Goal: Information Seeking & Learning: Learn about a topic

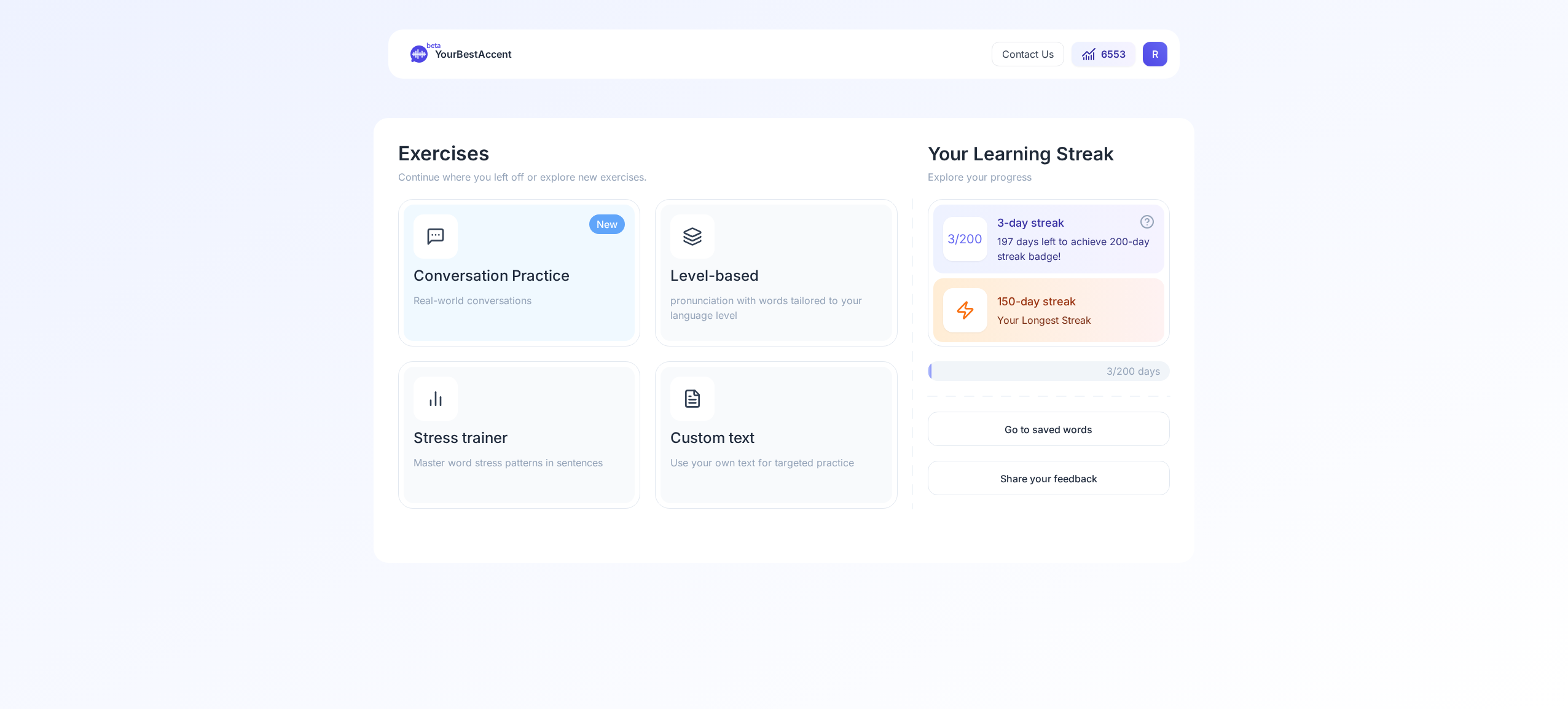
click at [712, 250] on div at bounding box center [693, 236] width 44 height 44
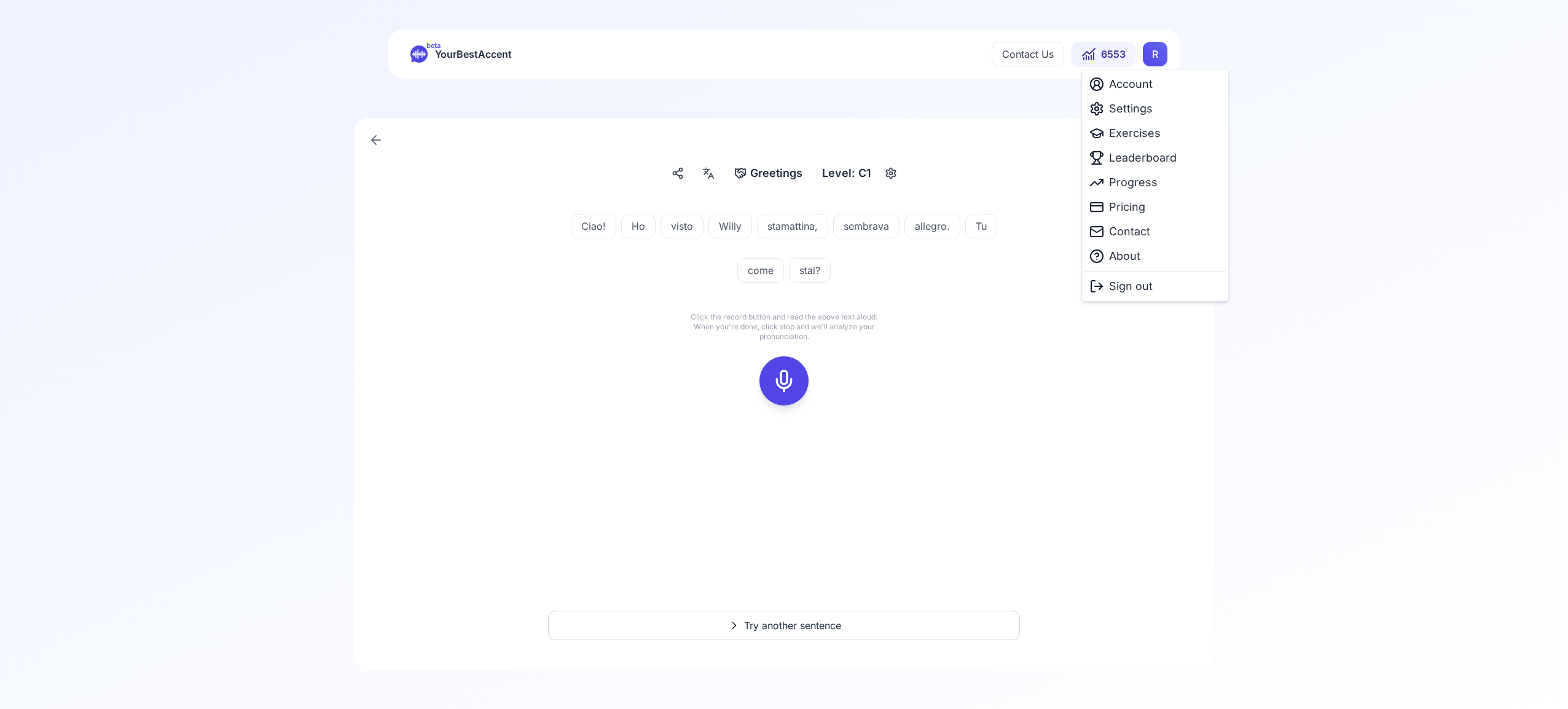
click at [1152, 56] on html "beta YourBestAccent Contact Us 6553 R Greetings Greetings Level: C1 Ciao! Ho vi…" at bounding box center [784, 355] width 1568 height 709
click at [1142, 108] on span "Settings" at bounding box center [1130, 108] width 44 height 17
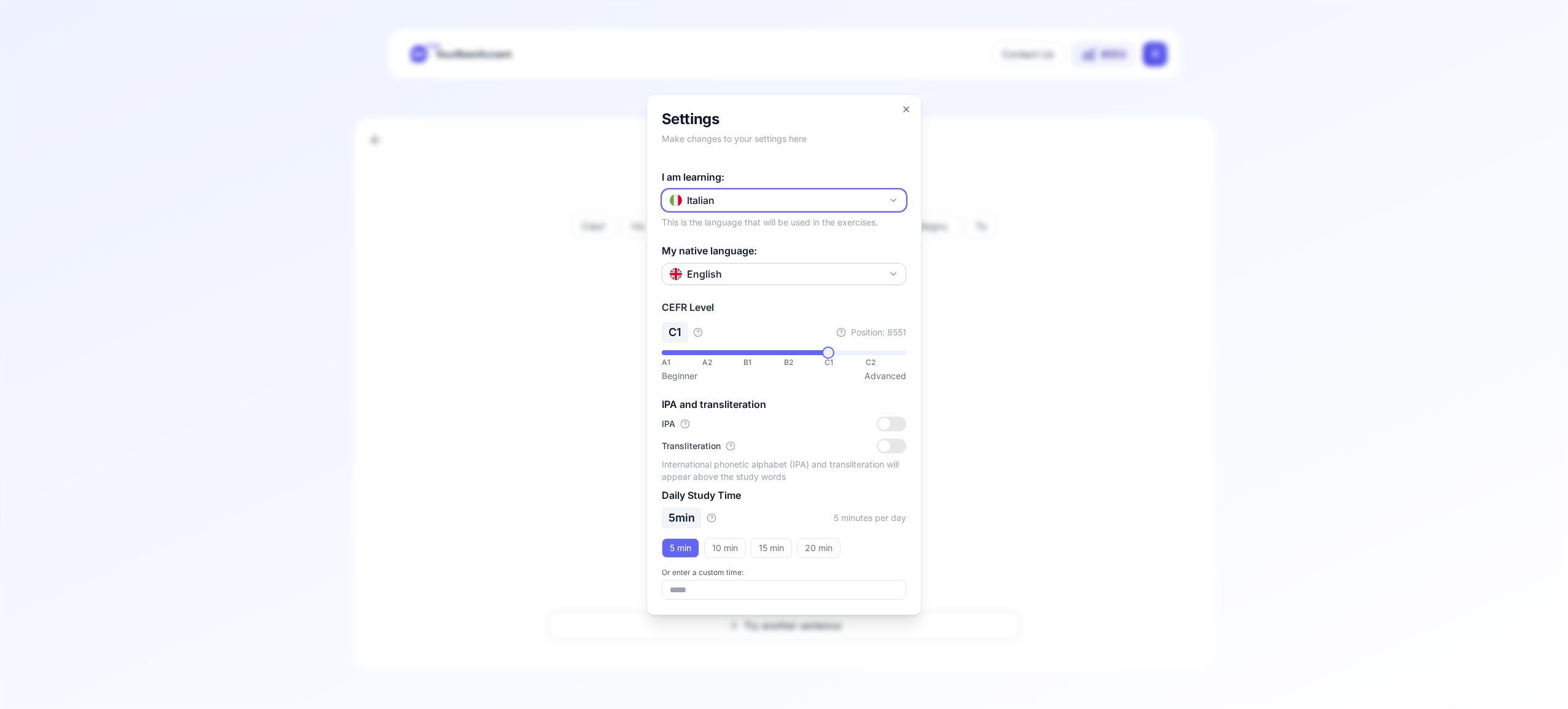
click at [890, 198] on icon "button" at bounding box center [893, 200] width 10 height 10
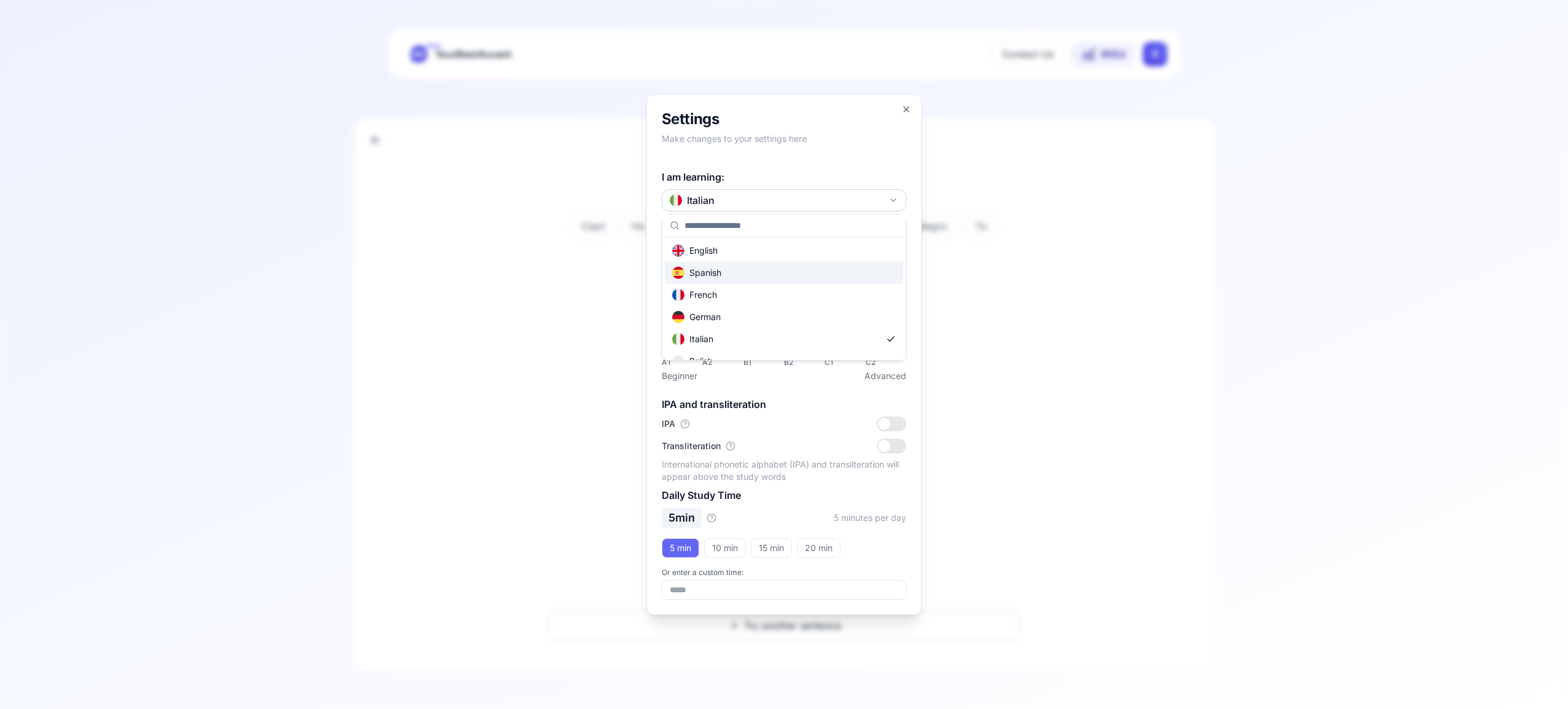
click at [782, 271] on div "Spanish" at bounding box center [784, 273] width 238 height 22
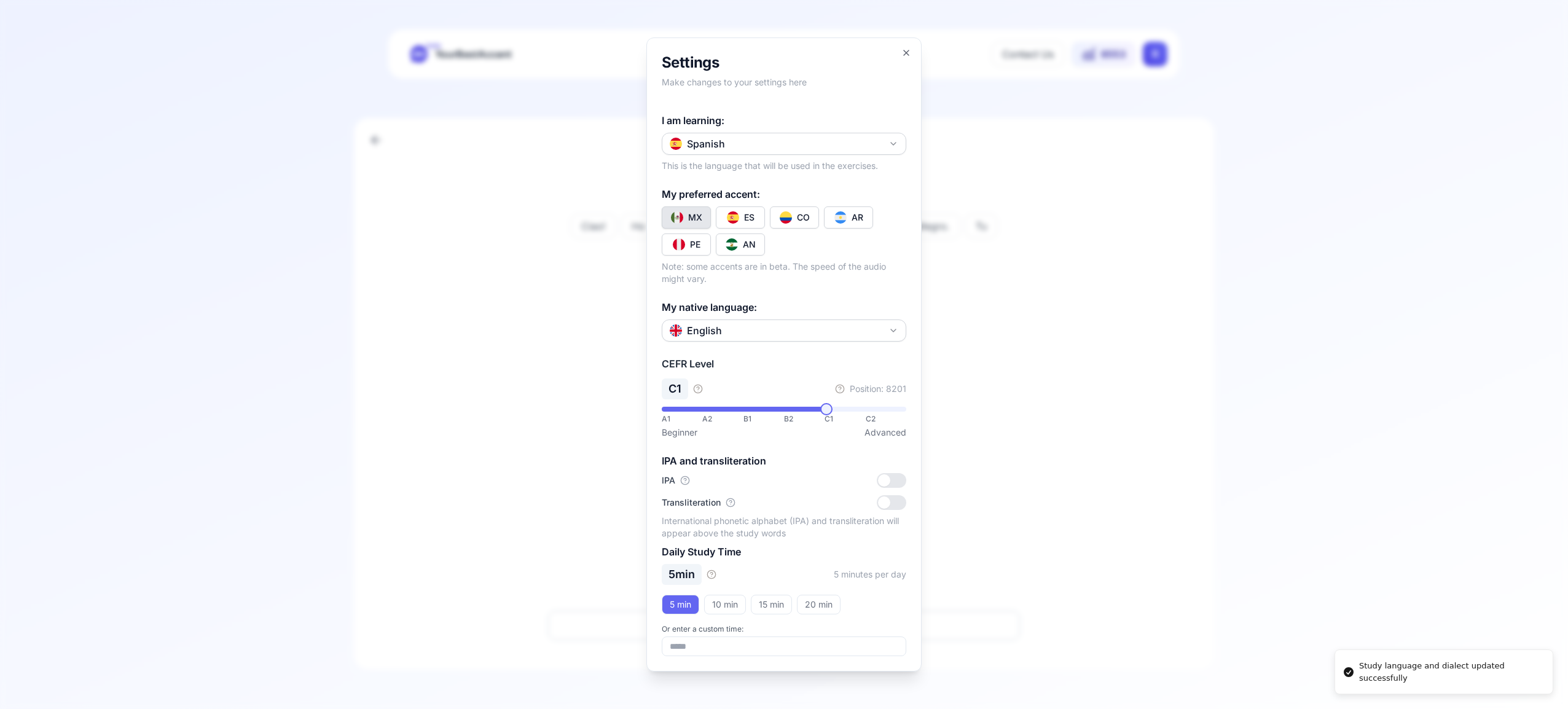
click at [793, 219] on button "CO" at bounding box center [794, 217] width 49 height 22
click at [908, 51] on icon "button" at bounding box center [906, 53] width 5 height 5
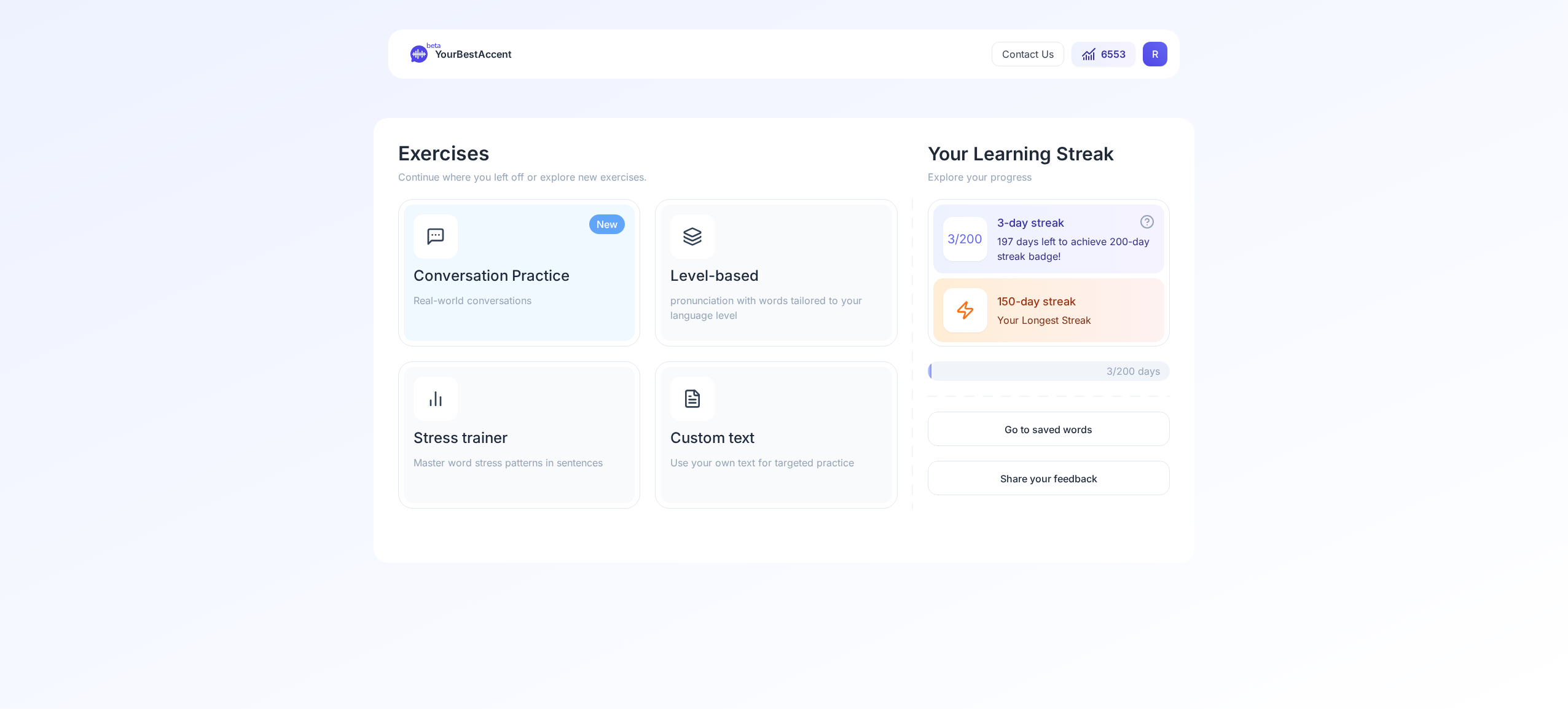
click at [697, 238] on icon at bounding box center [692, 238] width 16 height 5
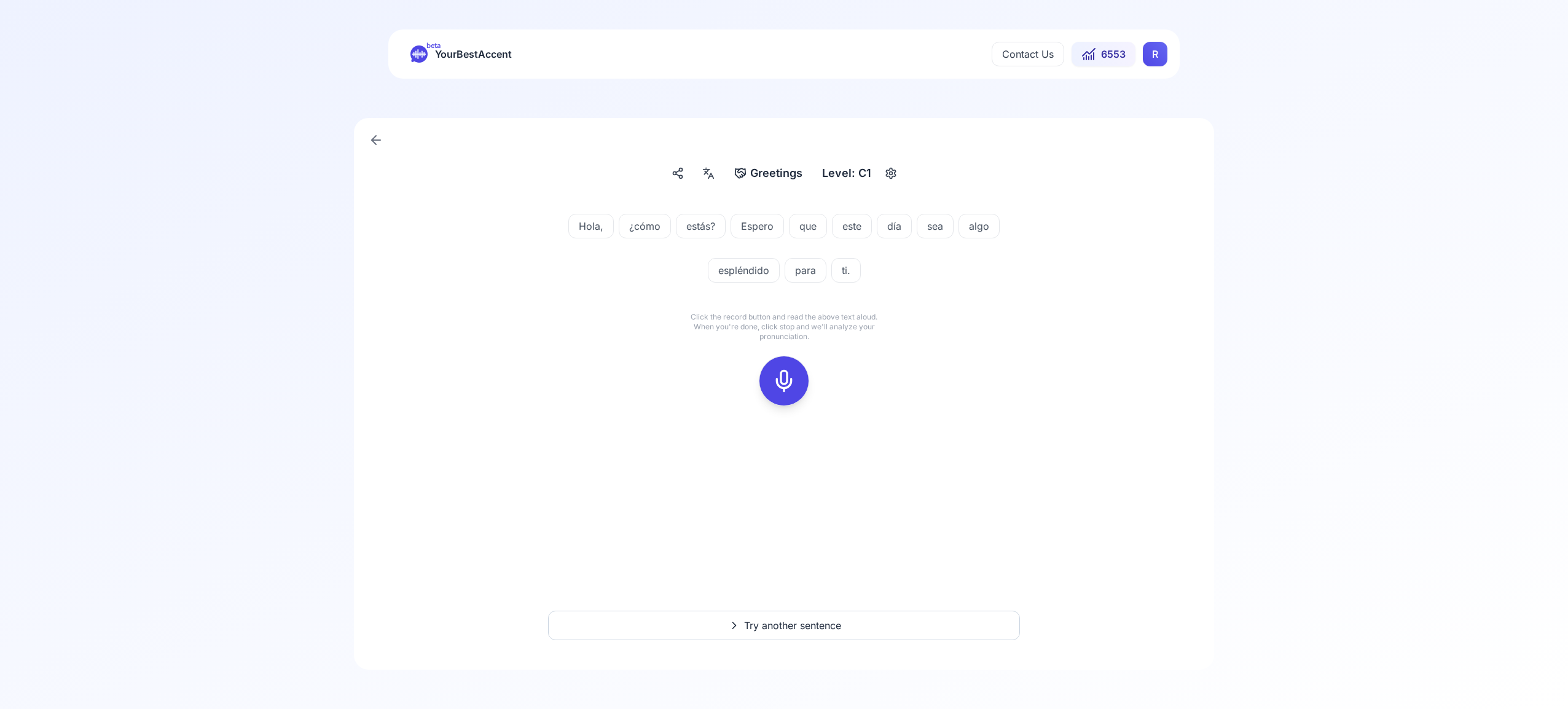
click at [783, 380] on icon at bounding box center [784, 381] width 25 height 25
click at [786, 380] on icon at bounding box center [784, 381] width 25 height 25
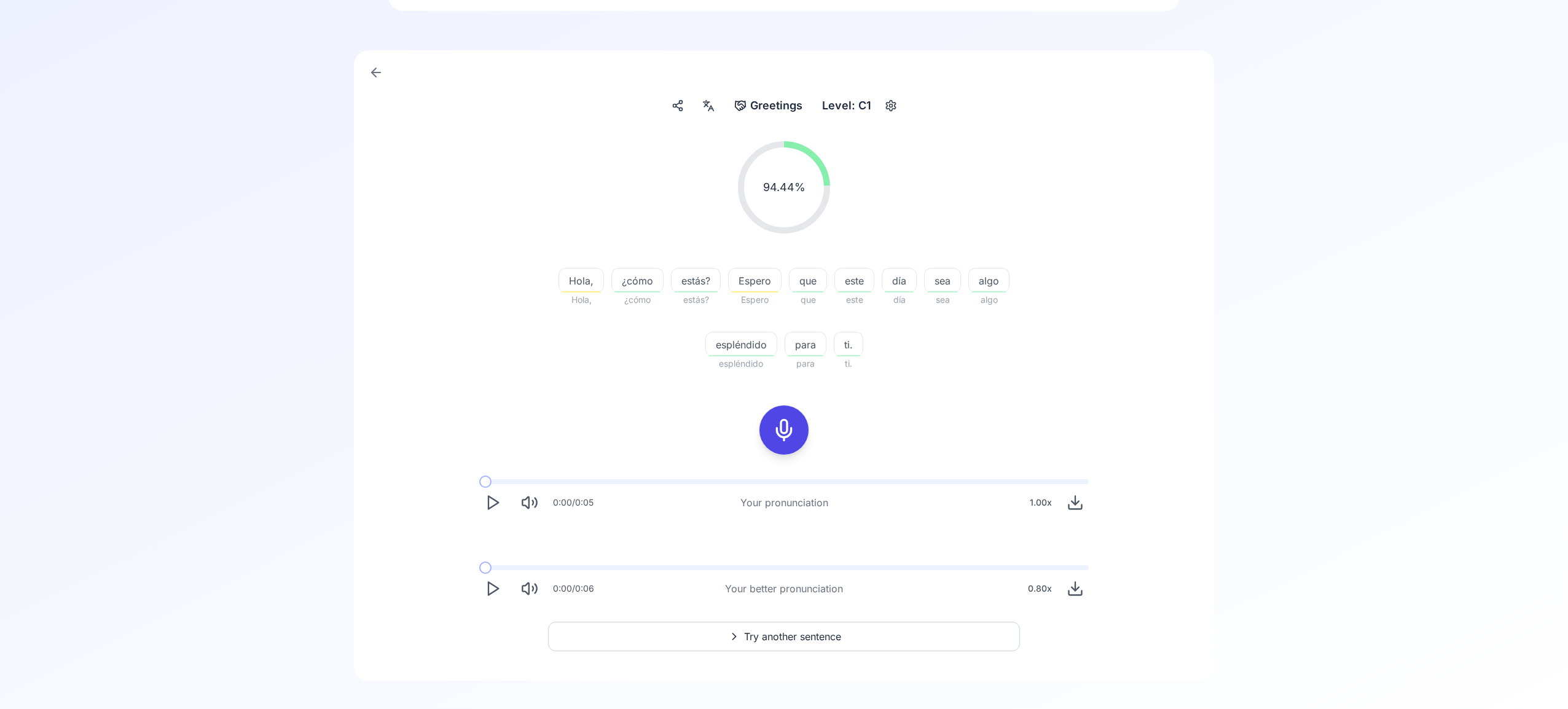
scroll to position [78, 0]
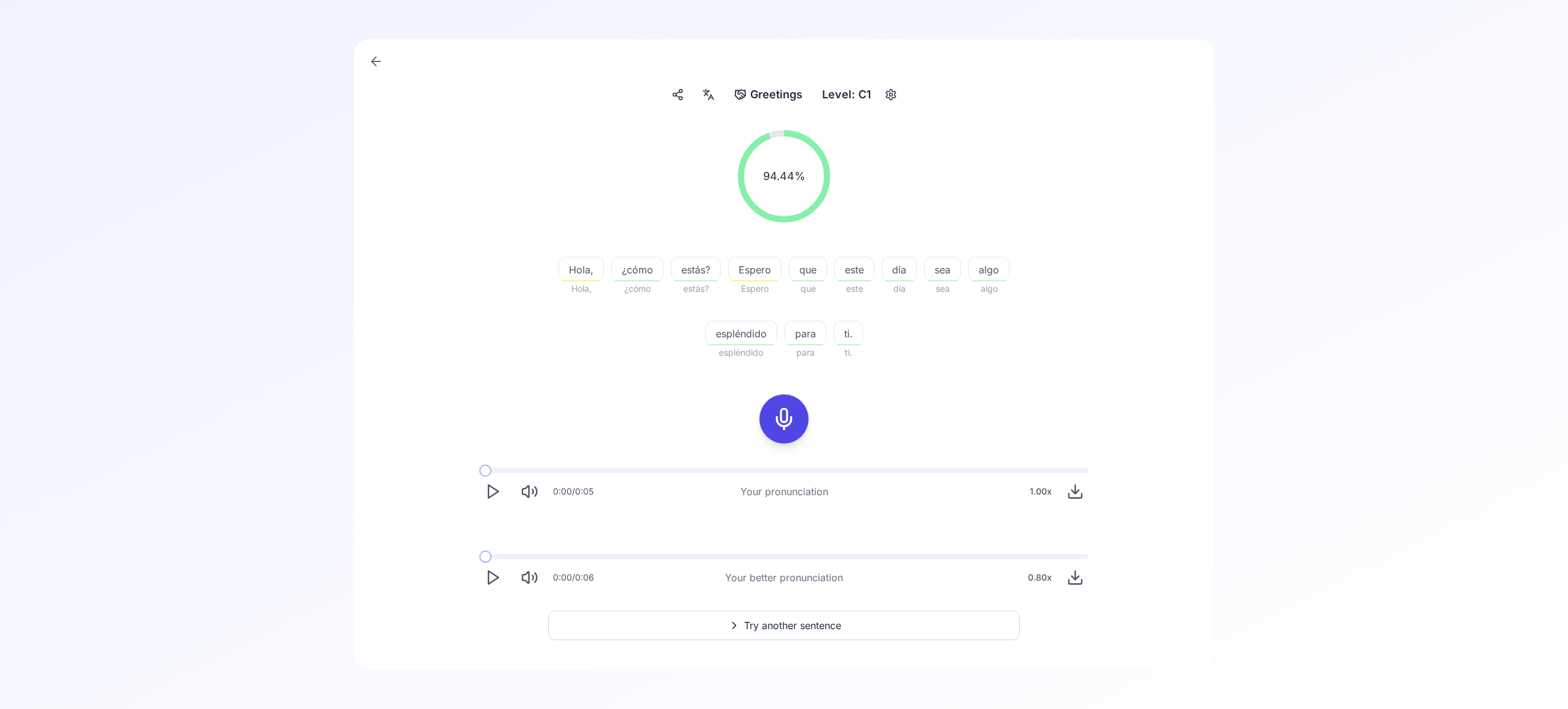
click at [786, 624] on span "Try another sentence" at bounding box center [793, 625] width 97 height 15
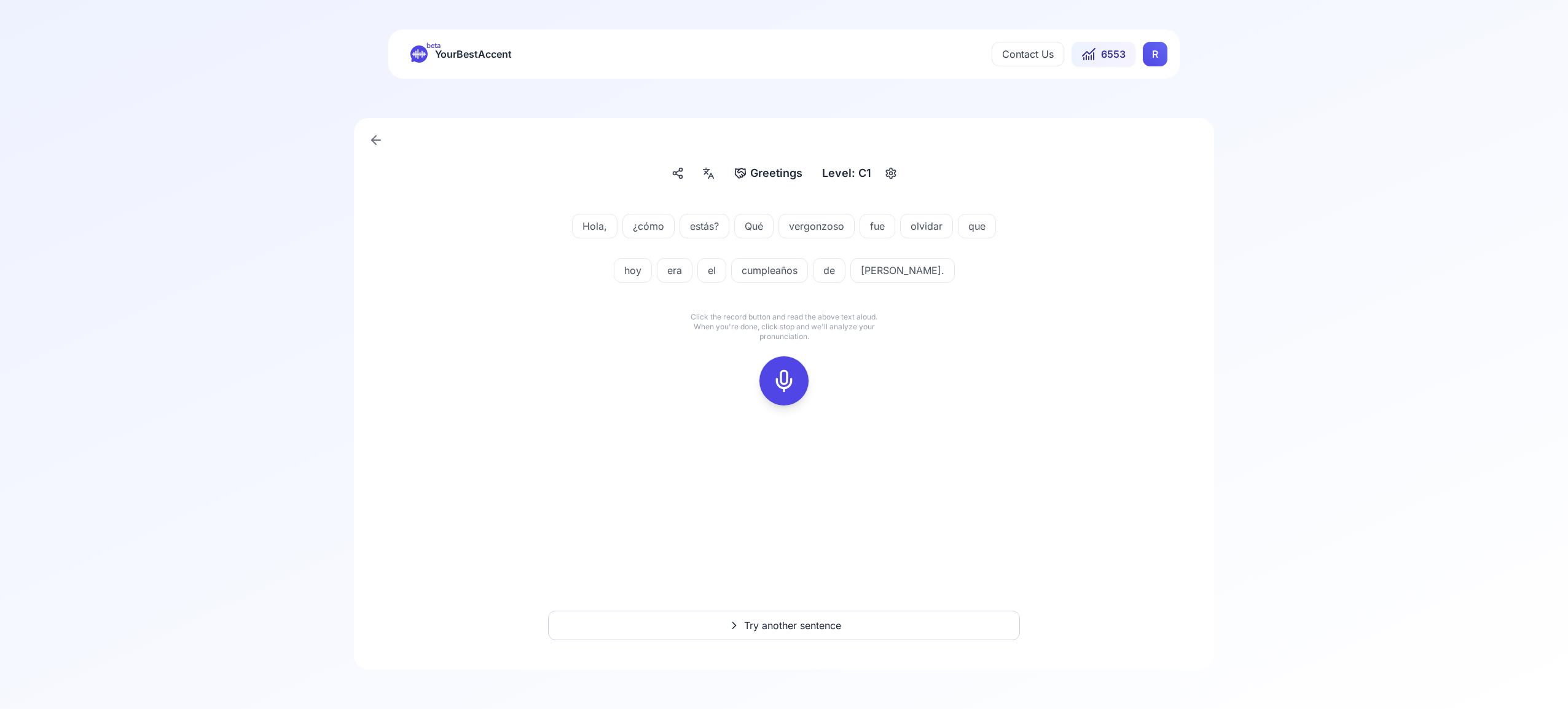
click at [787, 390] on icon at bounding box center [784, 381] width 25 height 25
click at [784, 388] on icon at bounding box center [784, 381] width 25 height 25
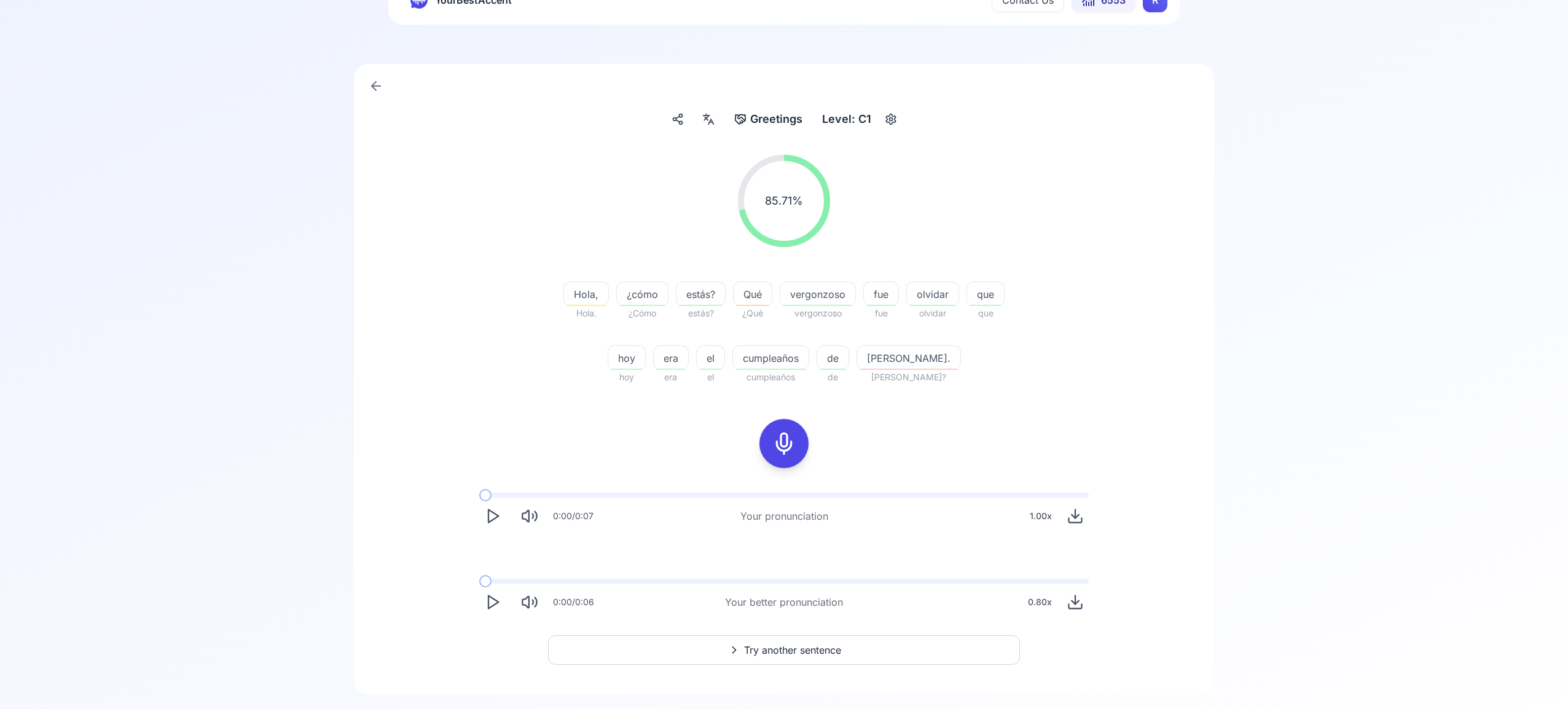
scroll to position [63, 0]
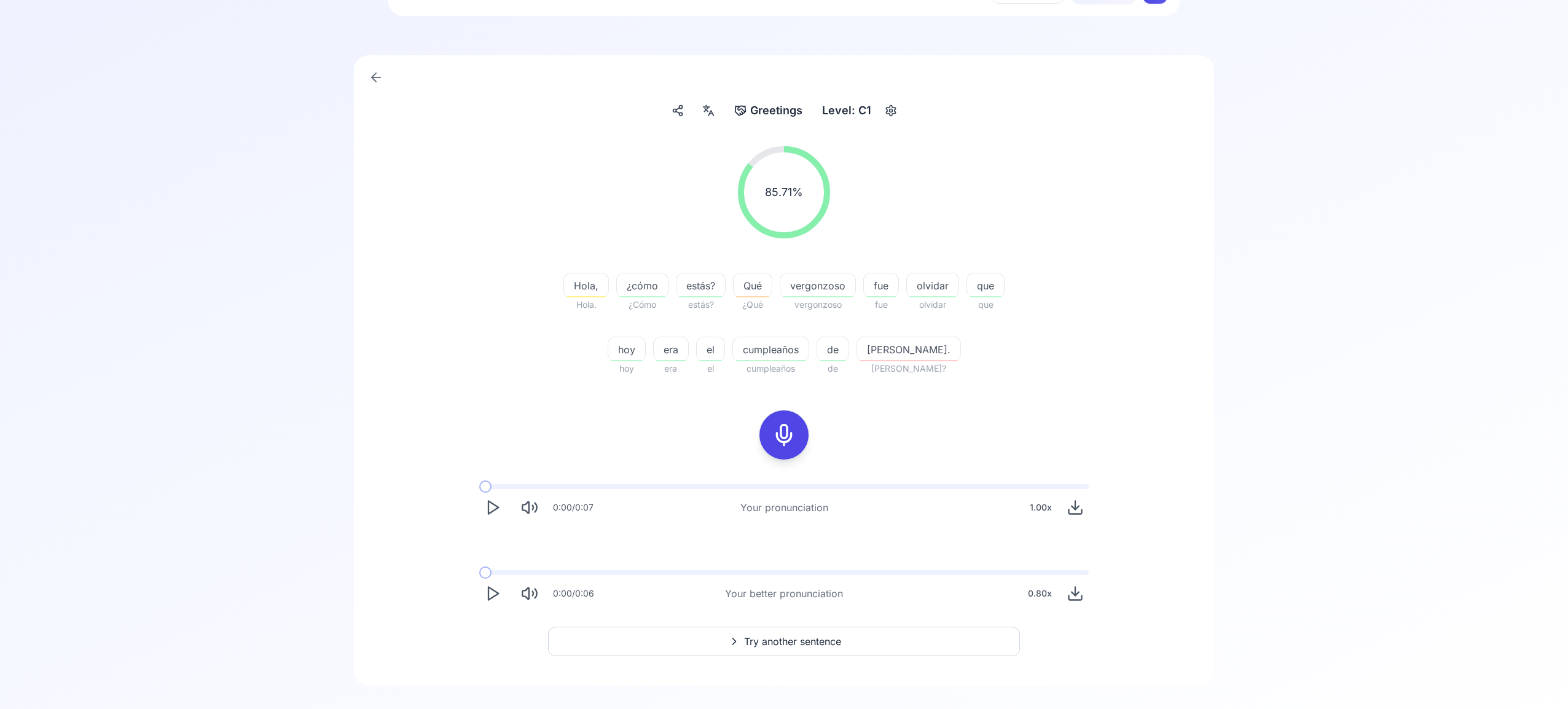
click at [806, 645] on span "Try another sentence" at bounding box center [793, 641] width 97 height 15
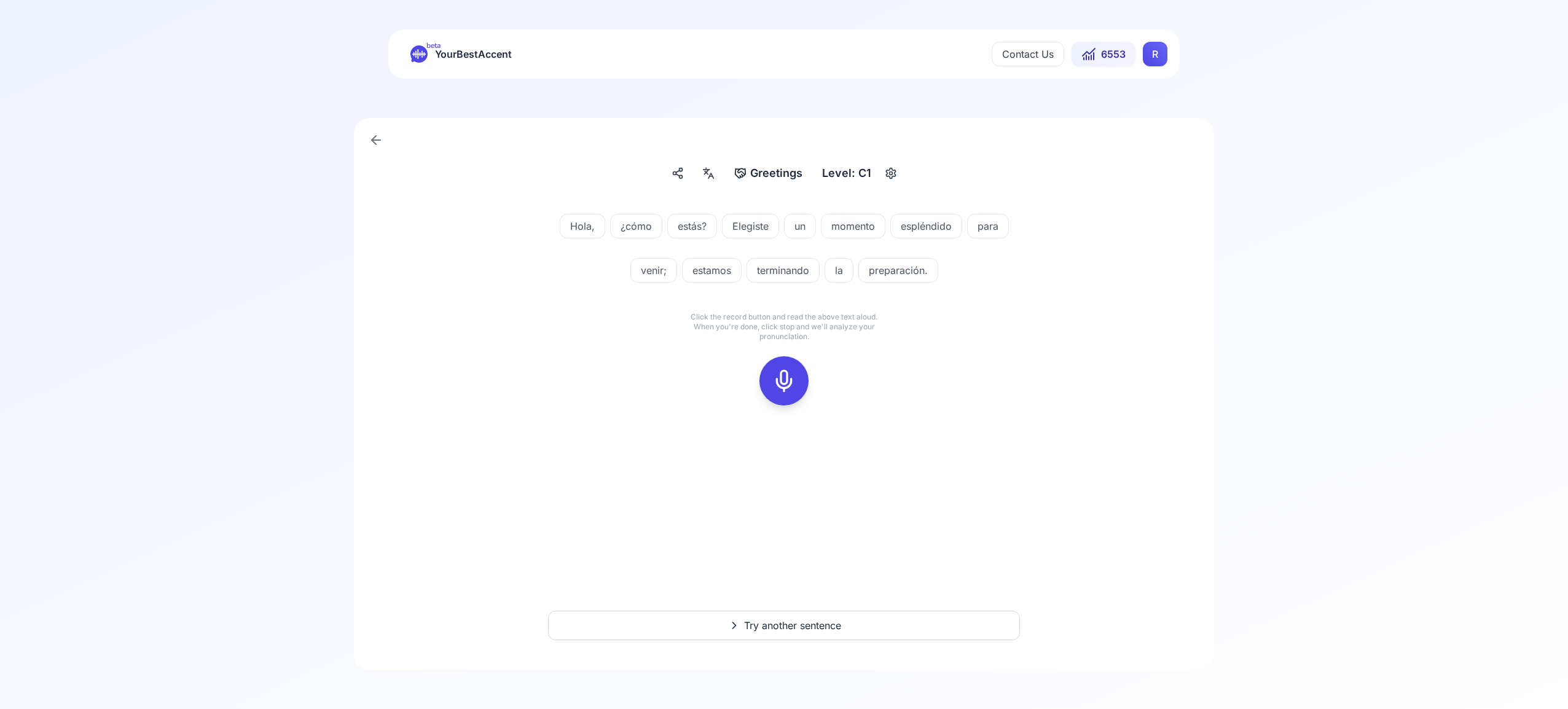
click at [797, 379] on div at bounding box center [784, 381] width 29 height 49
click at [788, 381] on icon at bounding box center [784, 381] width 25 height 25
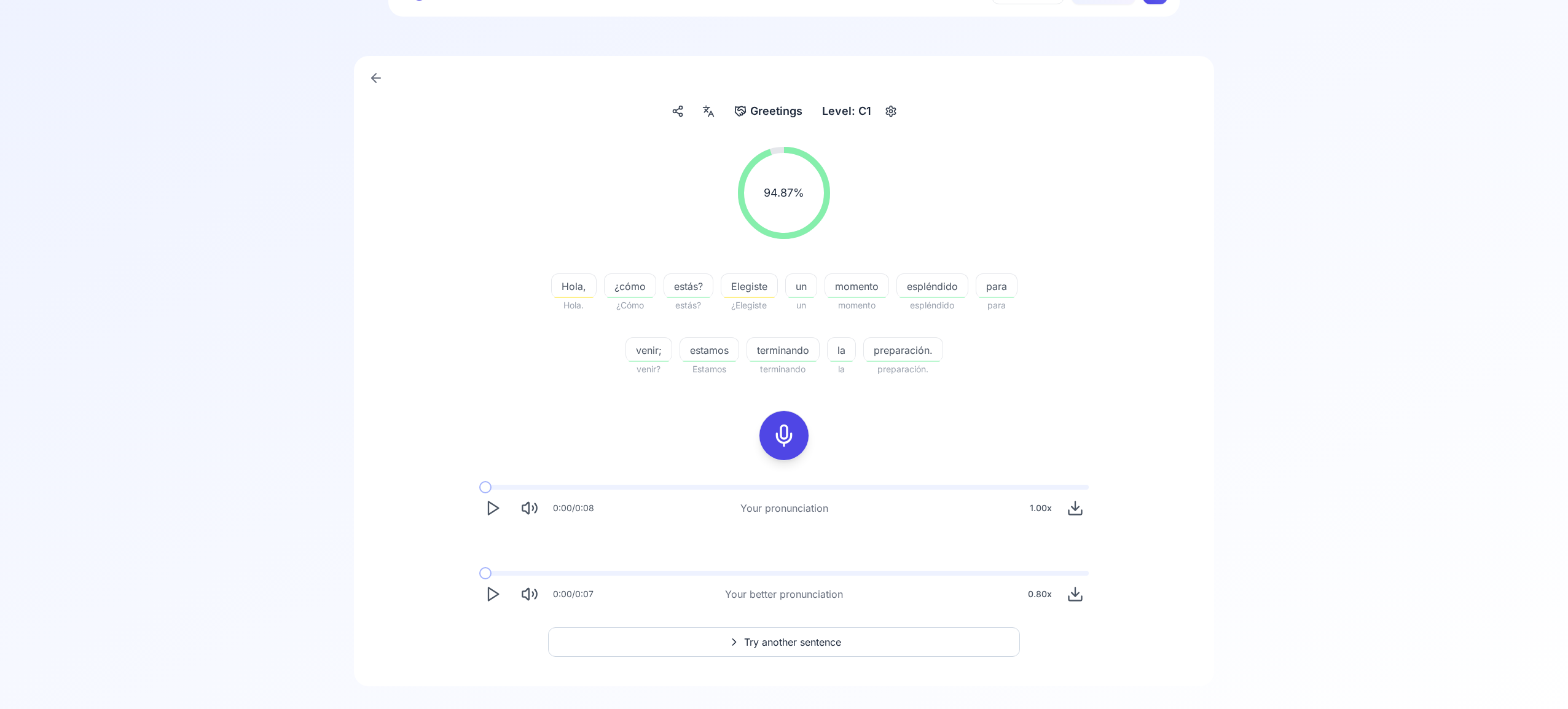
scroll to position [78, 0]
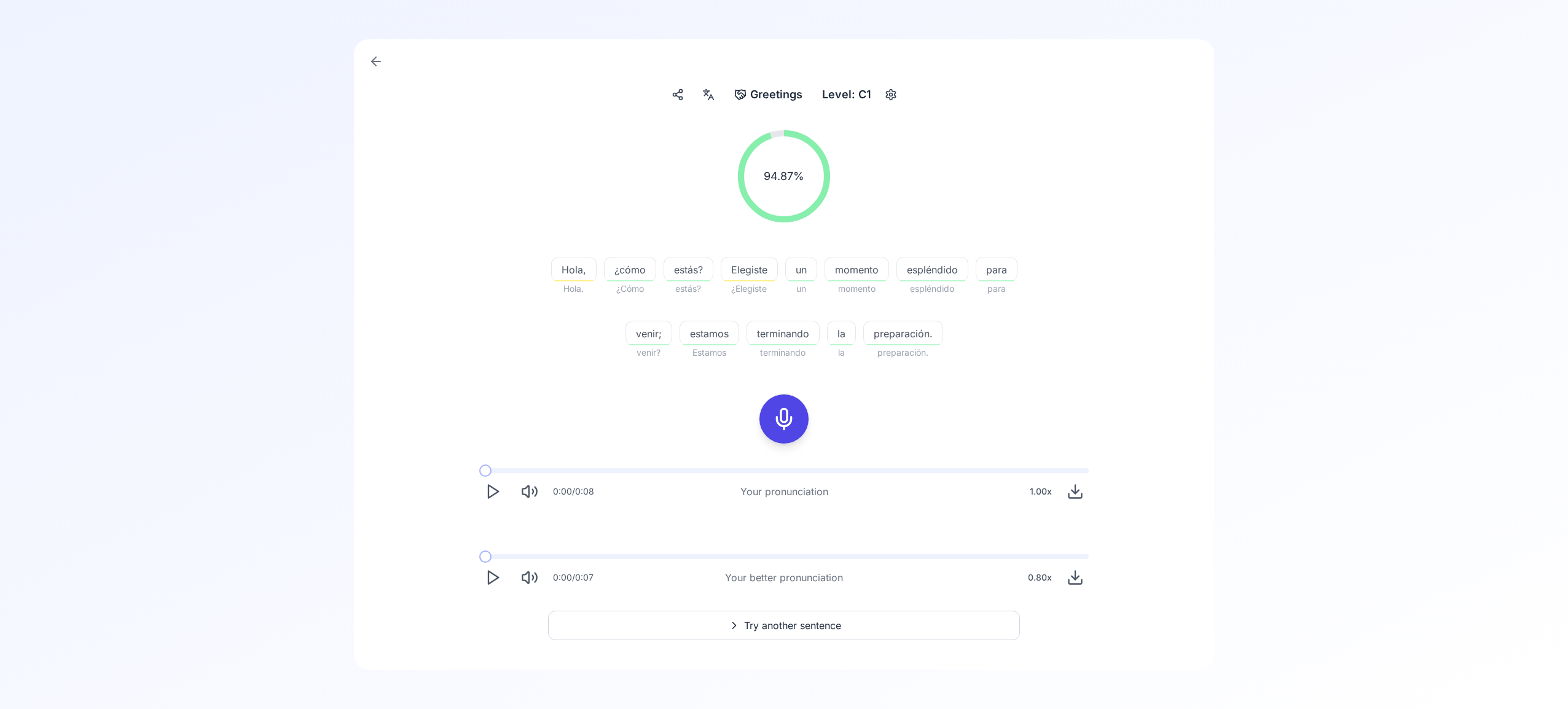
click at [809, 622] on span "Try another sentence" at bounding box center [793, 625] width 97 height 15
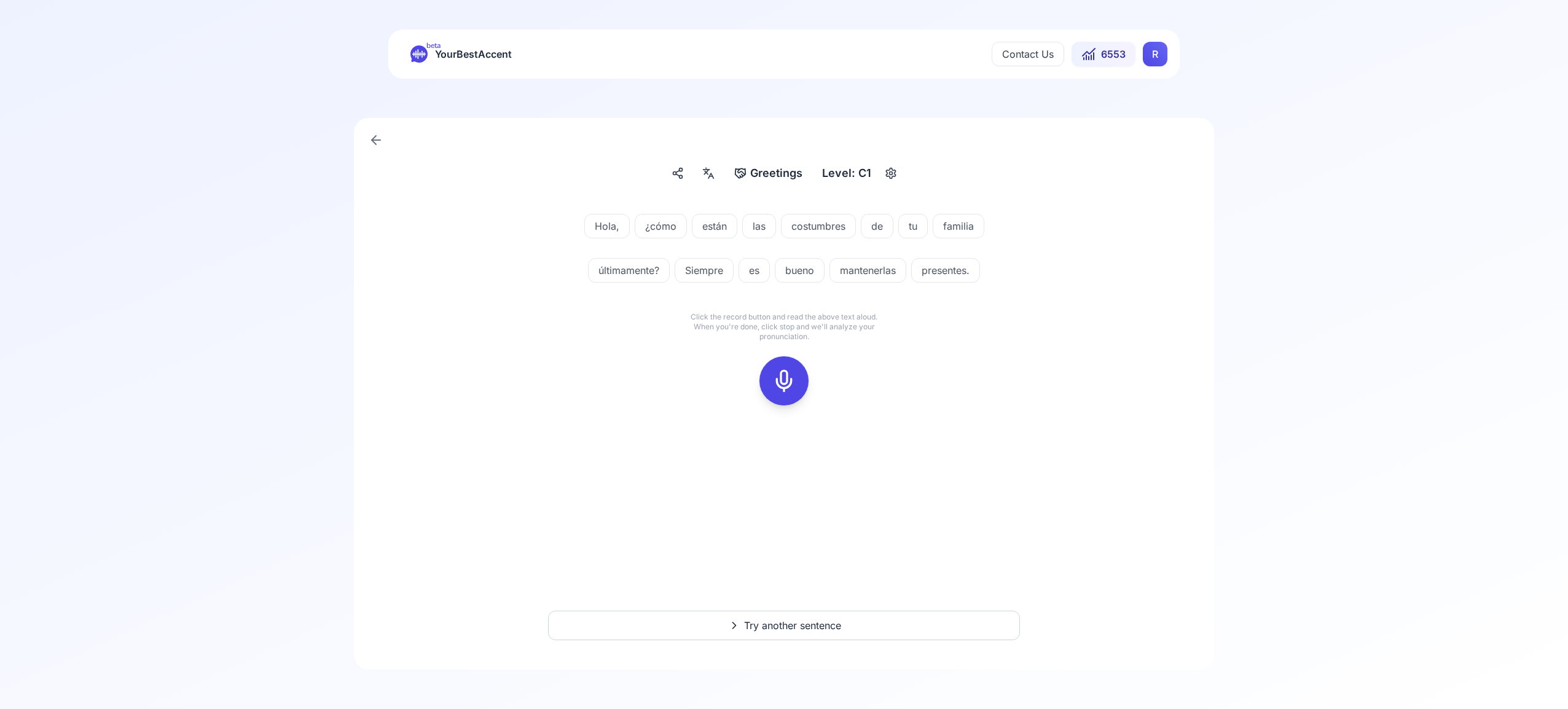
click at [792, 375] on icon at bounding box center [784, 381] width 25 height 25
click at [789, 375] on icon at bounding box center [784, 381] width 25 height 25
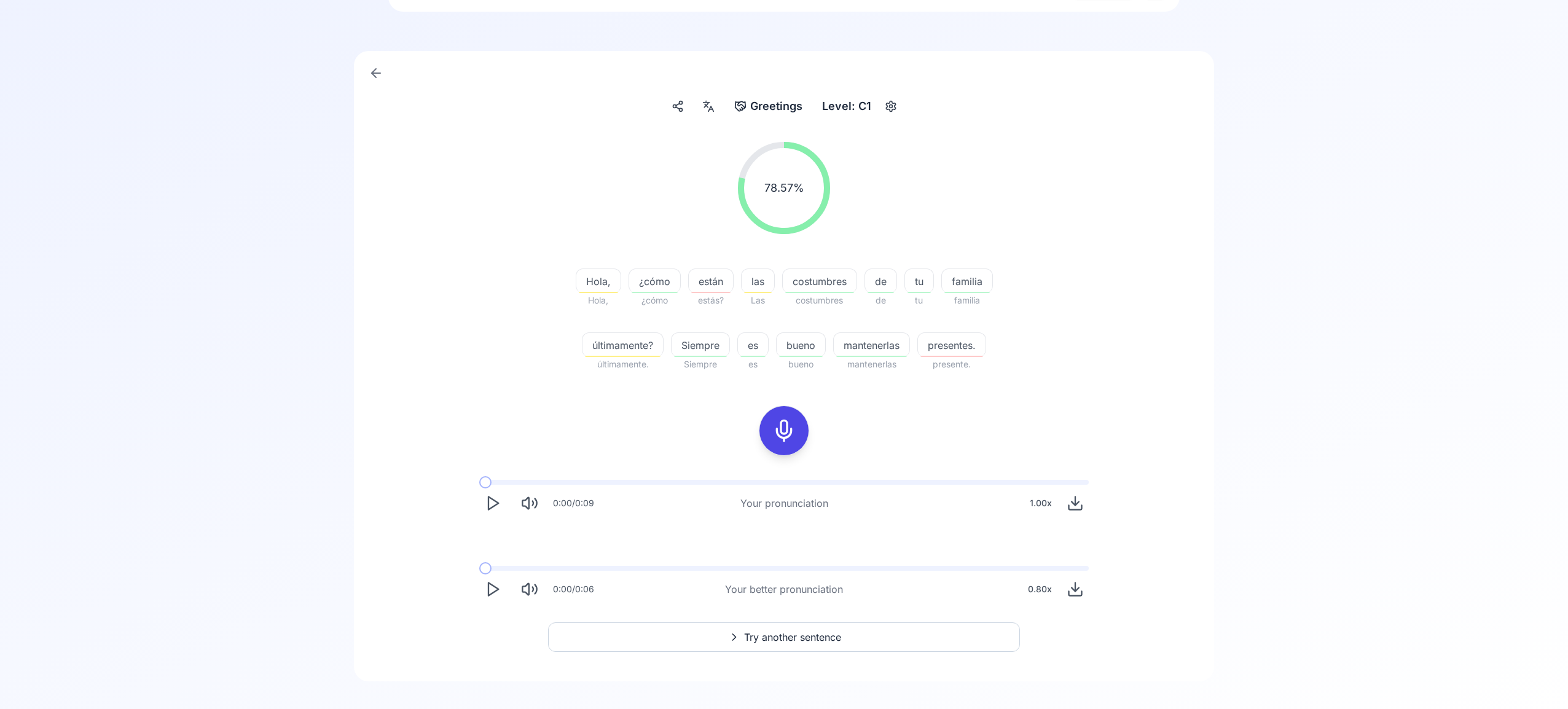
scroll to position [78, 0]
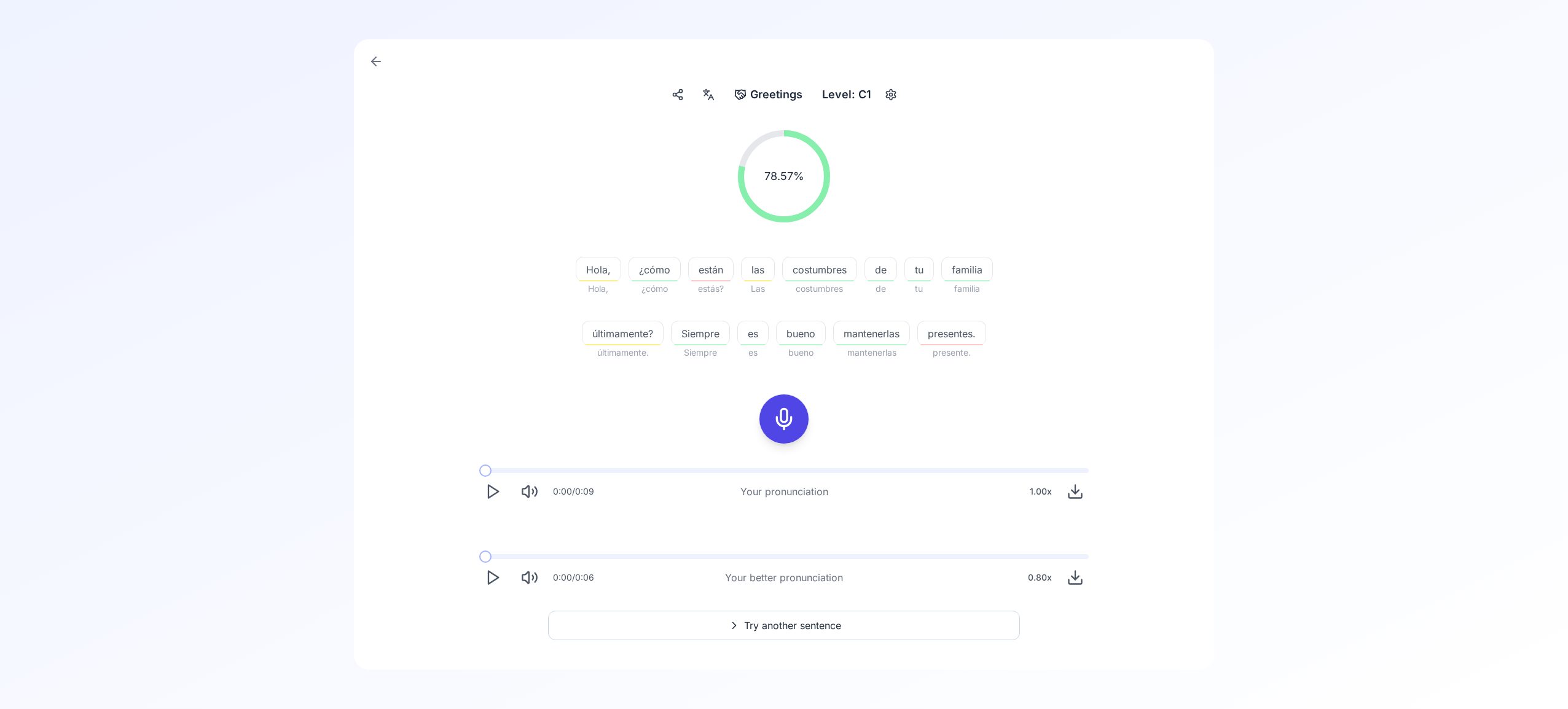
click at [803, 624] on span "Try another sentence" at bounding box center [793, 625] width 97 height 15
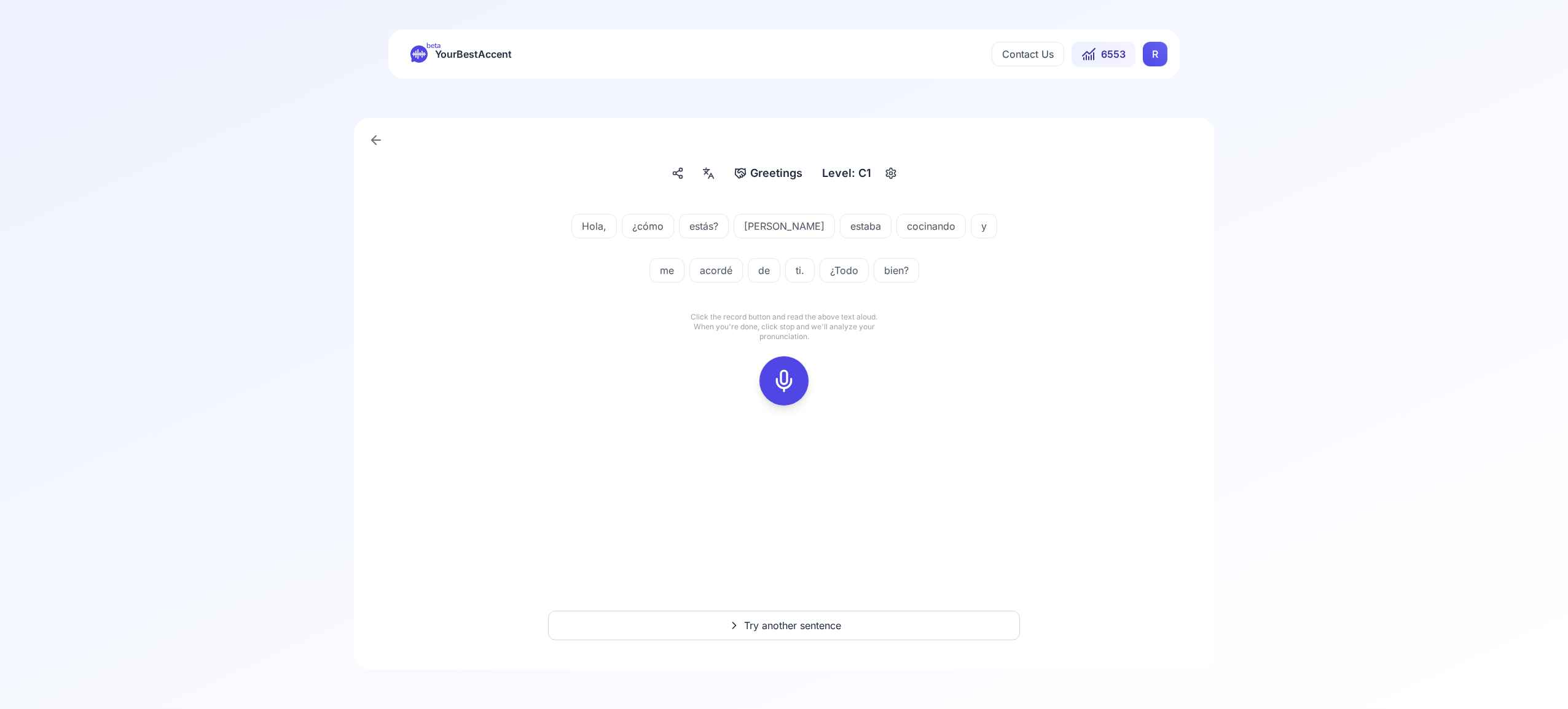
click at [786, 376] on icon at bounding box center [784, 381] width 25 height 25
click at [786, 373] on icon at bounding box center [784, 381] width 25 height 25
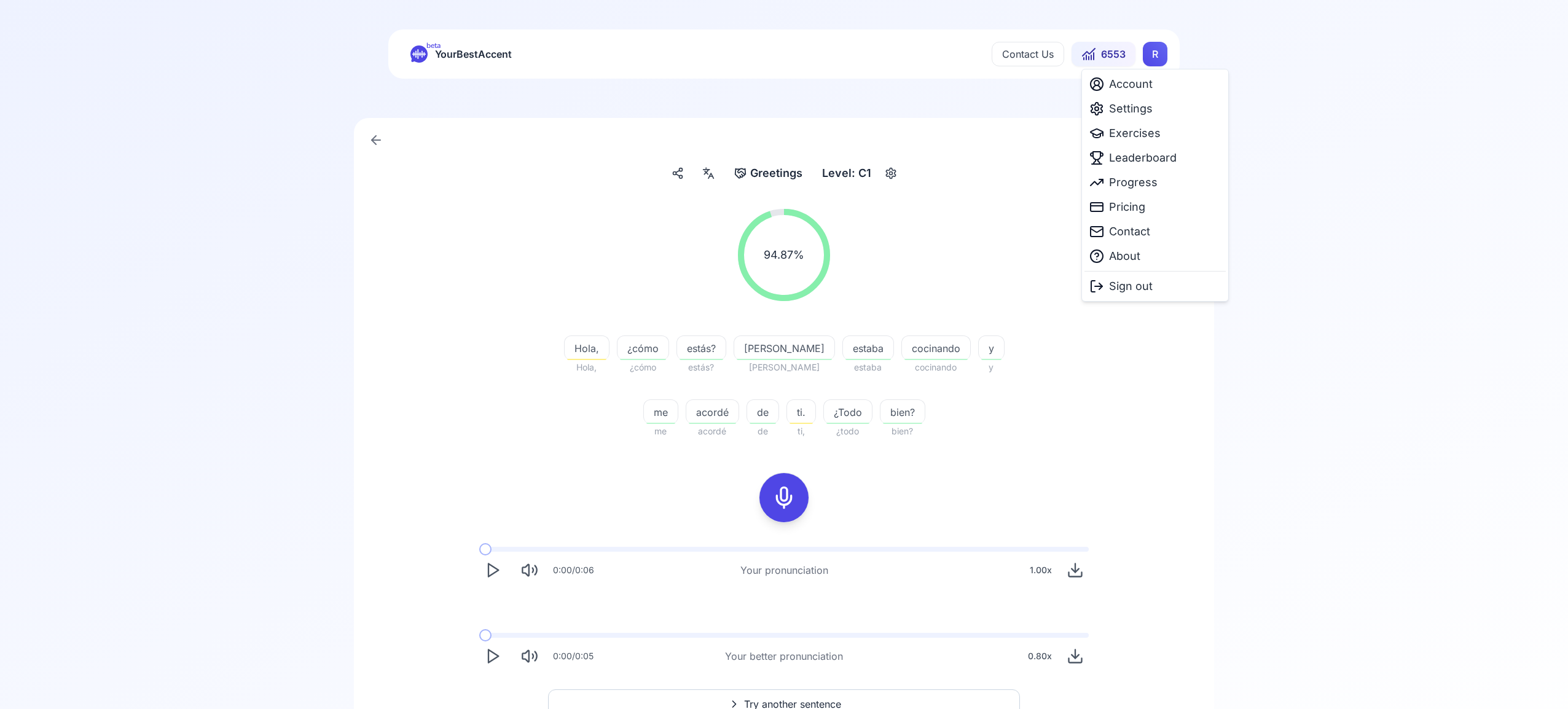
click at [1156, 61] on html "beta YourBestAccent Contact Us 6553 R Greetings Greetings Level: C1 94.87 % 94.…" at bounding box center [784, 355] width 1568 height 709
click at [1154, 112] on div "Settings" at bounding box center [1155, 109] width 141 height 25
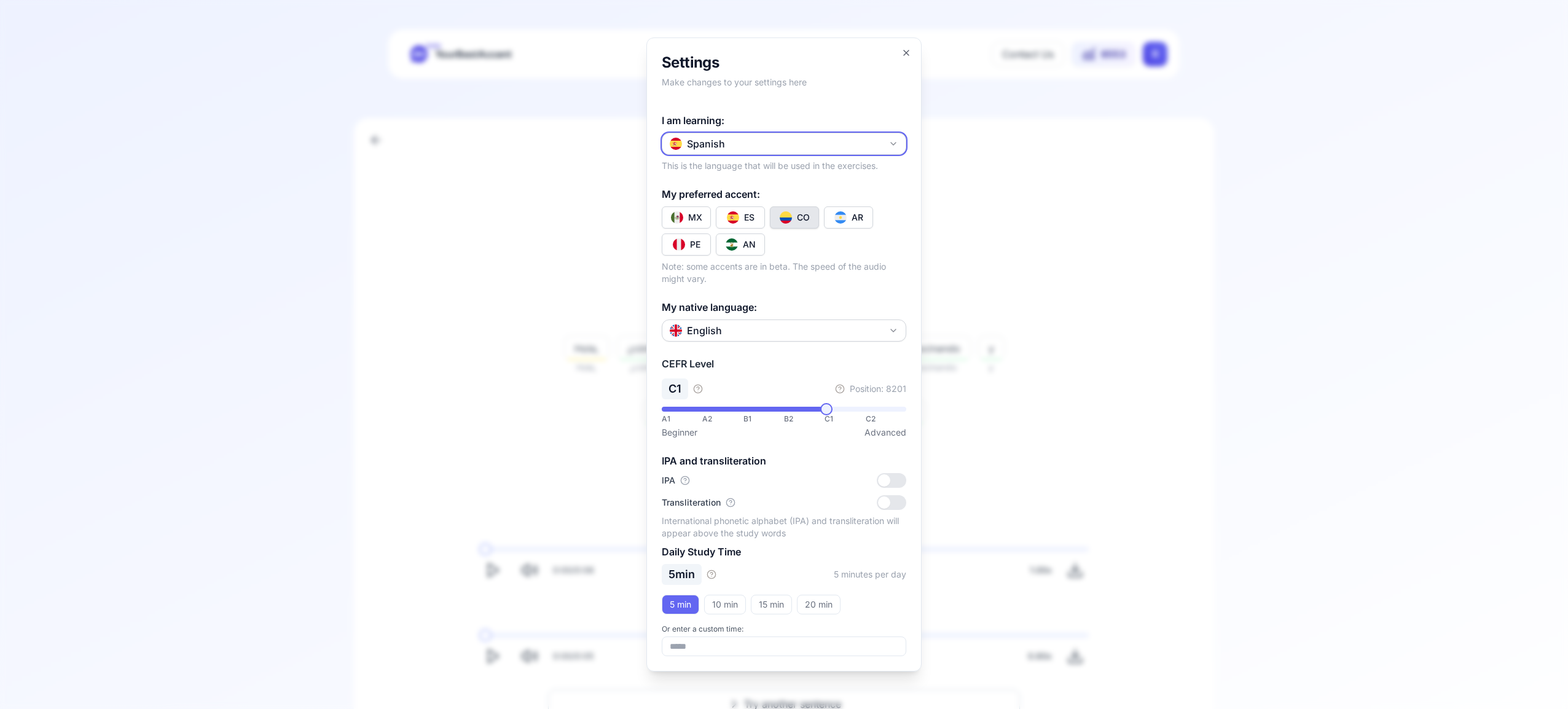
click at [893, 148] on icon "button" at bounding box center [893, 144] width 10 height 10
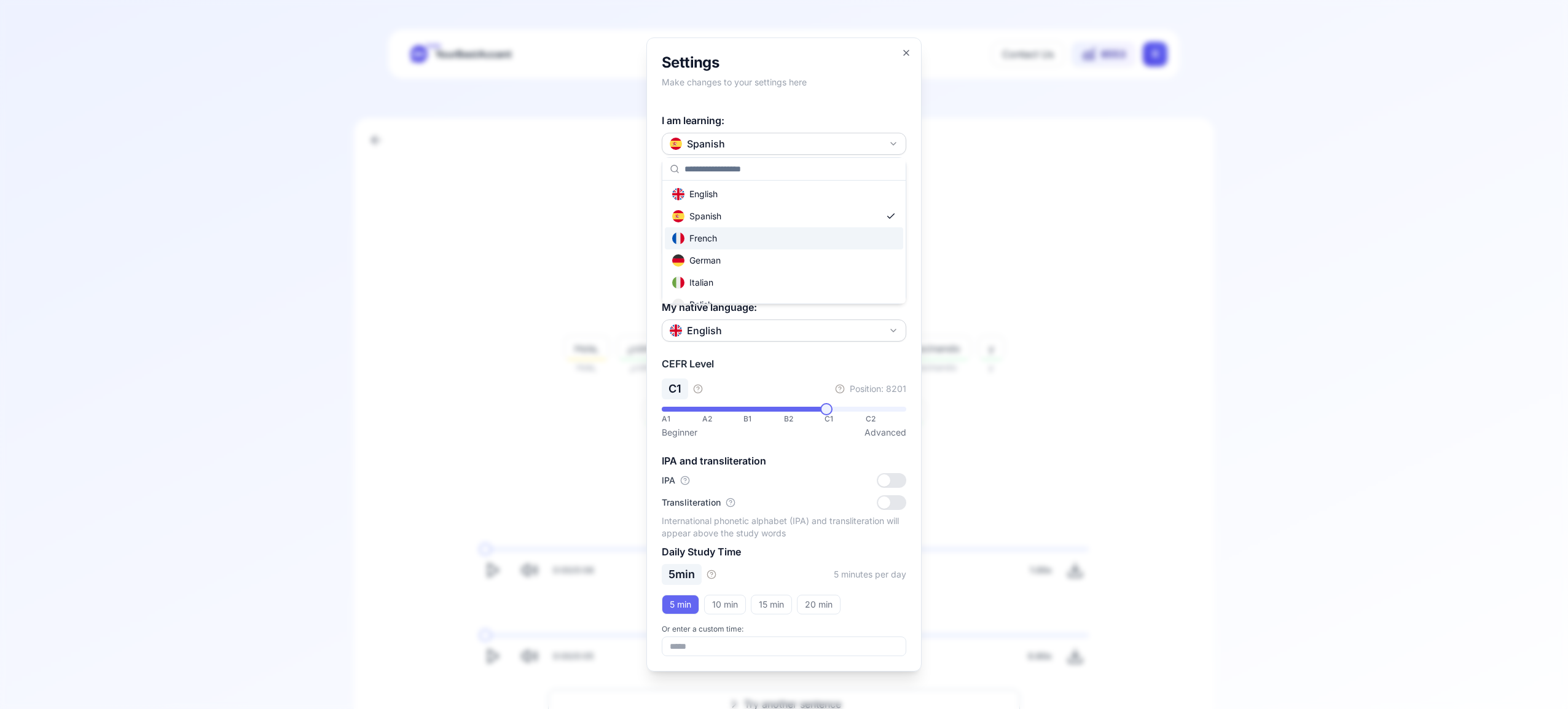
click at [833, 238] on div "French" at bounding box center [784, 238] width 238 height 22
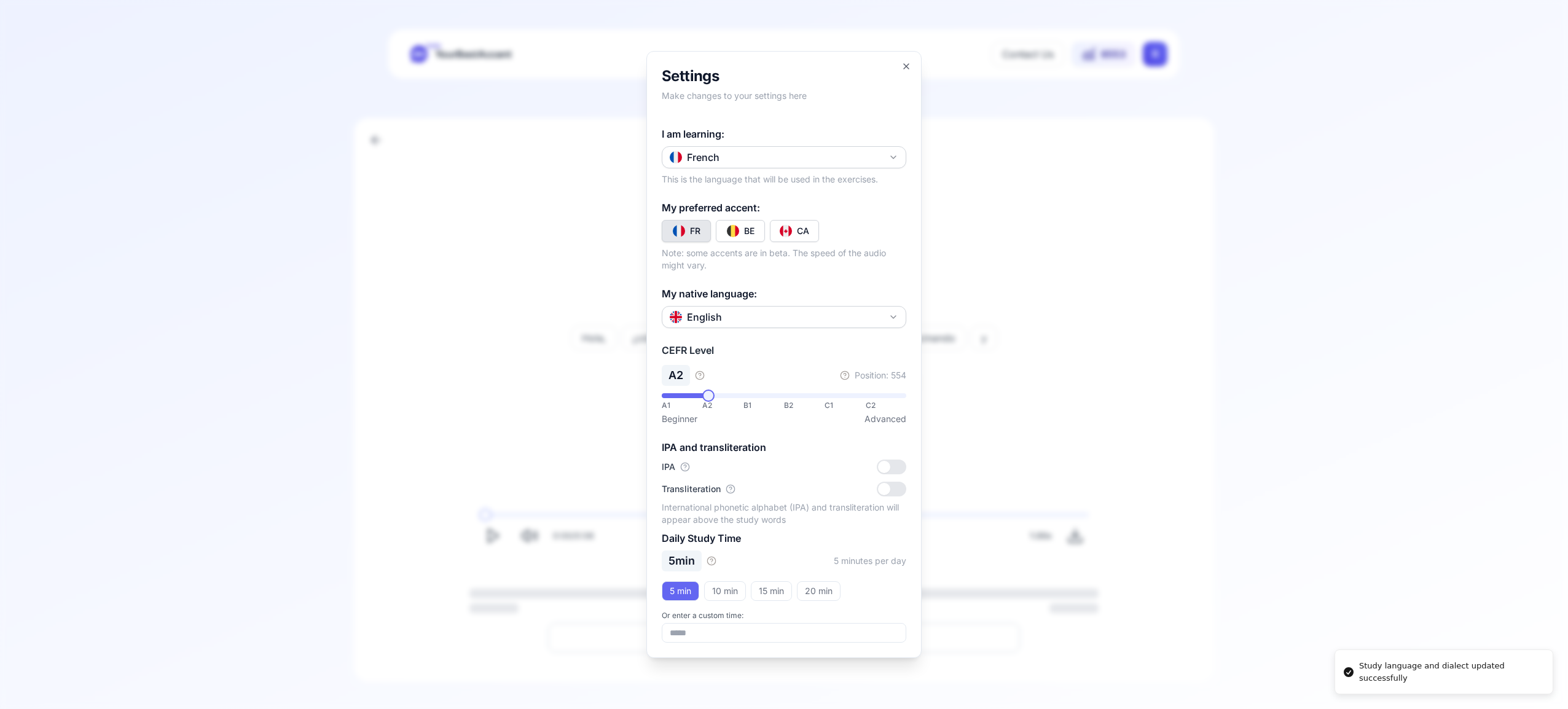
click at [805, 227] on div "CA" at bounding box center [803, 230] width 12 height 12
click at [906, 65] on icon "button" at bounding box center [906, 66] width 10 height 10
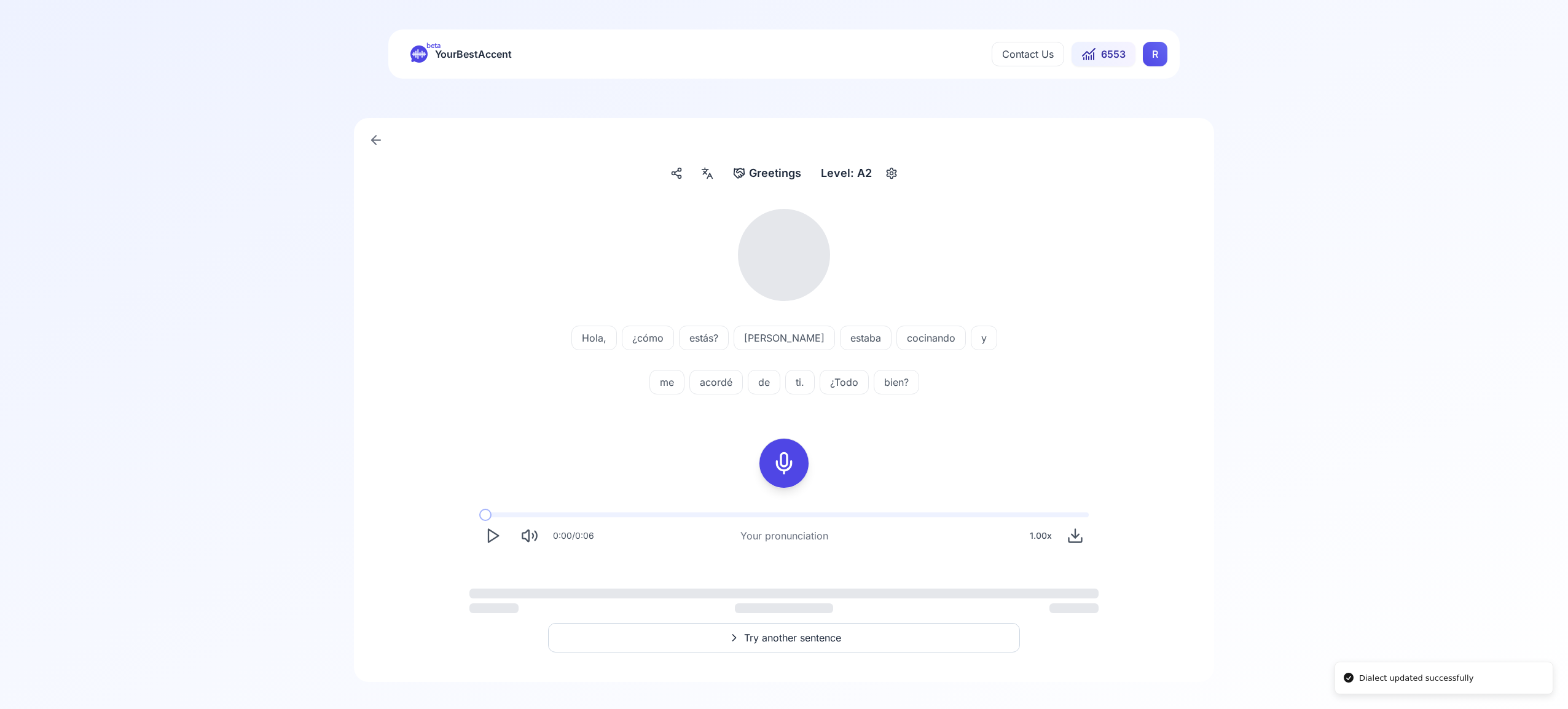
click at [1144, 54] on html "Dialect updated successfully beta YourBestAccent Contact Us 6553 R Greetings Gr…" at bounding box center [784, 355] width 1568 height 709
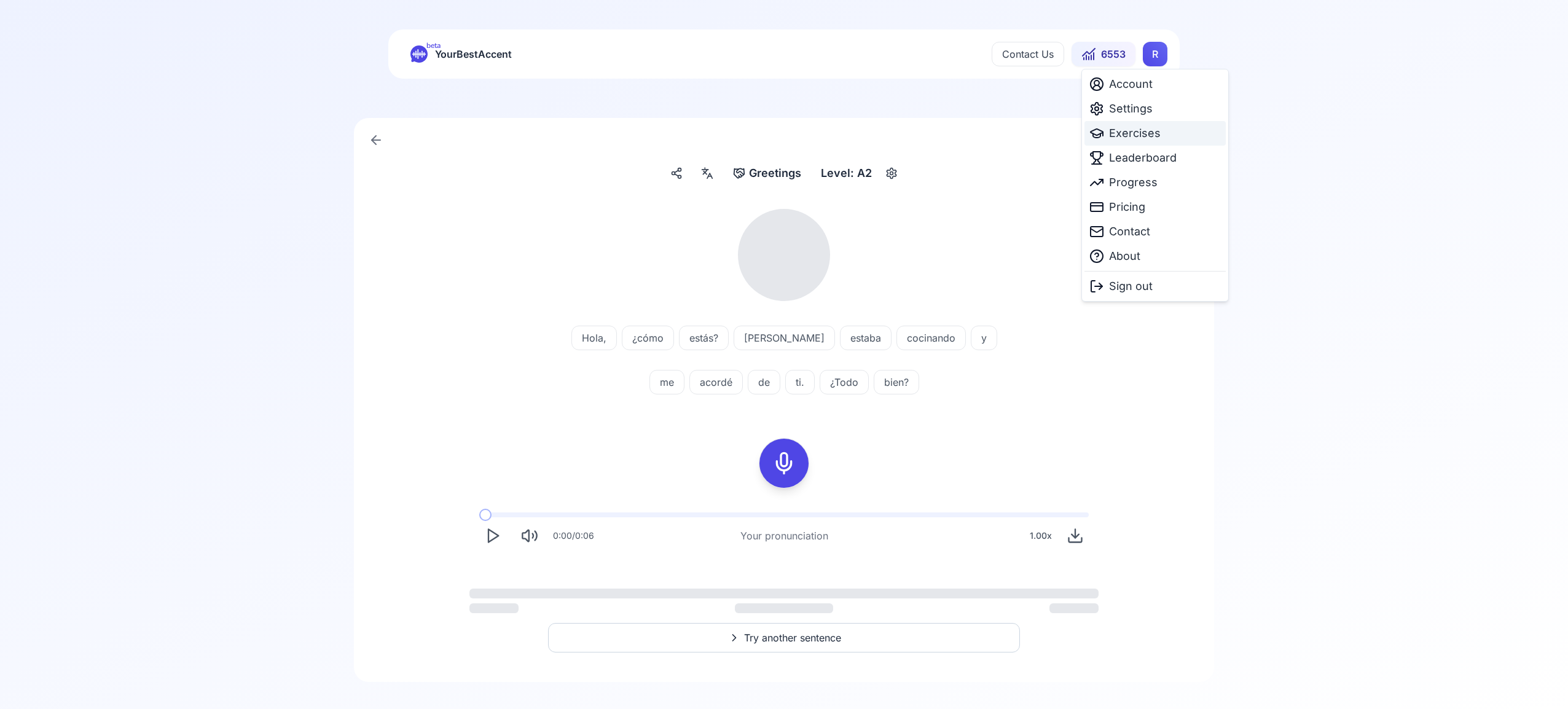
click at [1140, 136] on span "Exercises" at bounding box center [1134, 133] width 52 height 17
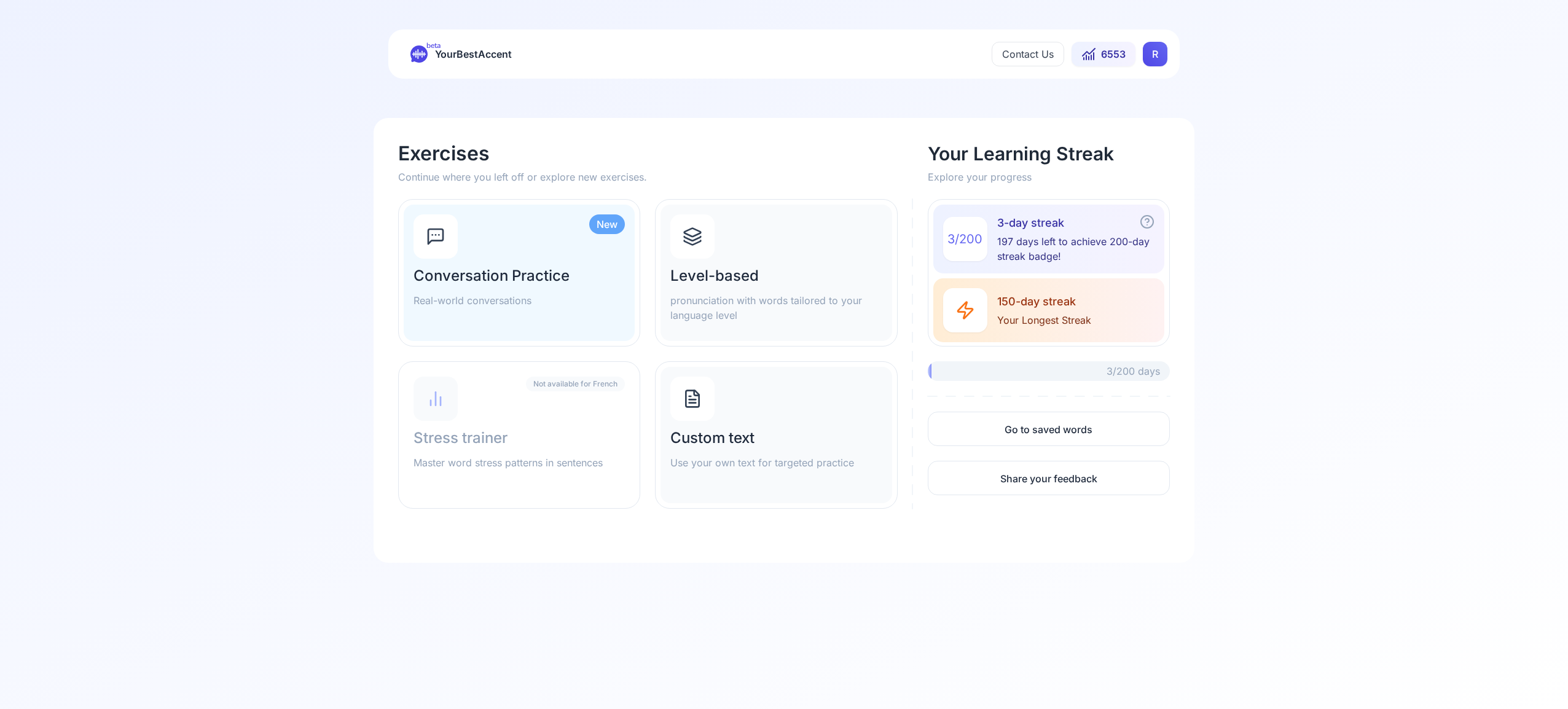
click at [698, 242] on icon at bounding box center [692, 243] width 16 height 5
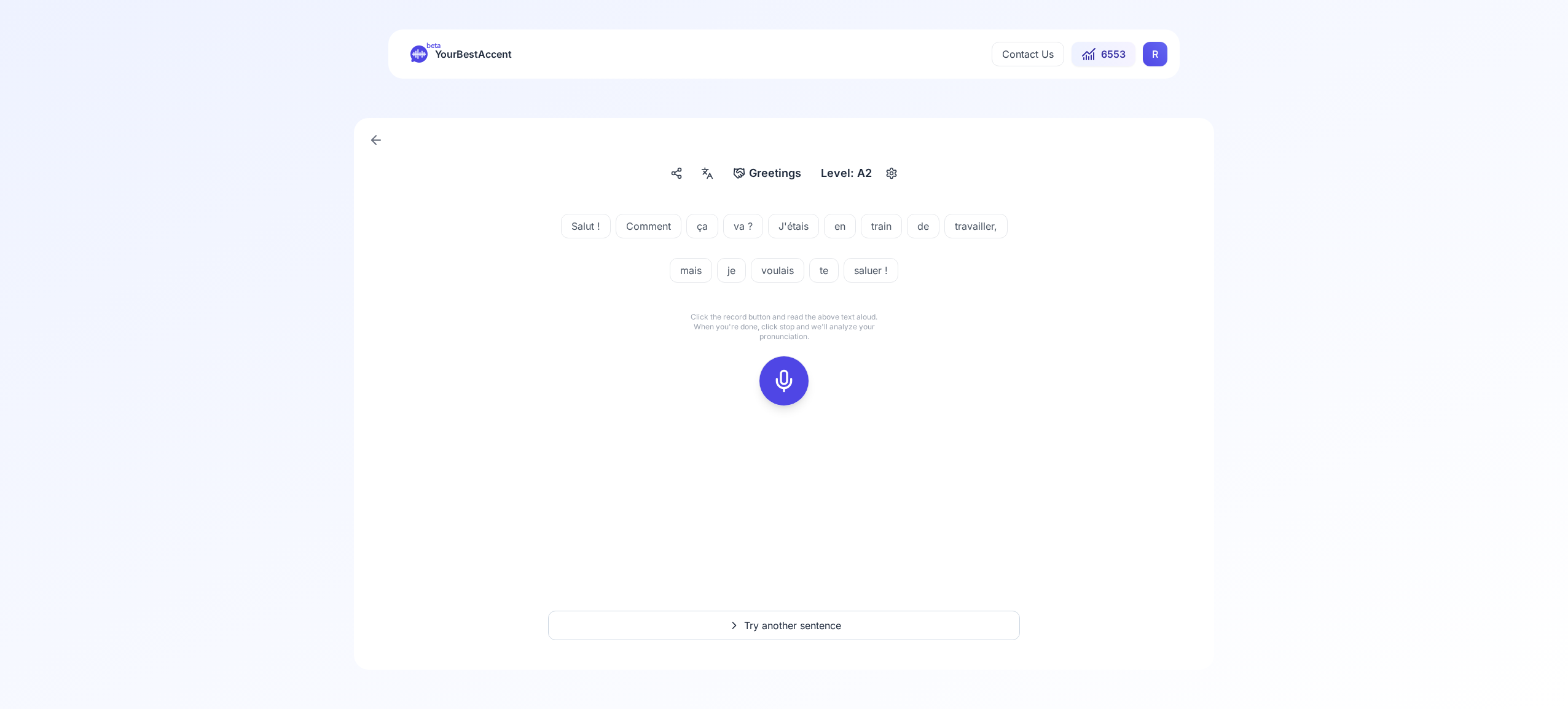
click at [786, 385] on icon at bounding box center [784, 381] width 25 height 25
click at [795, 375] on icon at bounding box center [784, 381] width 25 height 25
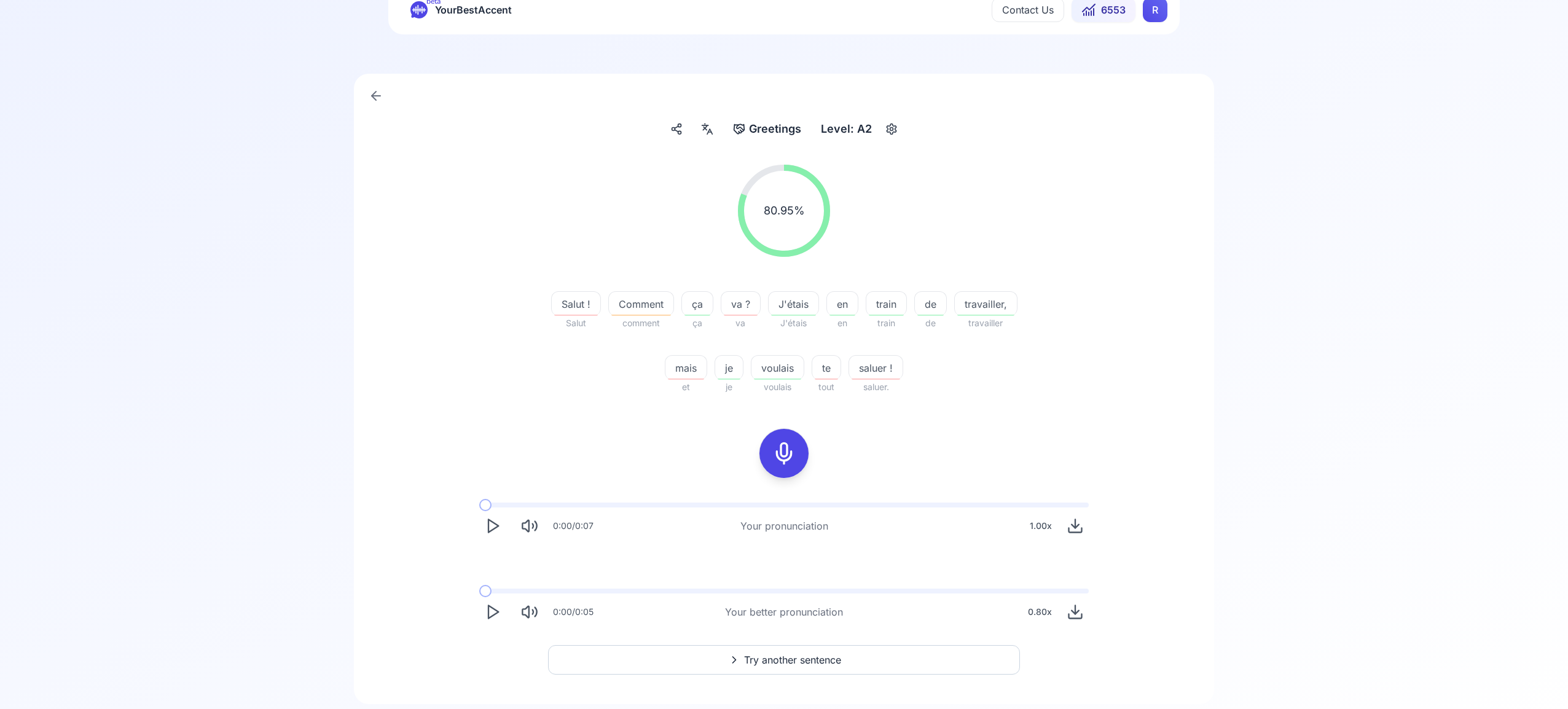
scroll to position [78, 0]
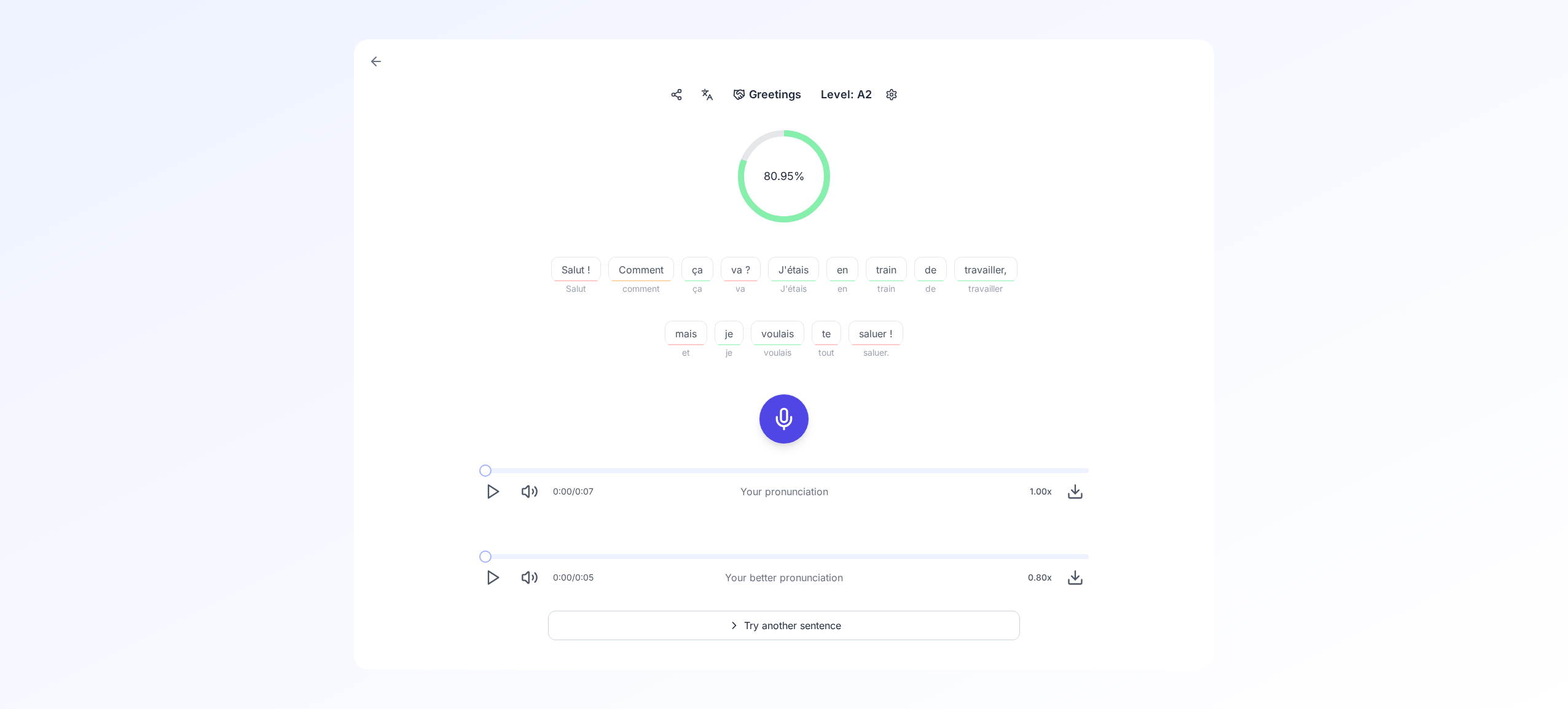
click at [788, 623] on span "Try another sentence" at bounding box center [793, 625] width 97 height 15
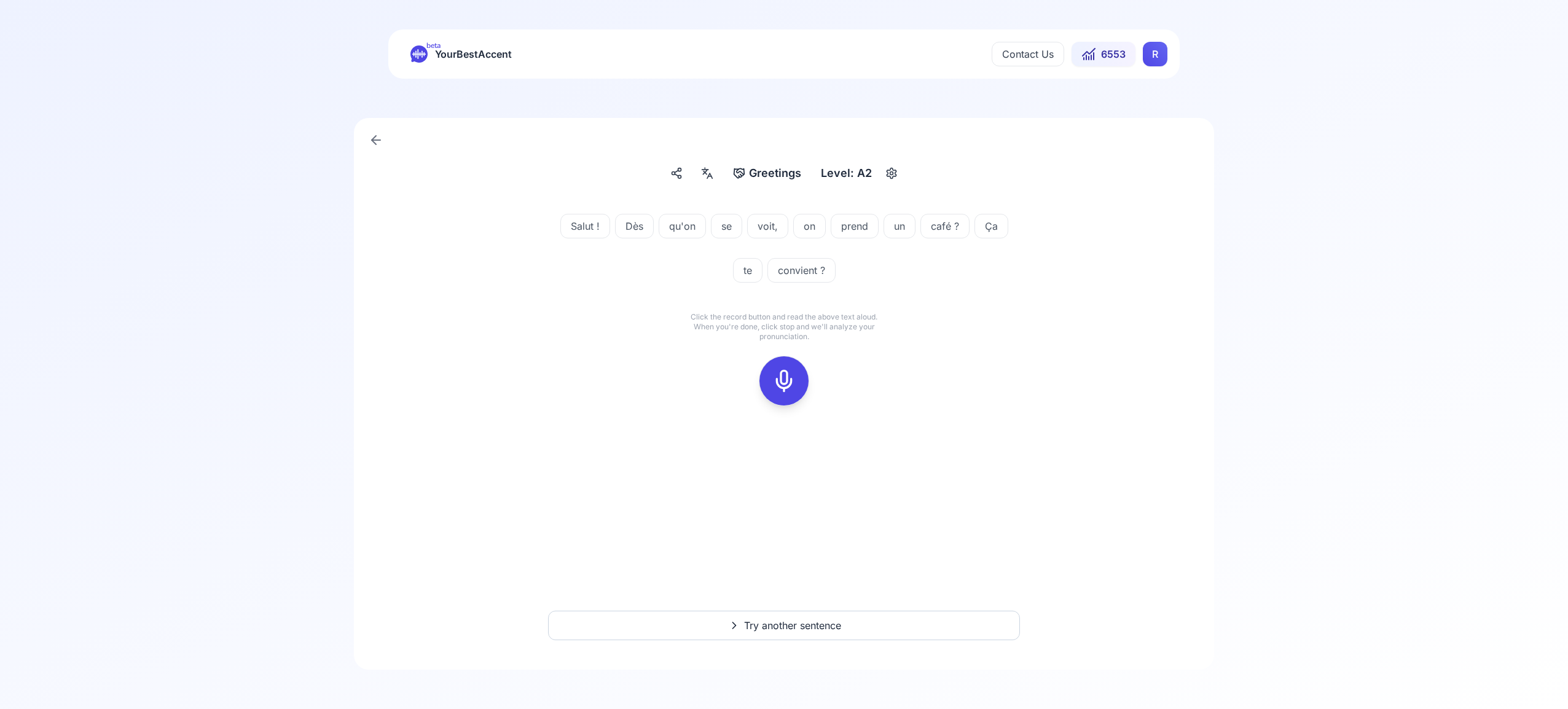
click at [786, 379] on icon at bounding box center [784, 381] width 25 height 25
click at [784, 385] on icon at bounding box center [784, 381] width 25 height 25
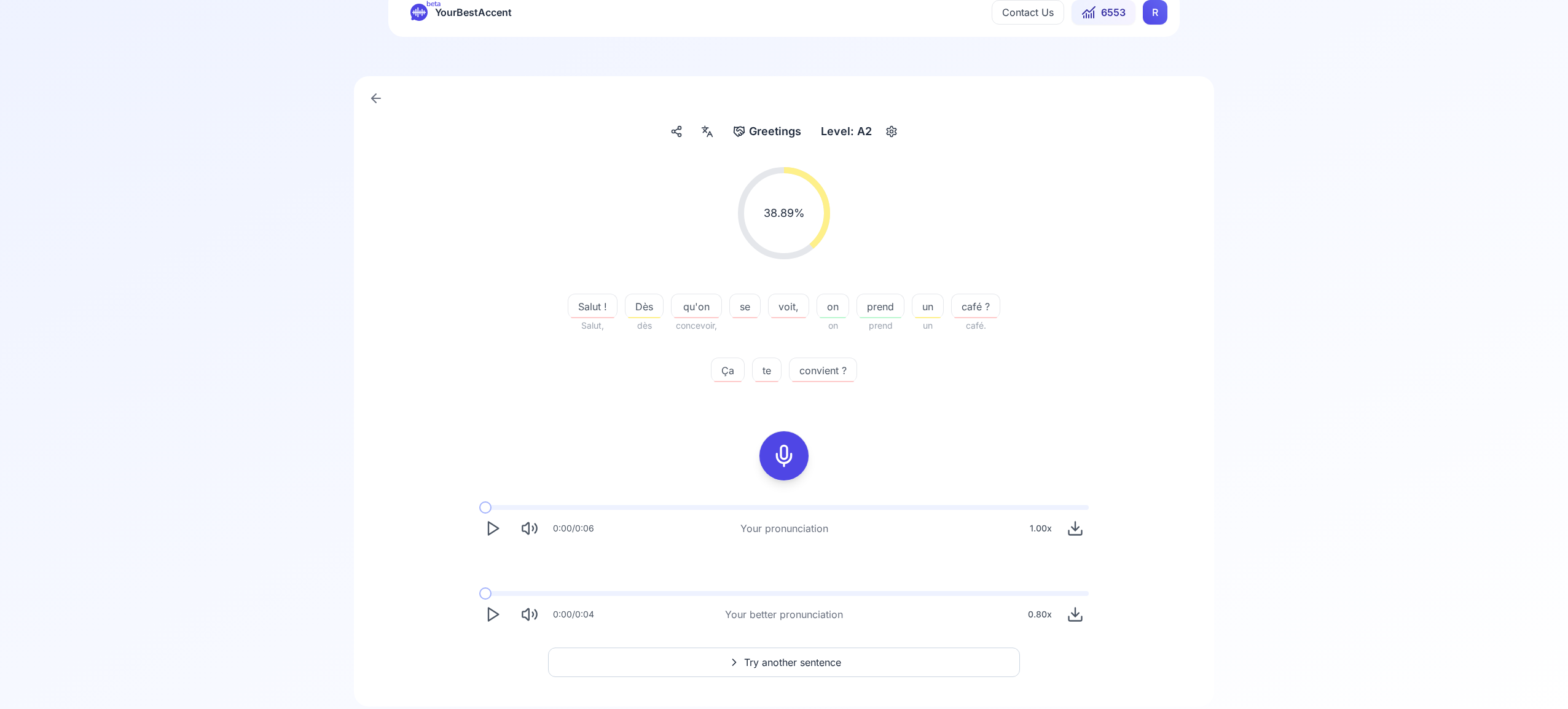
scroll to position [78, 0]
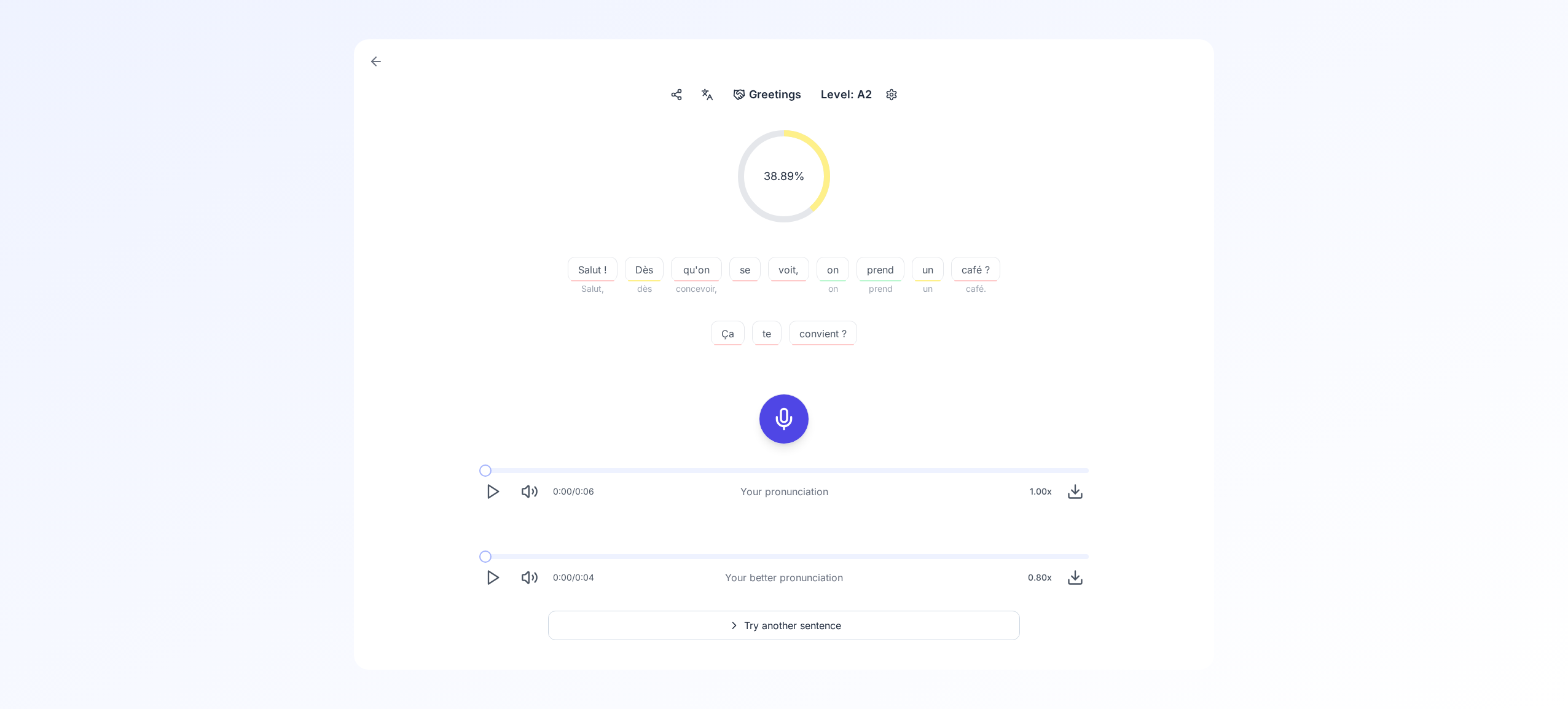
click at [799, 622] on span "Try another sentence" at bounding box center [793, 625] width 97 height 15
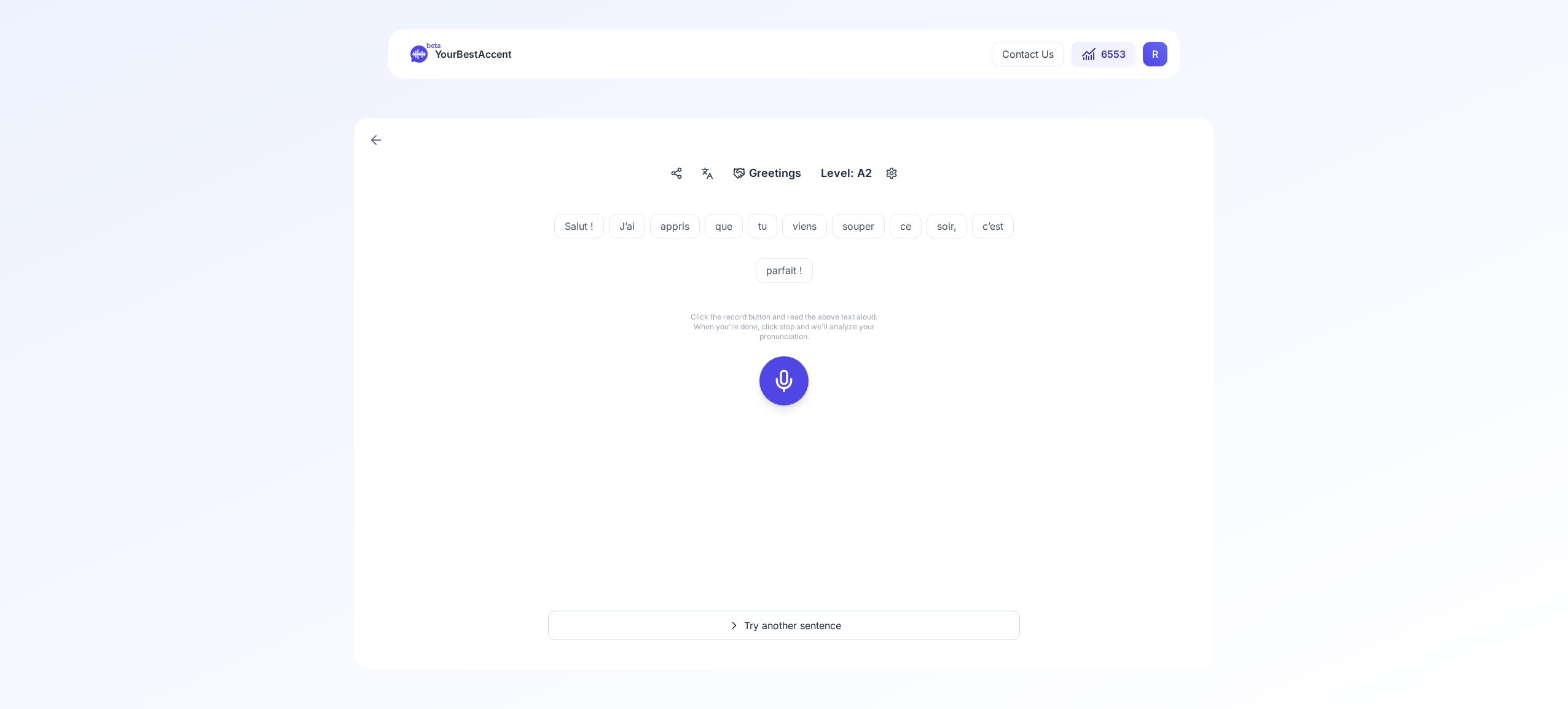
click at [788, 383] on icon at bounding box center [784, 381] width 25 height 25
click at [782, 383] on icon at bounding box center [784, 381] width 25 height 25
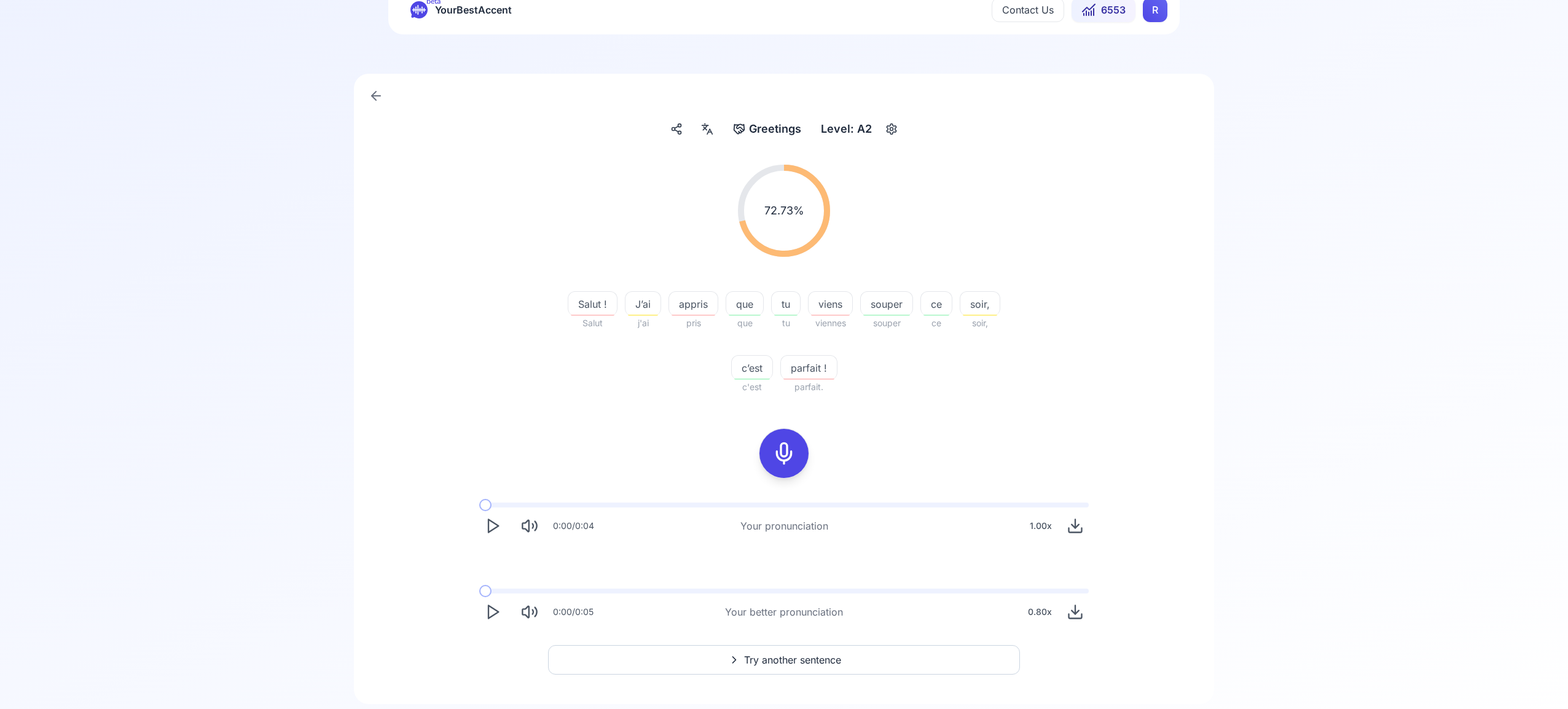
scroll to position [78, 0]
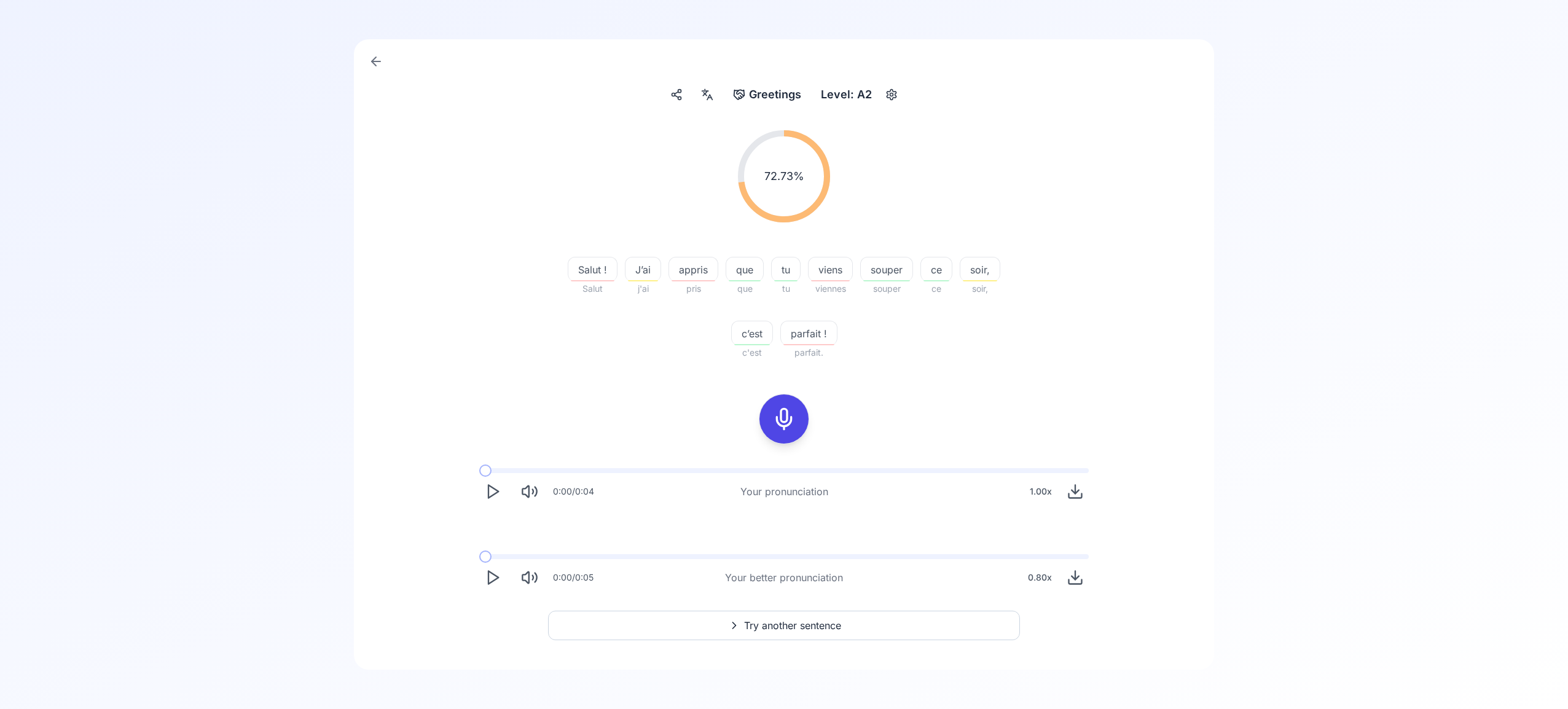
click at [800, 619] on span "Try another sentence" at bounding box center [793, 625] width 97 height 15
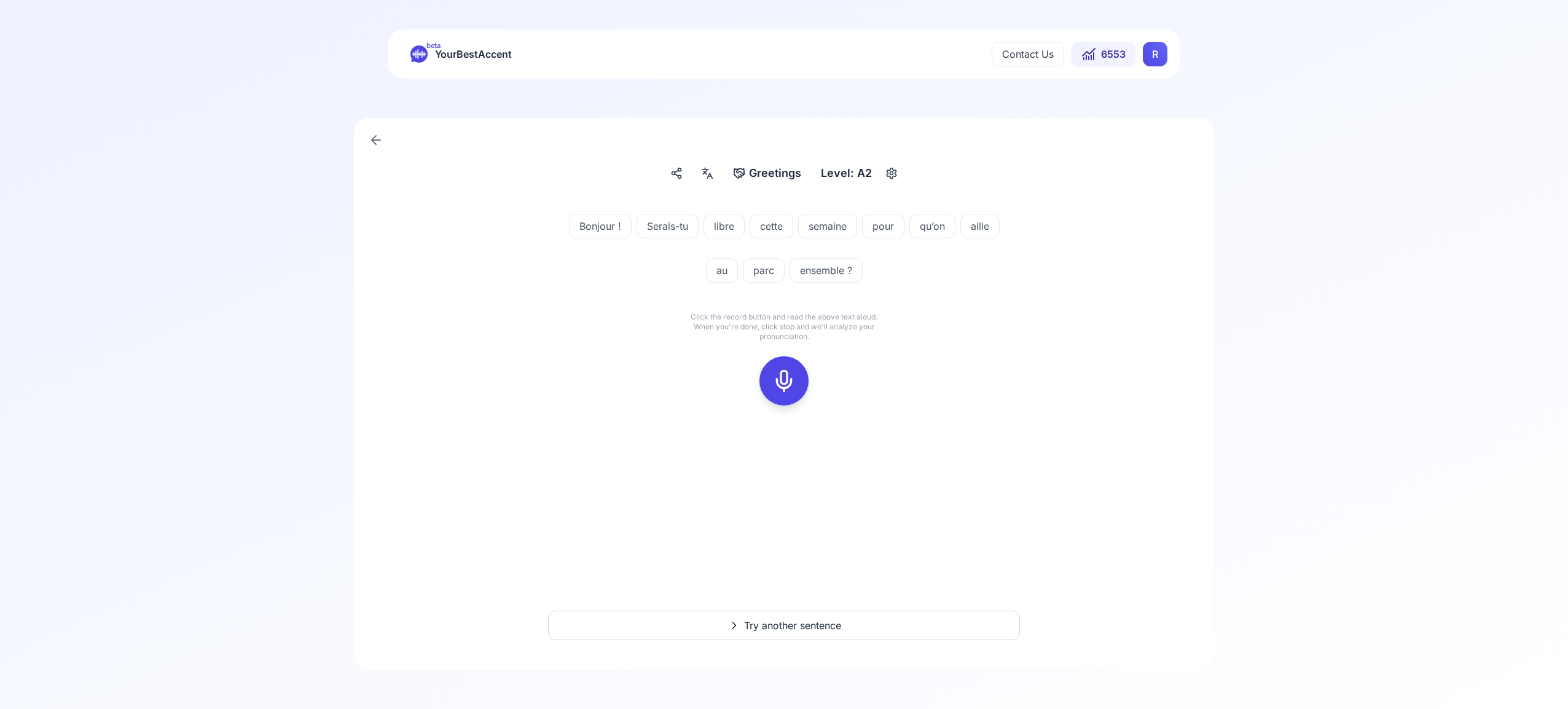
click at [786, 376] on icon at bounding box center [784, 381] width 25 height 25
click at [792, 378] on icon at bounding box center [784, 381] width 25 height 25
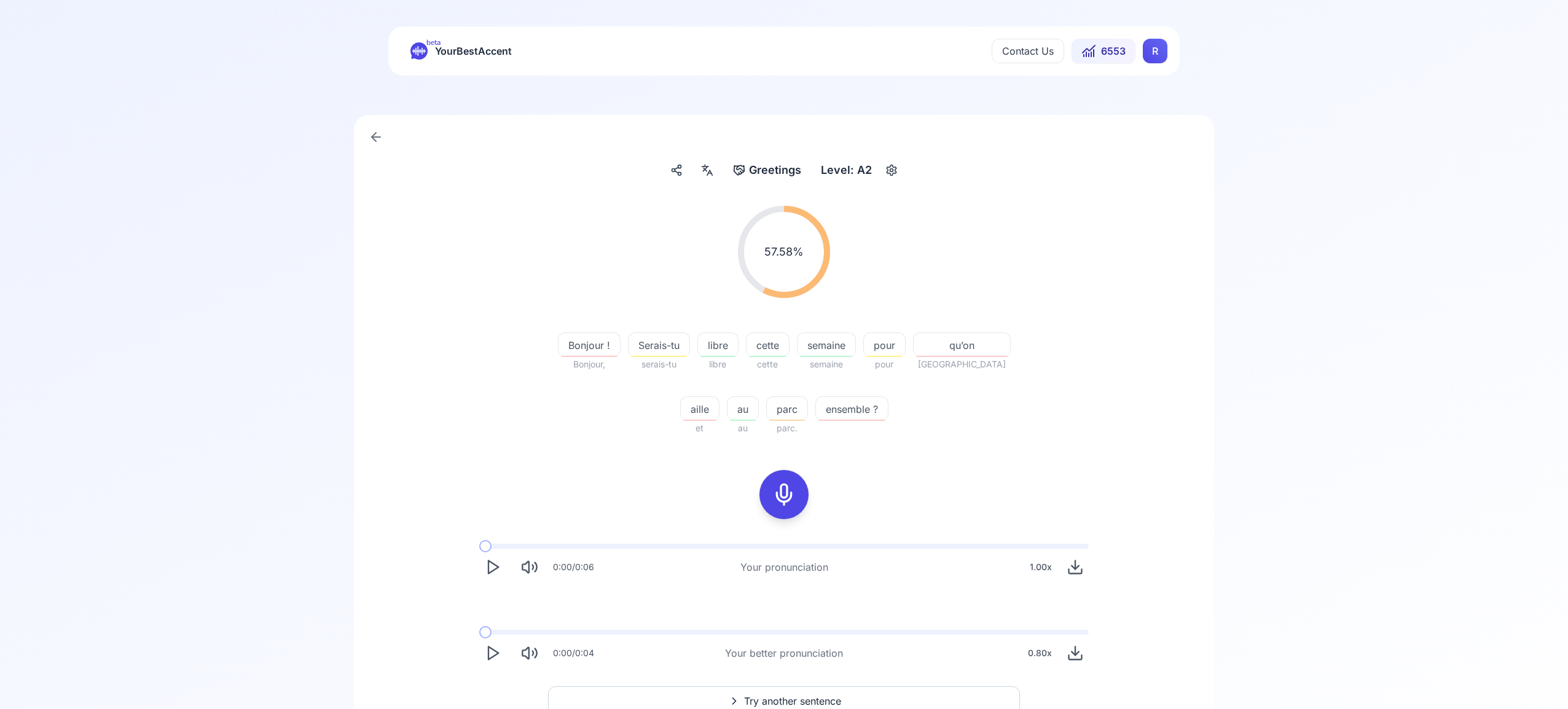
scroll to position [78, 0]
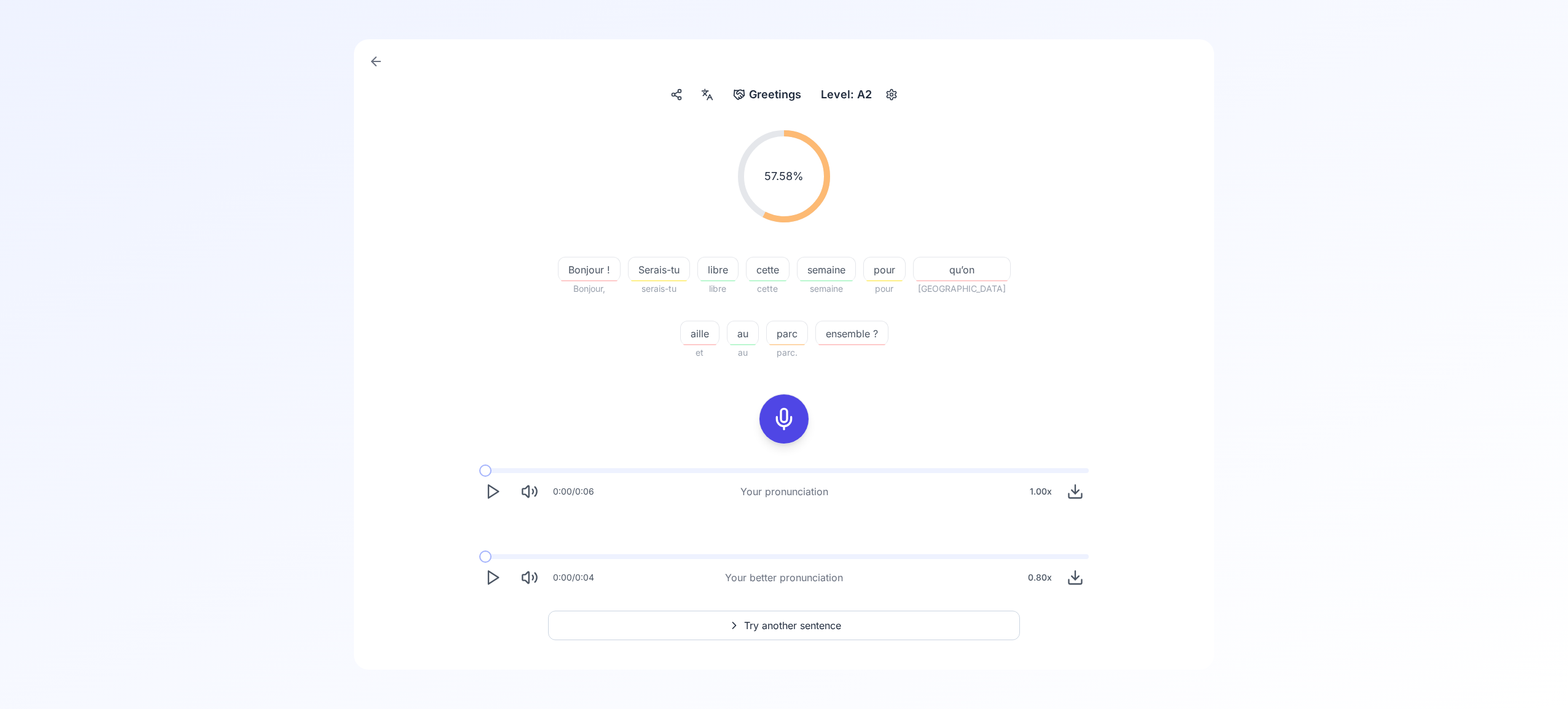
click at [795, 620] on span "Try another sentence" at bounding box center [793, 625] width 97 height 15
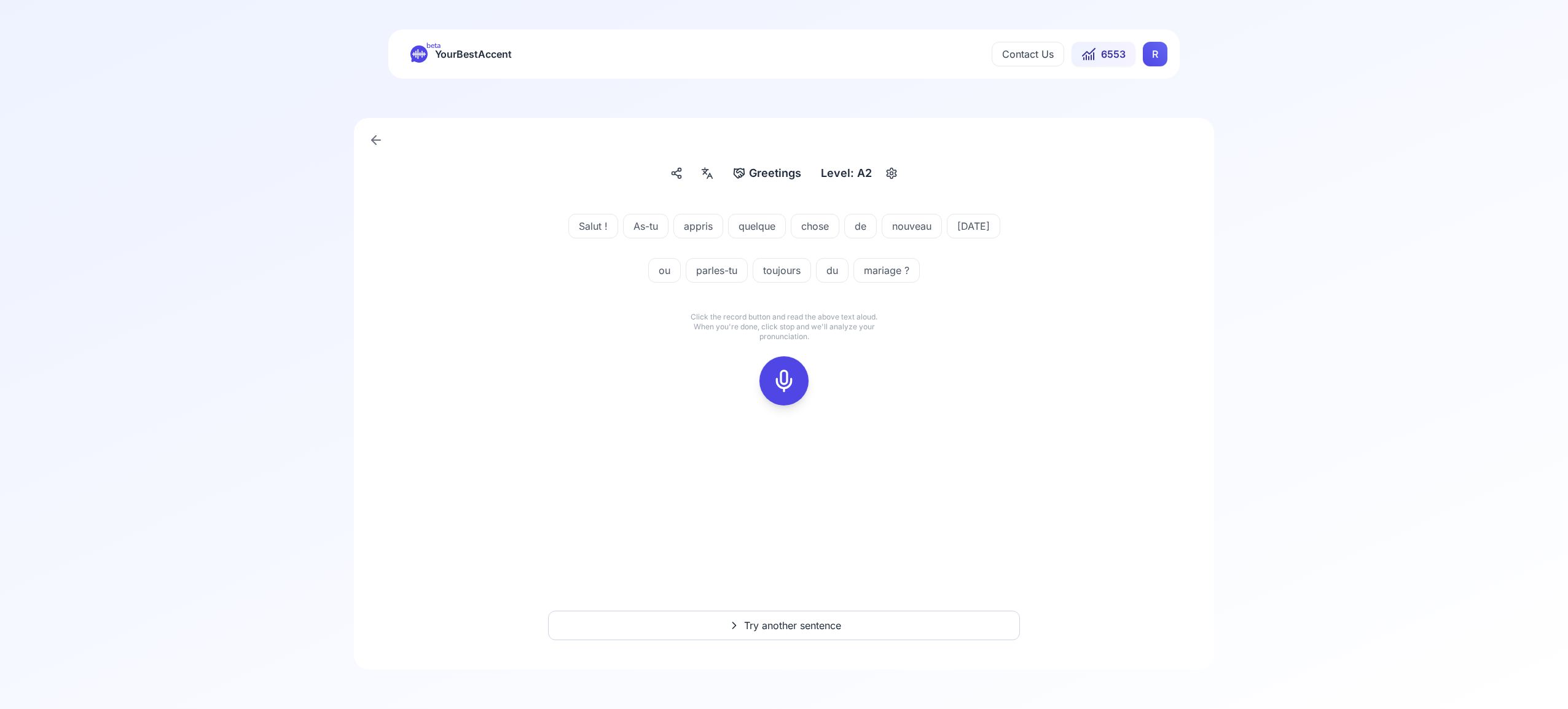
click at [787, 381] on icon at bounding box center [784, 381] width 25 height 25
click at [796, 381] on div at bounding box center [784, 381] width 29 height 49
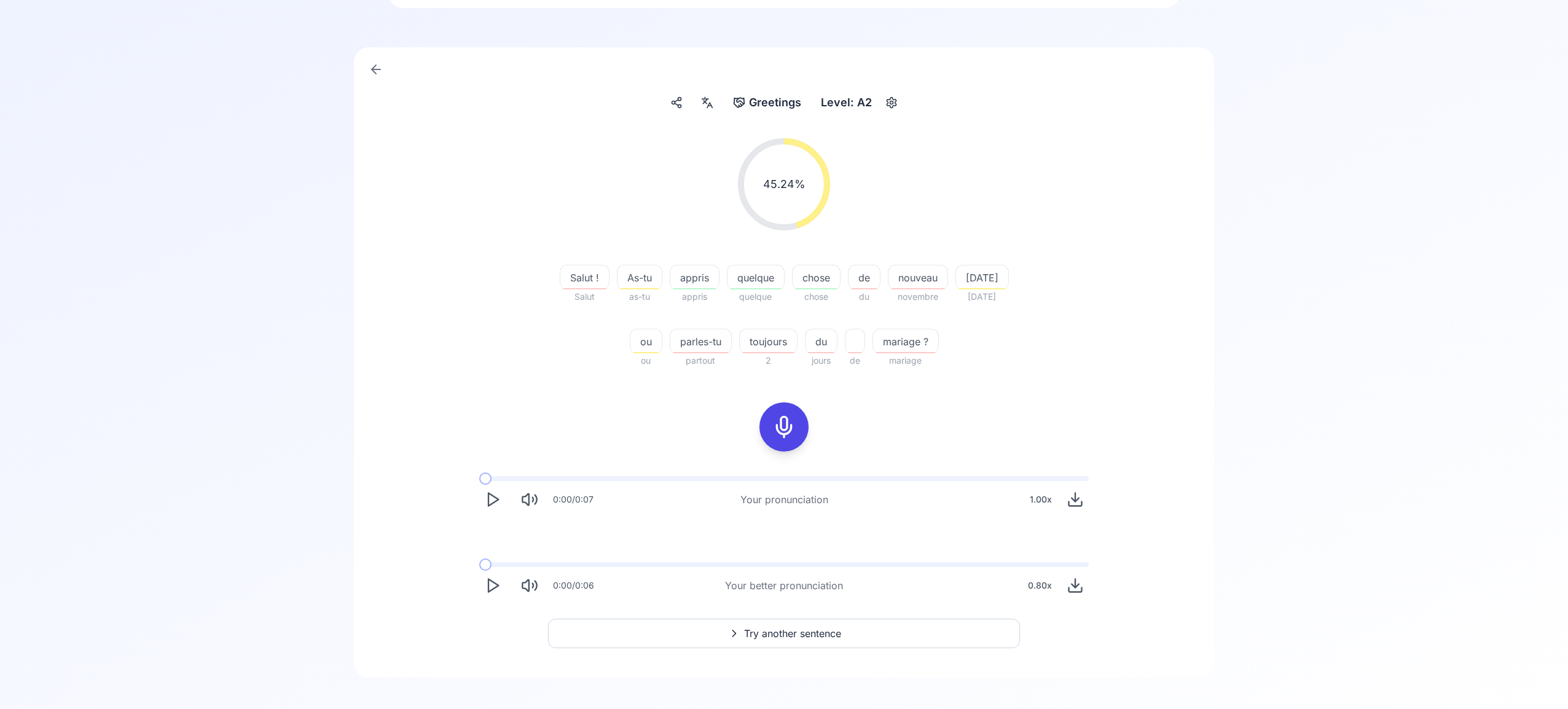
scroll to position [78, 0]
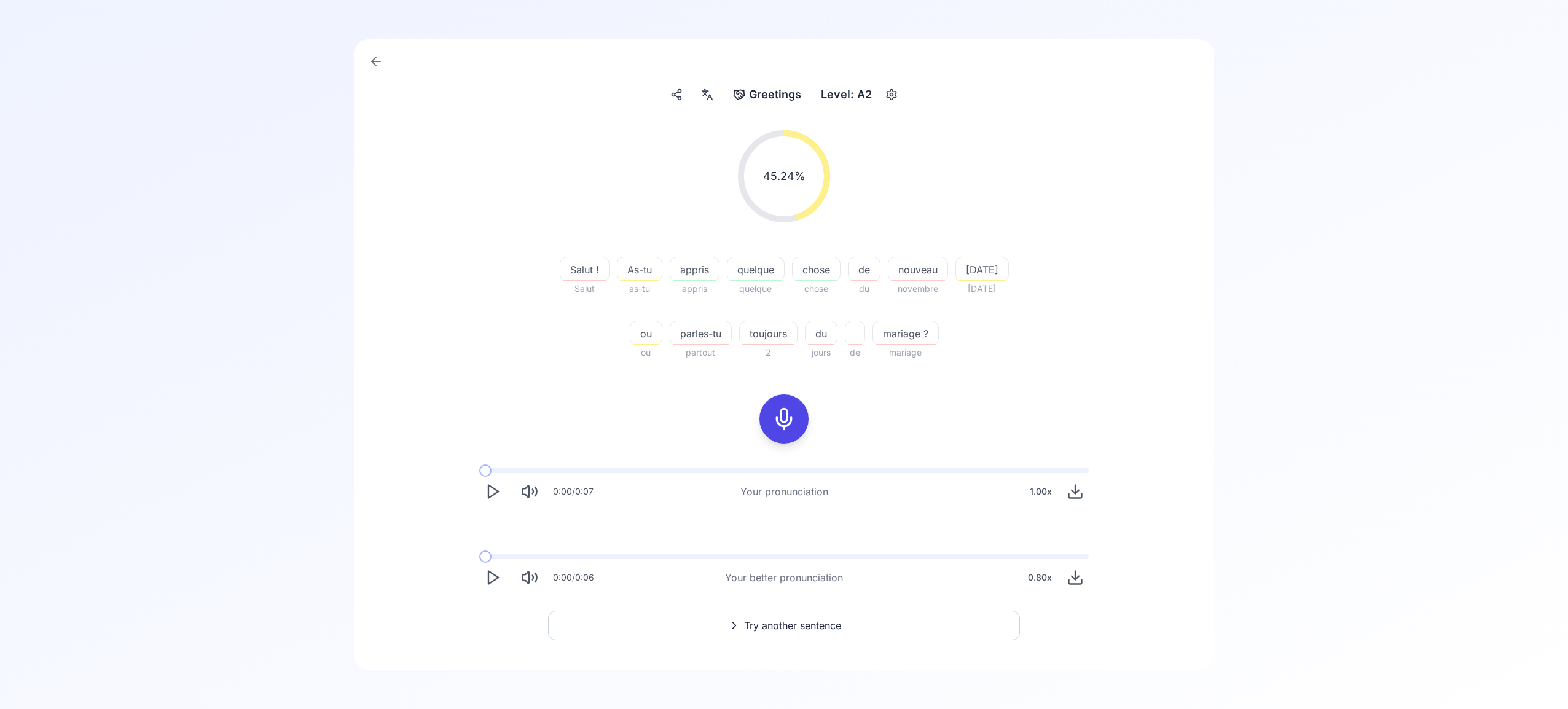
click at [797, 622] on span "Try another sentence" at bounding box center [793, 625] width 97 height 15
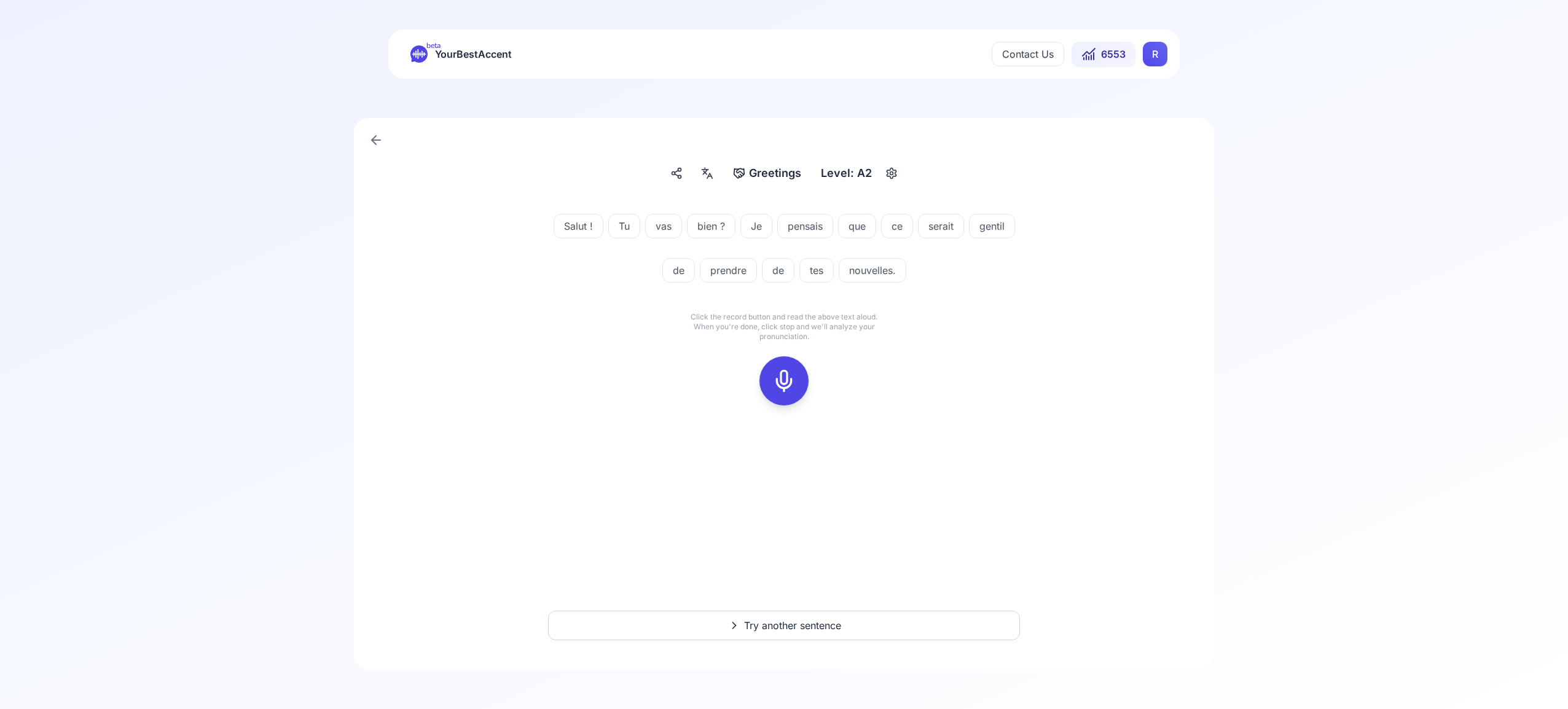
click at [787, 384] on icon at bounding box center [784, 381] width 25 height 25
click at [781, 379] on icon at bounding box center [784, 381] width 25 height 25
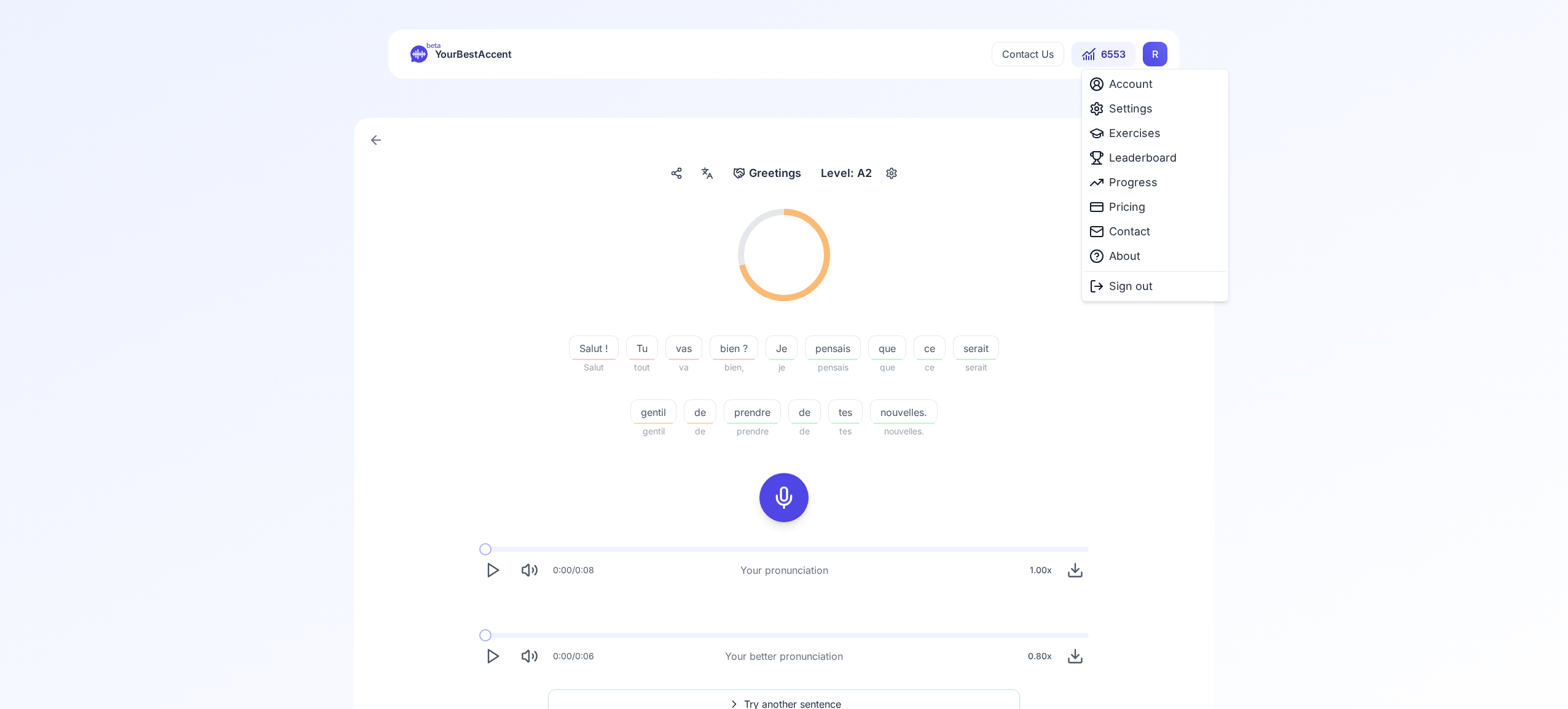
click at [1155, 54] on html "beta YourBestAccent Contact Us 6553 R Greetings Greetings Level: A2 71.11 % 71.…" at bounding box center [784, 355] width 1568 height 709
click at [1152, 111] on div "Settings" at bounding box center [1155, 109] width 141 height 25
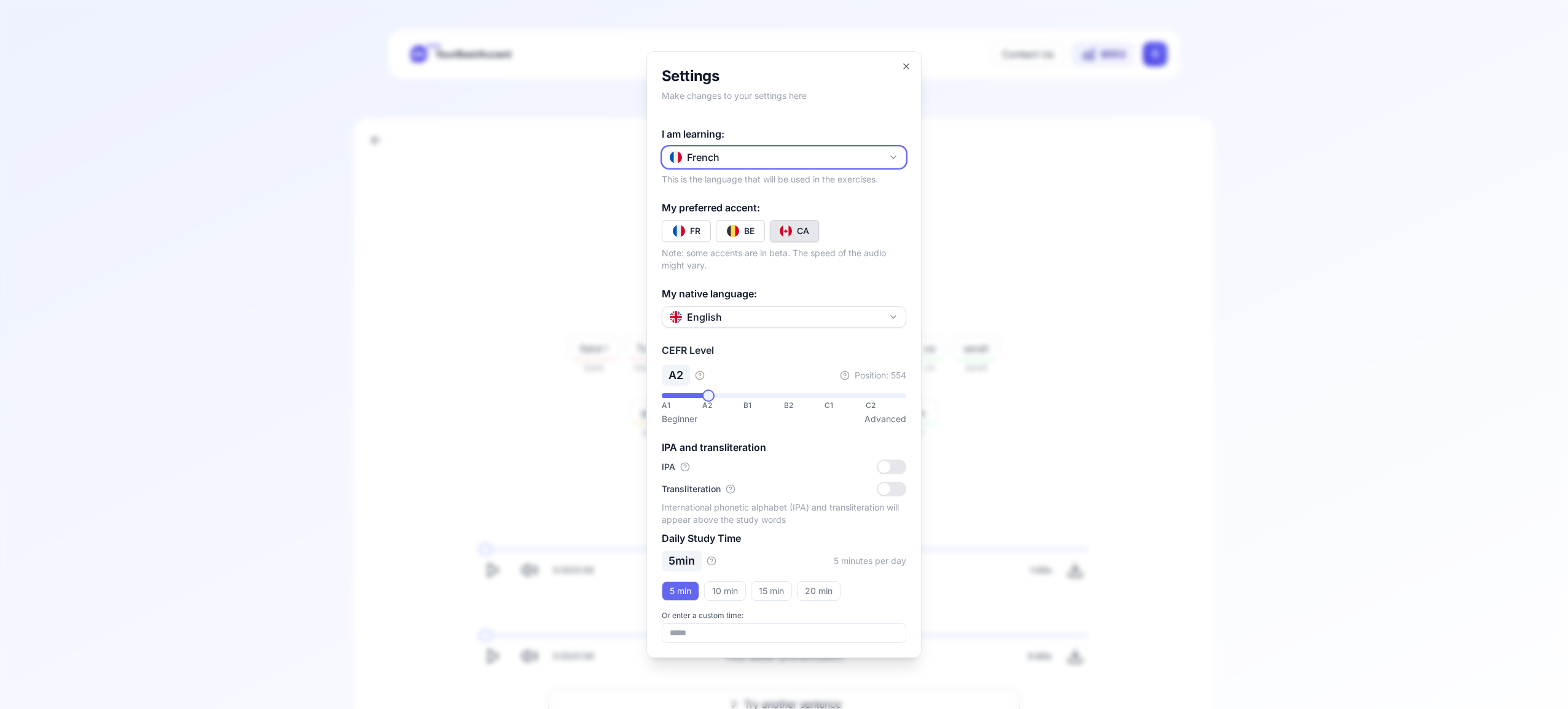
click at [895, 158] on icon "button" at bounding box center [893, 157] width 10 height 10
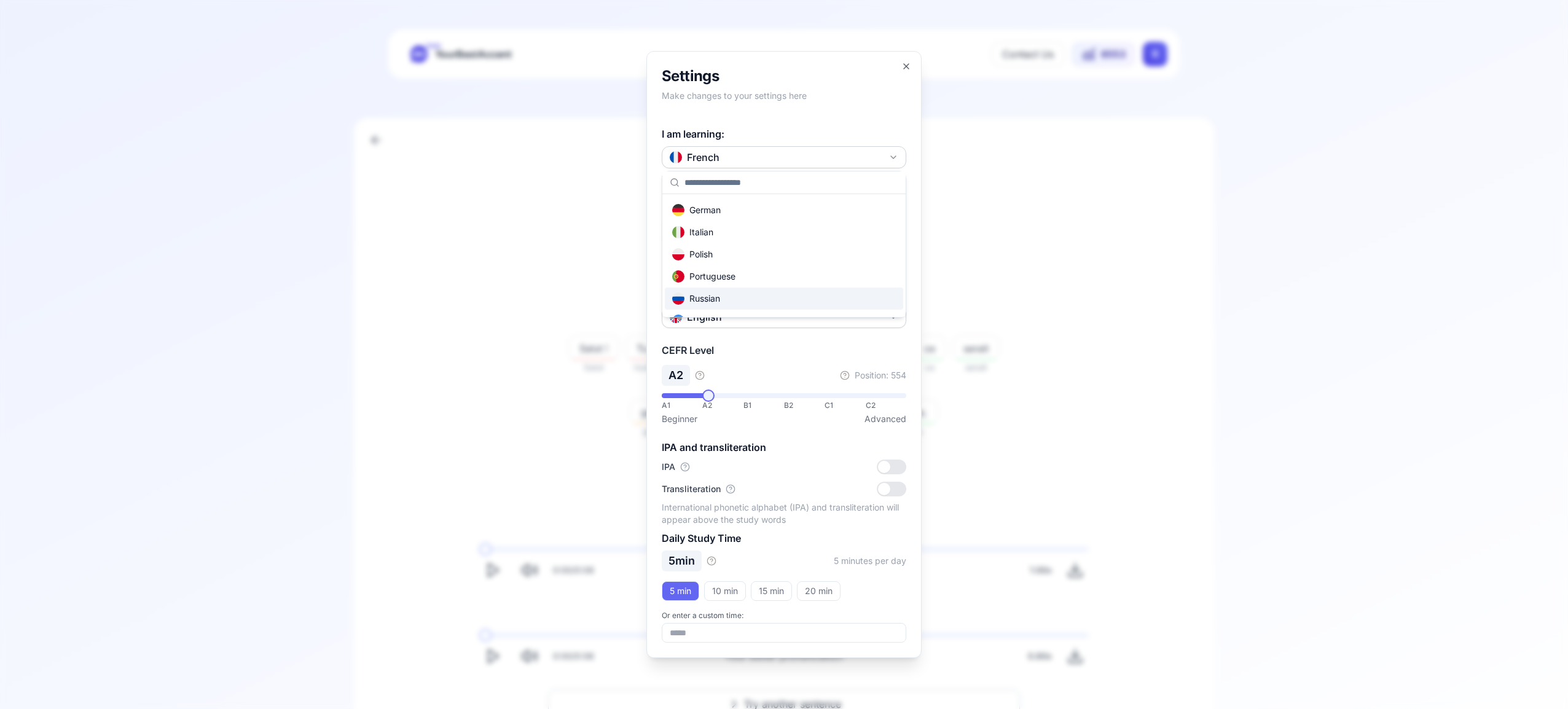
click at [810, 300] on div "Russian" at bounding box center [784, 298] width 238 height 22
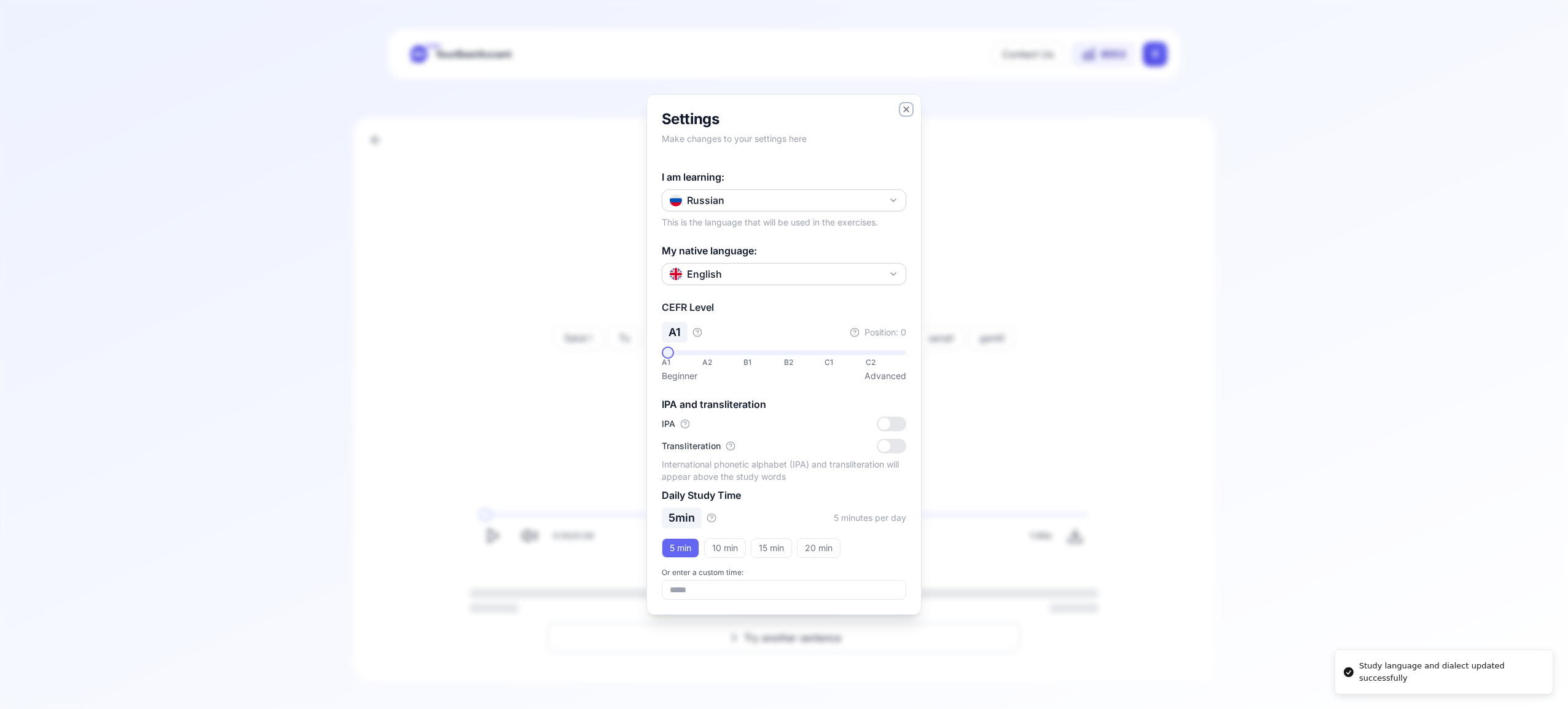
click at [905, 110] on icon "button" at bounding box center [906, 110] width 5 height 5
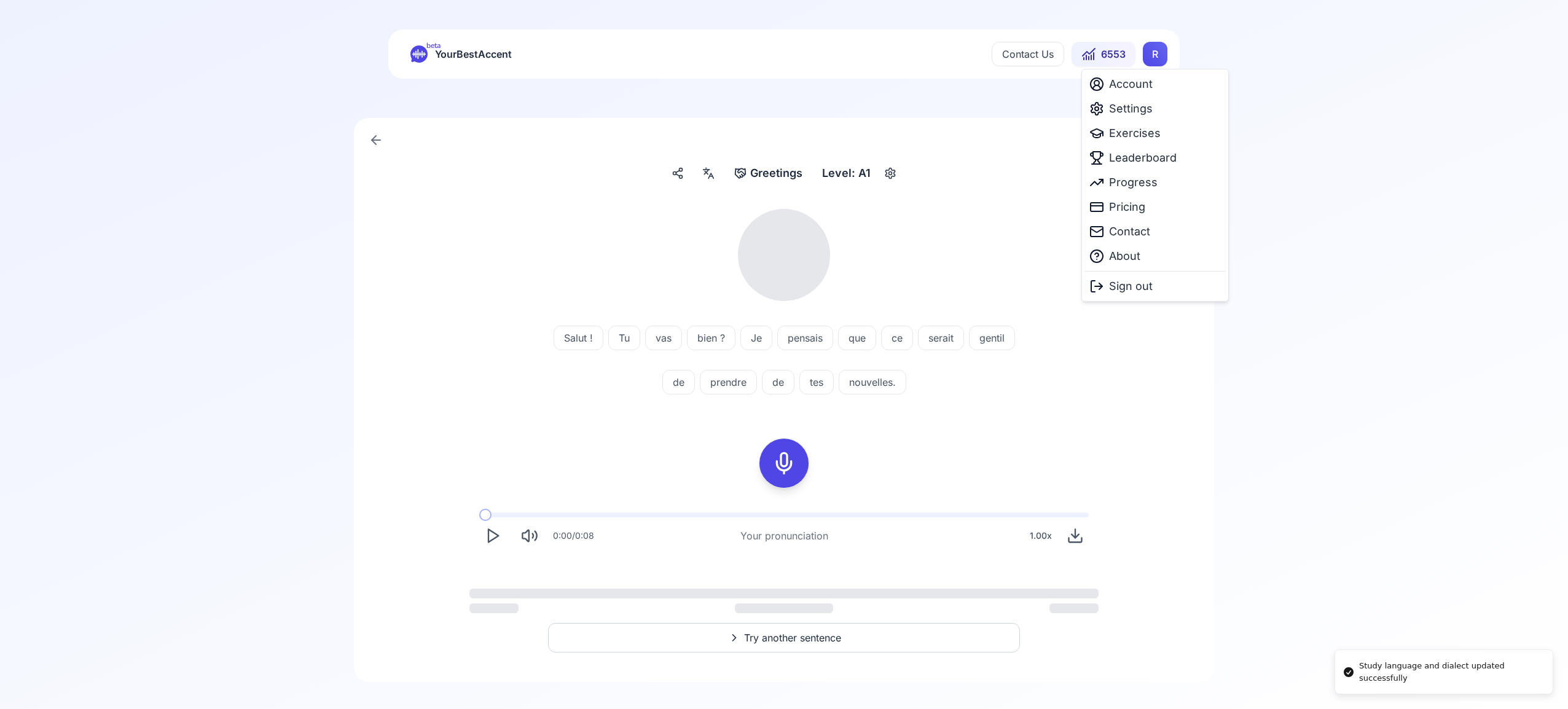
click at [1157, 52] on html "Study language and dialect updated successfully beta YourBestAccent Contact Us …" at bounding box center [784, 355] width 1568 height 709
click at [1140, 130] on span "Exercises" at bounding box center [1134, 133] width 52 height 17
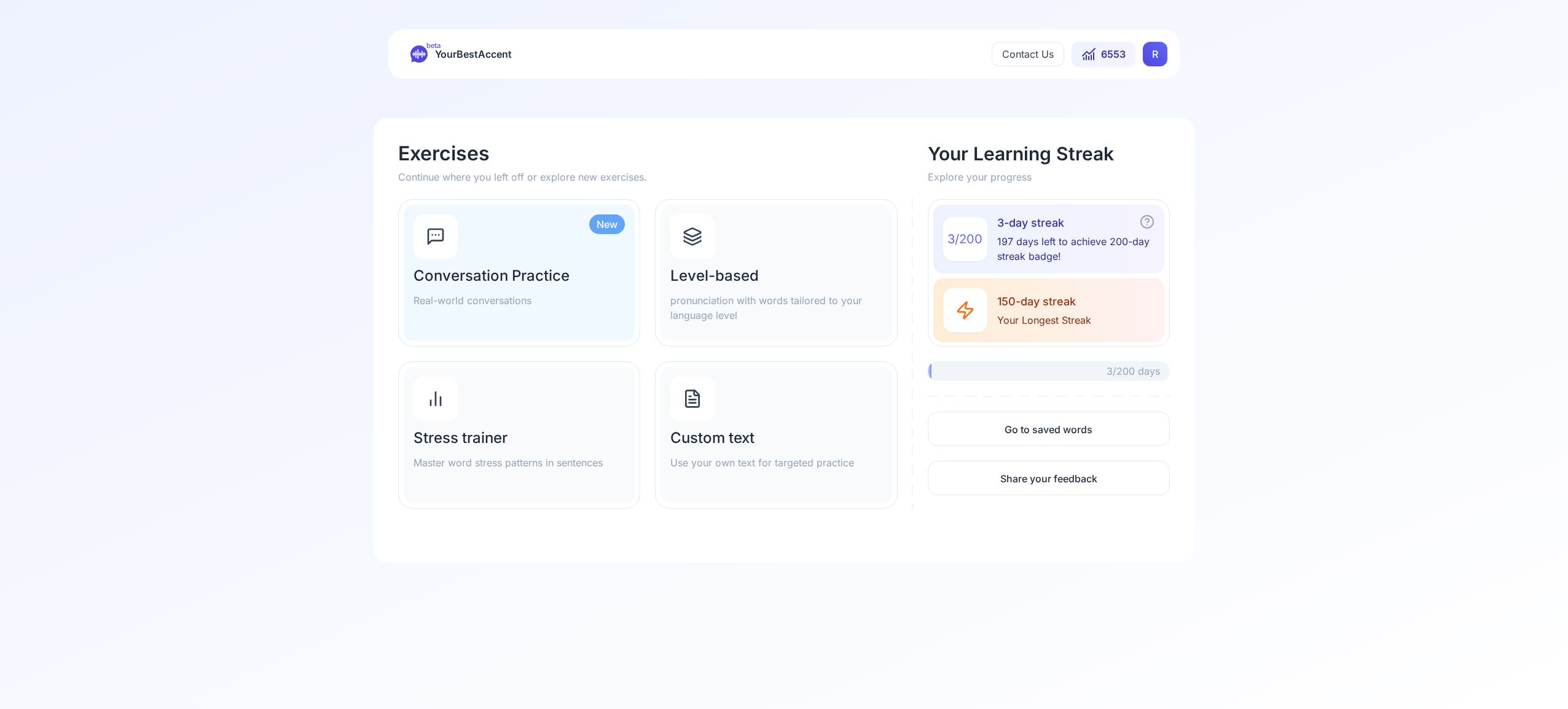
click at [691, 238] on icon at bounding box center [692, 236] width 20 height 20
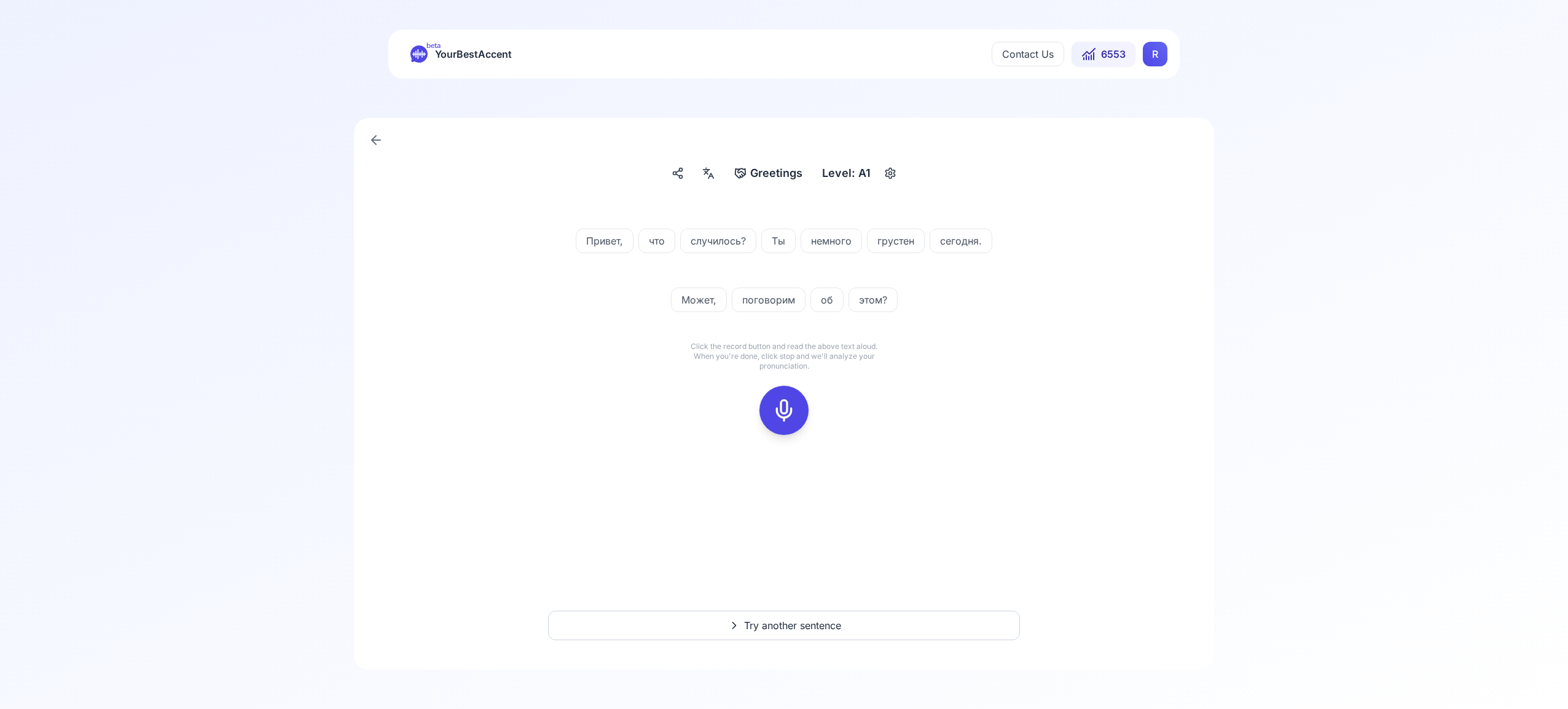
drag, startPoint x: 792, startPoint y: 411, endPoint x: 798, endPoint y: 409, distance: 6.3
click at [792, 411] on rect at bounding box center [784, 410] width 18 height 18
click at [784, 409] on icon at bounding box center [784, 411] width 25 height 25
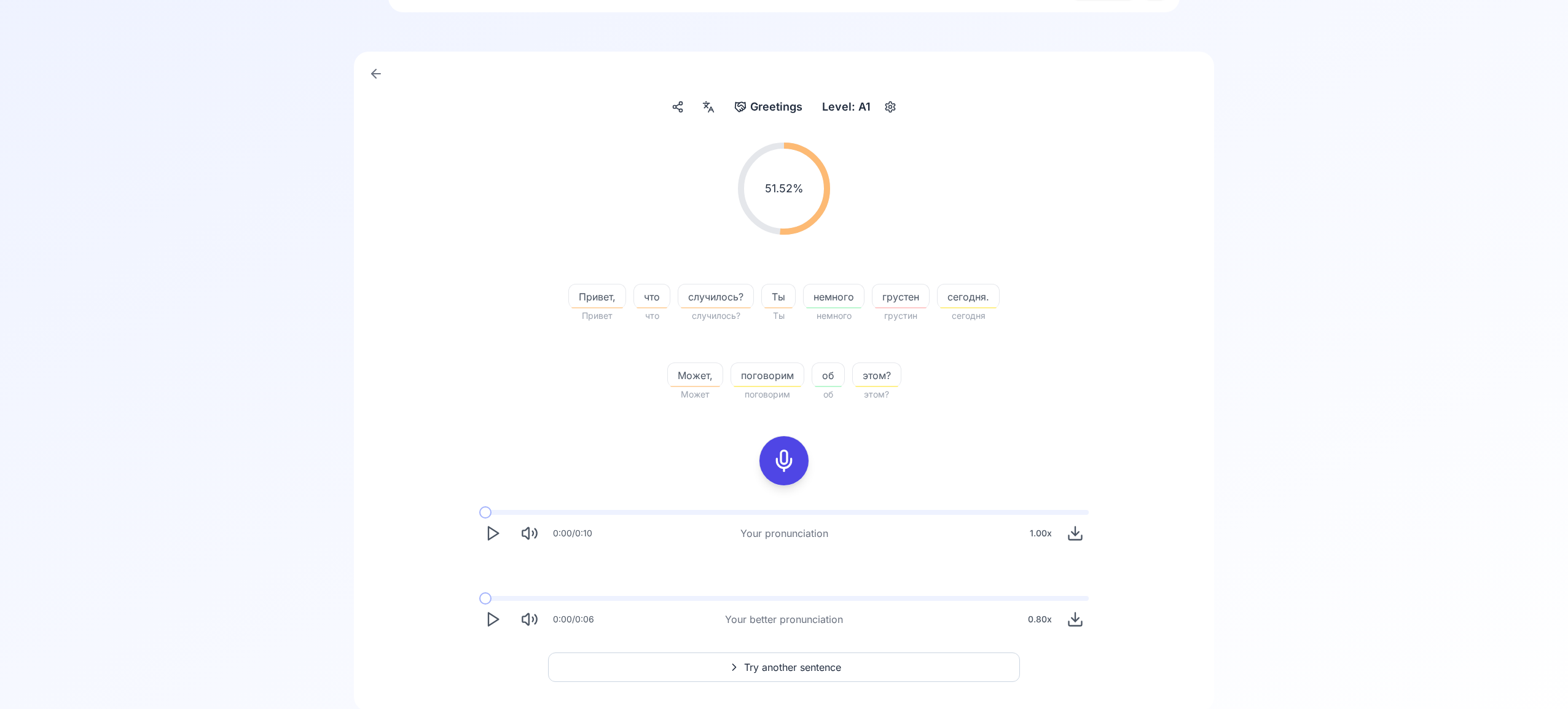
scroll to position [108, 0]
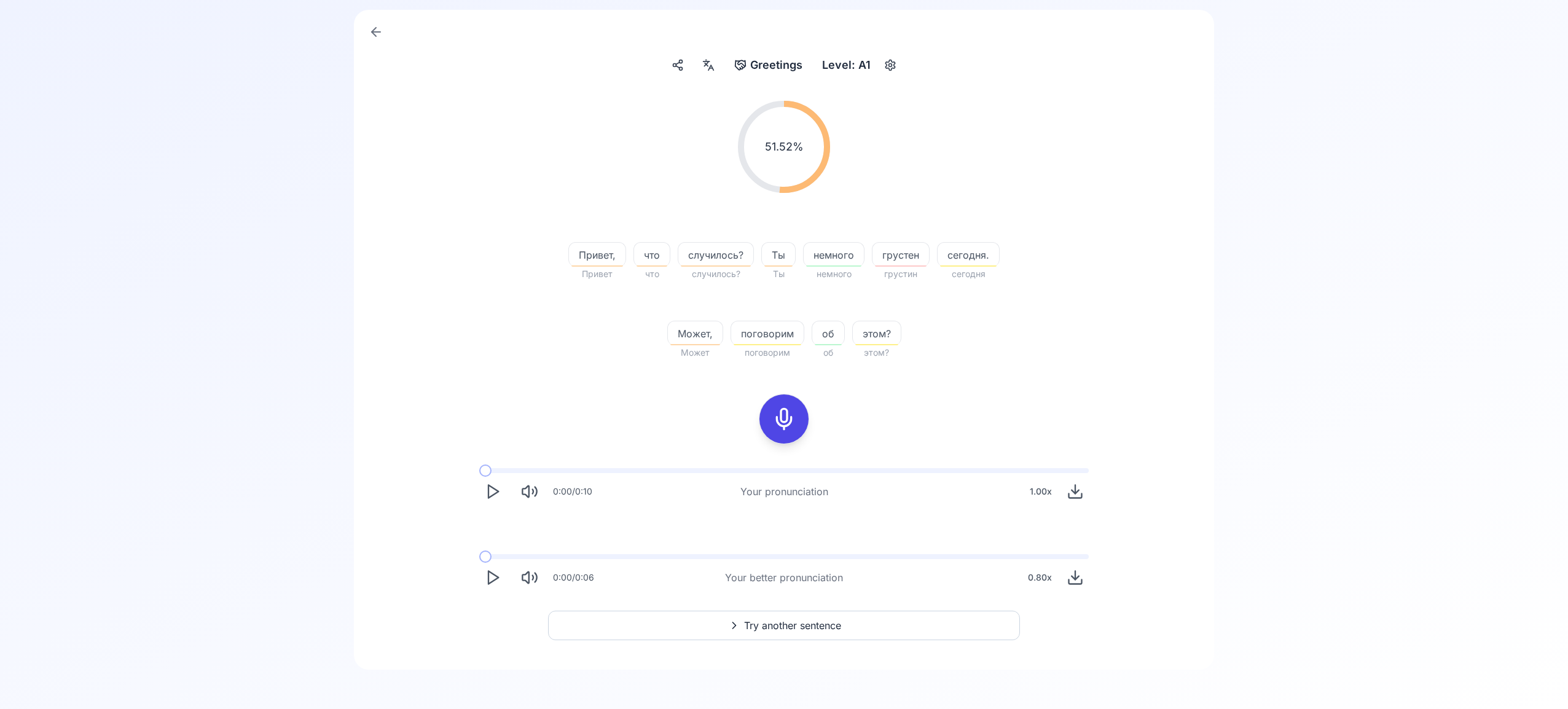
click at [778, 619] on span "Try another sentence" at bounding box center [793, 625] width 97 height 15
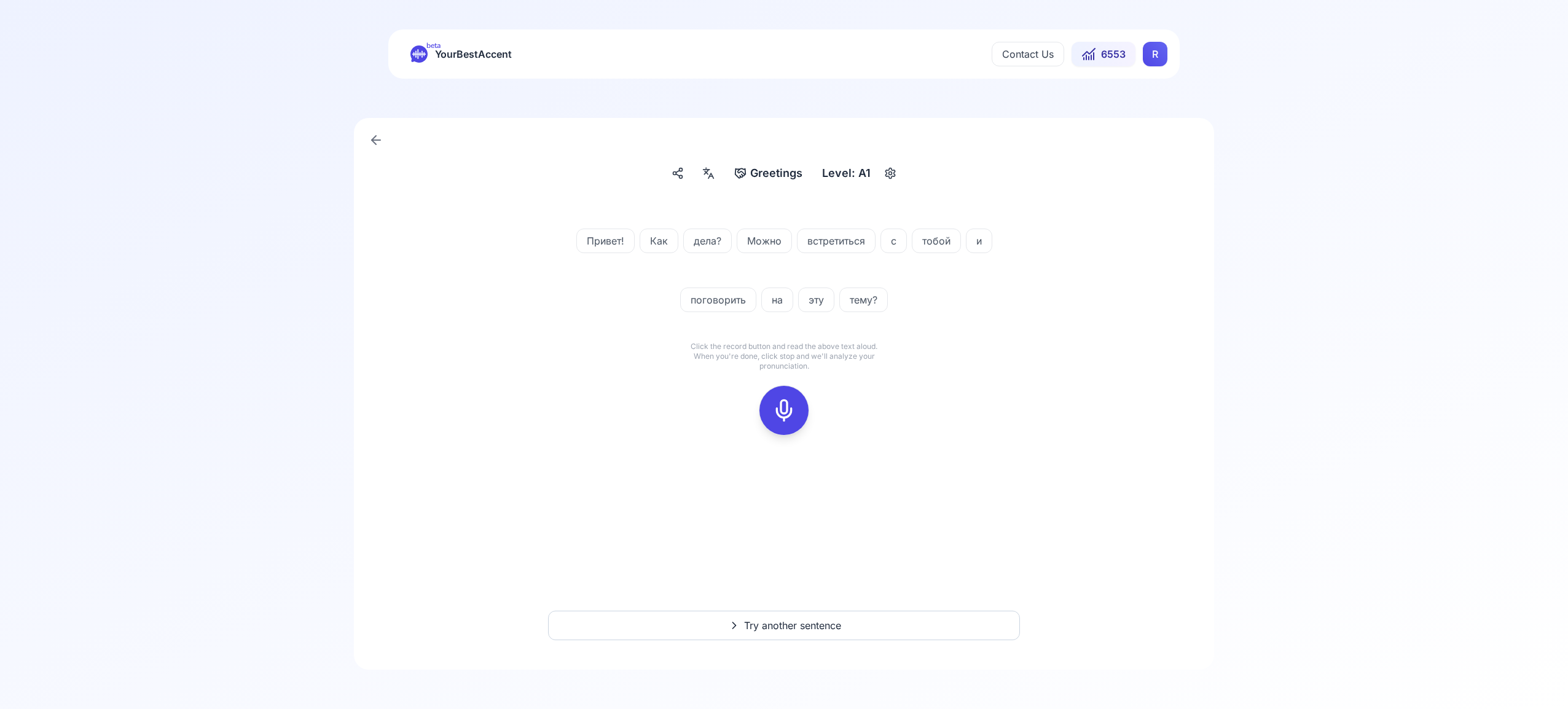
click at [783, 404] on icon at bounding box center [784, 411] width 25 height 25
click at [787, 404] on icon at bounding box center [784, 411] width 25 height 25
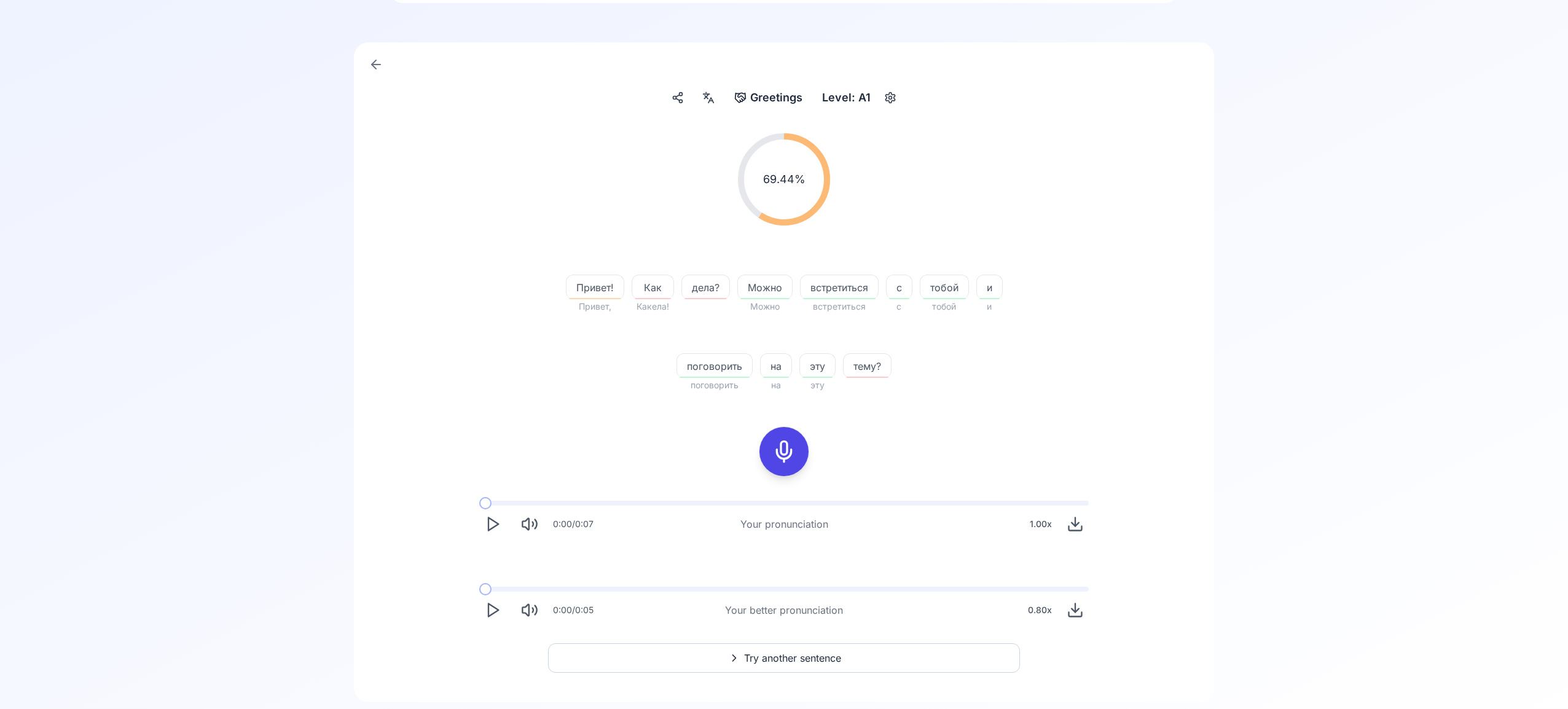
scroll to position [108, 0]
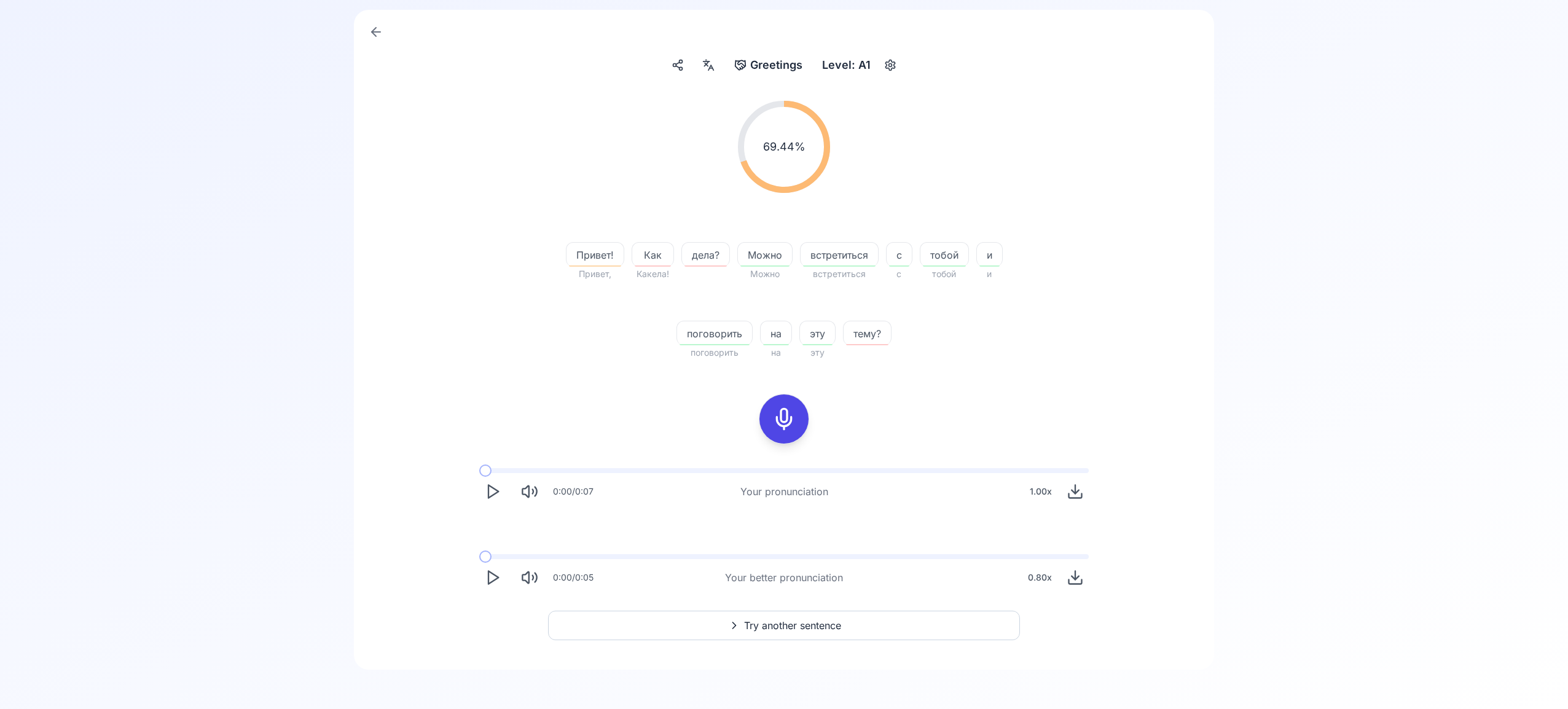
click at [801, 623] on span "Try another sentence" at bounding box center [793, 625] width 97 height 15
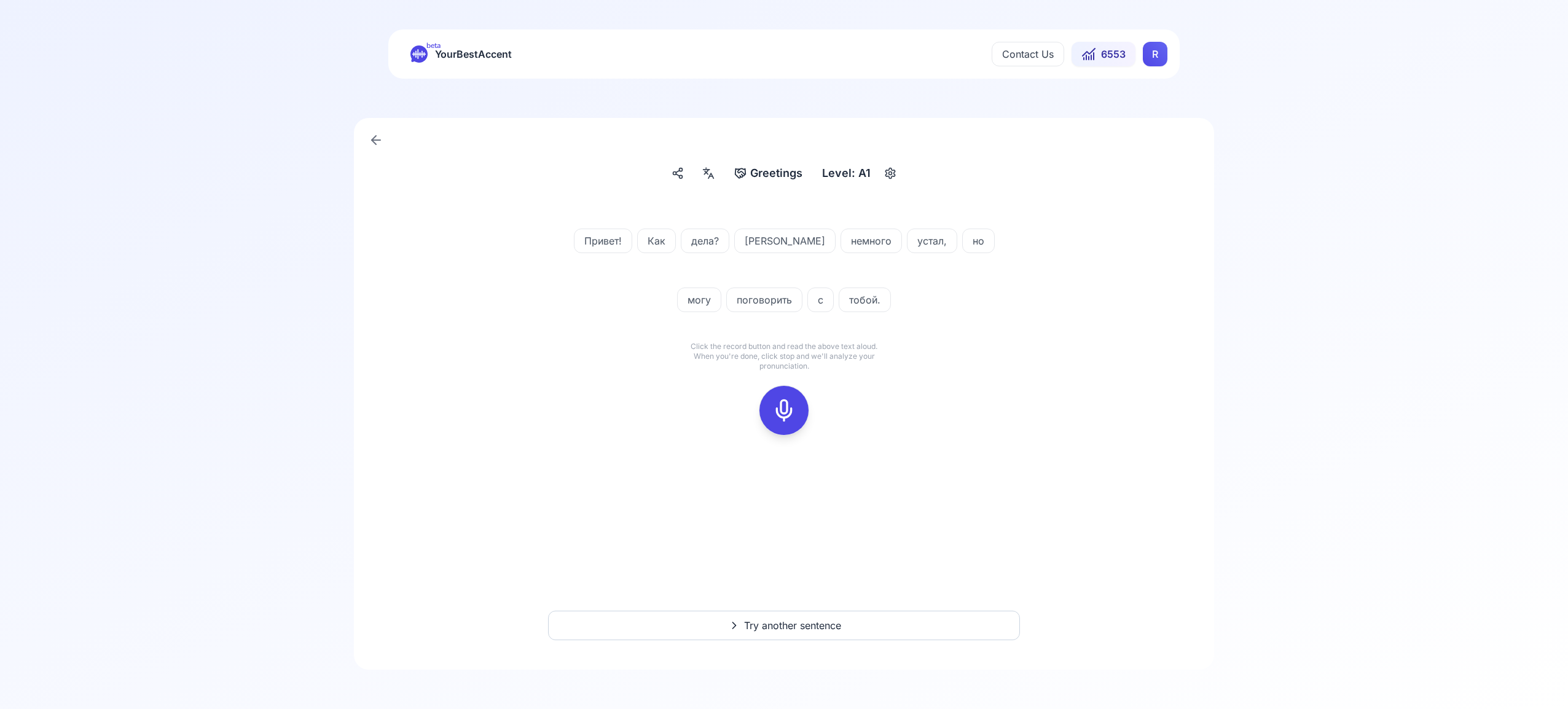
click at [791, 405] on icon at bounding box center [784, 411] width 25 height 25
click at [785, 413] on icon at bounding box center [784, 411] width 25 height 25
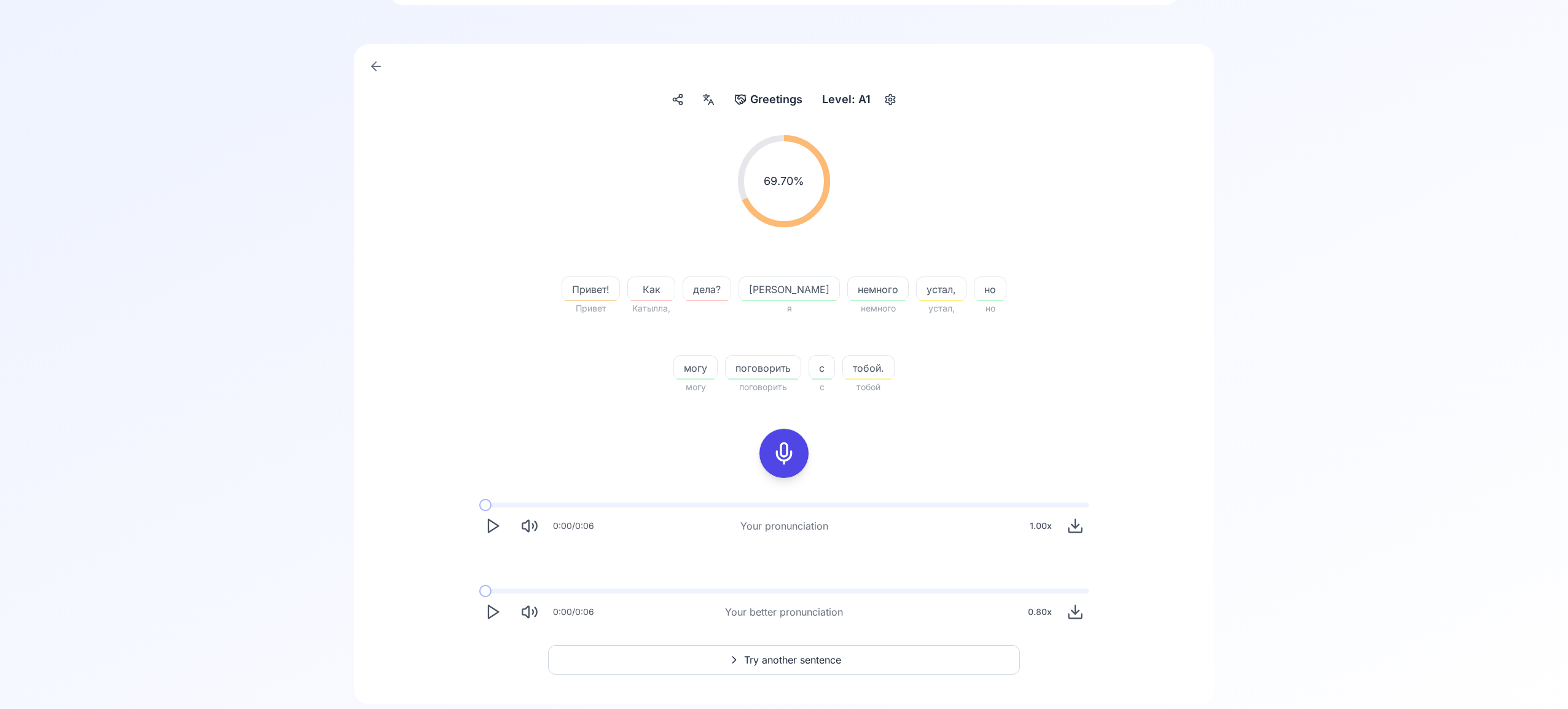
scroll to position [108, 0]
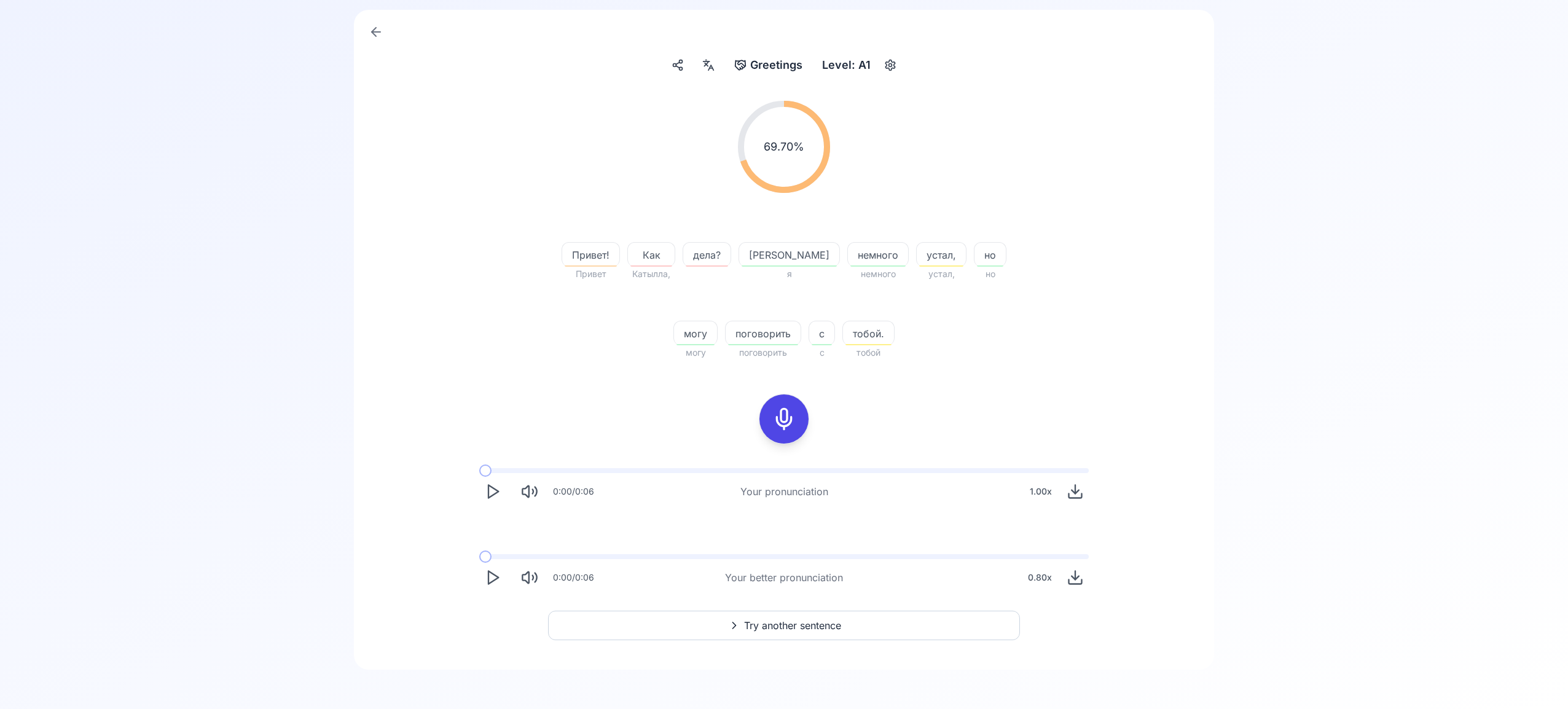
click at [776, 623] on span "Try another sentence" at bounding box center [793, 625] width 97 height 15
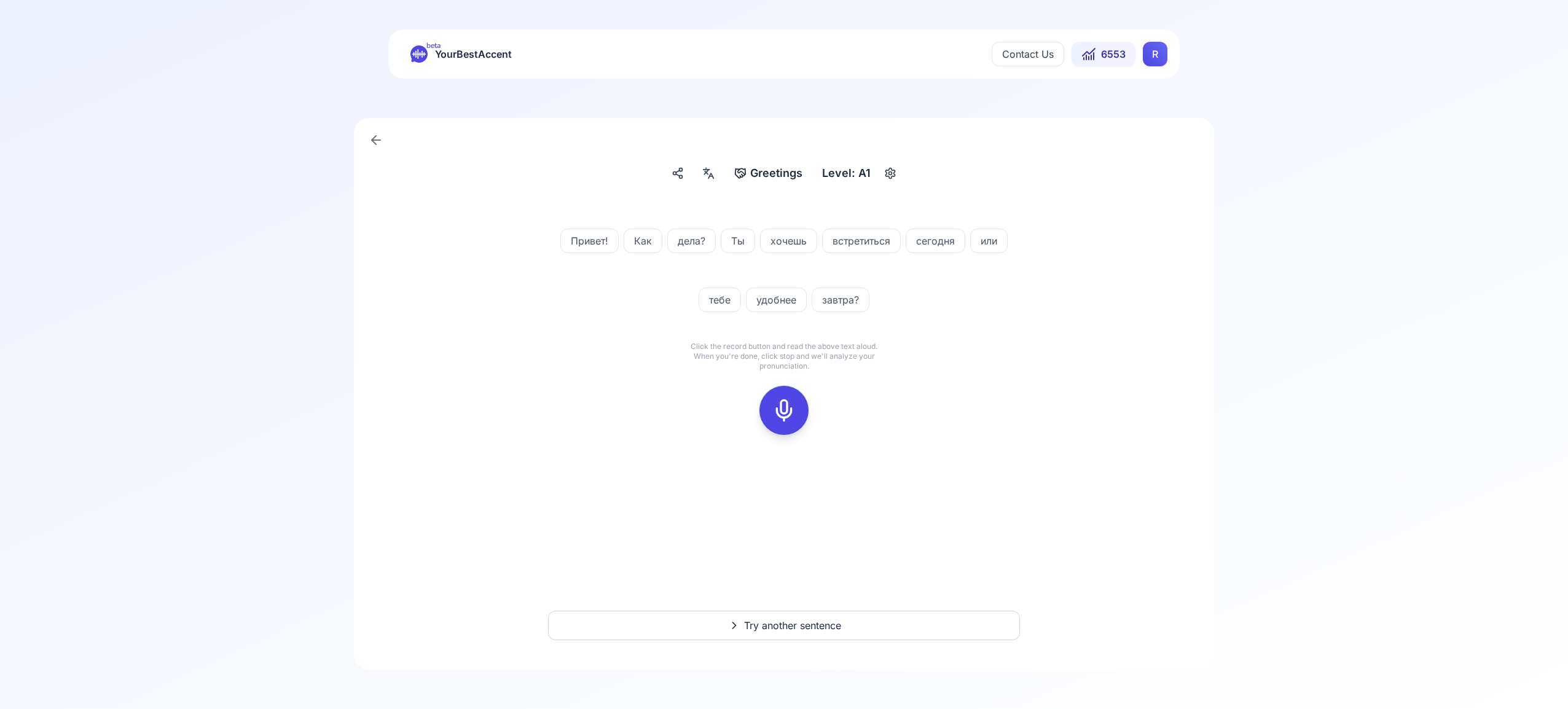
click at [782, 400] on icon at bounding box center [784, 411] width 25 height 25
click at [786, 415] on icon at bounding box center [784, 411] width 25 height 25
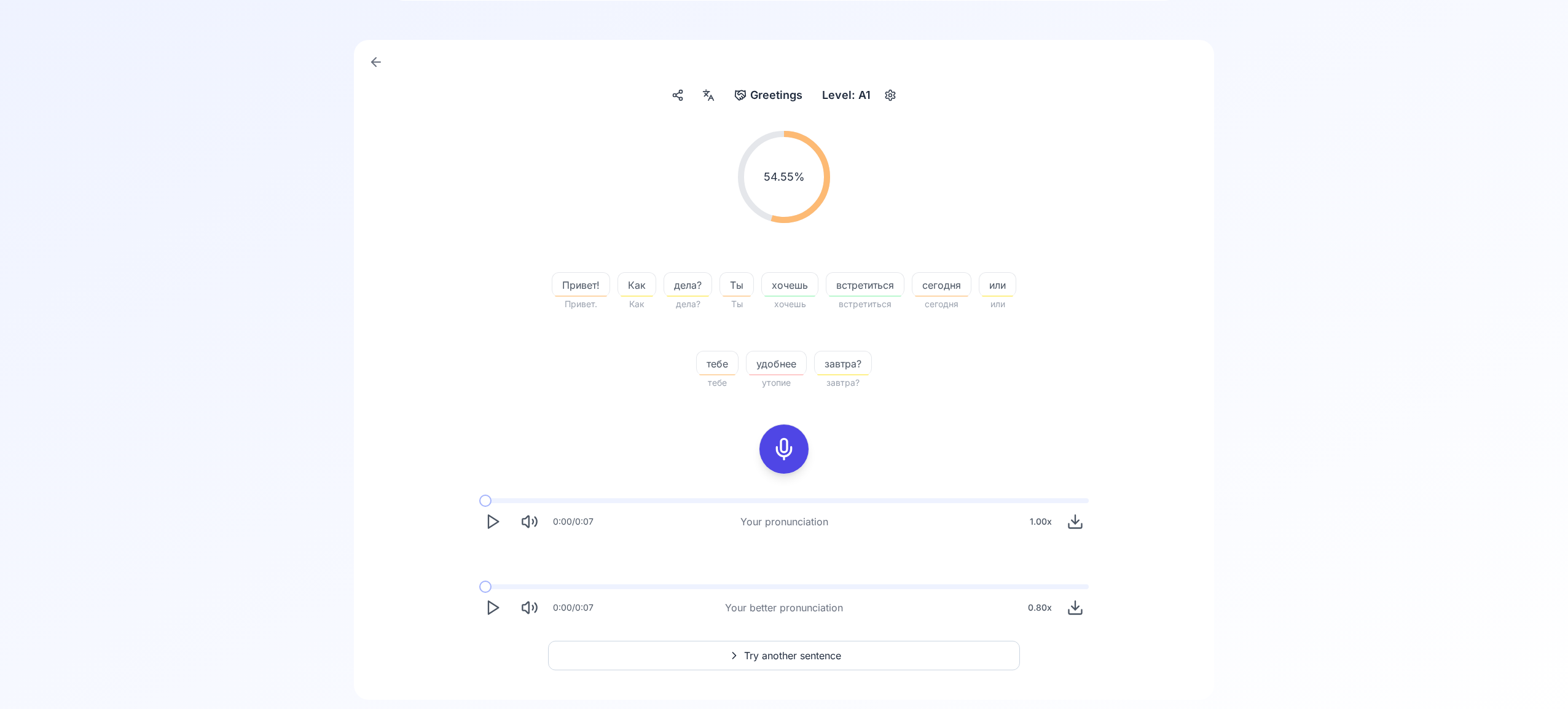
scroll to position [89, 0]
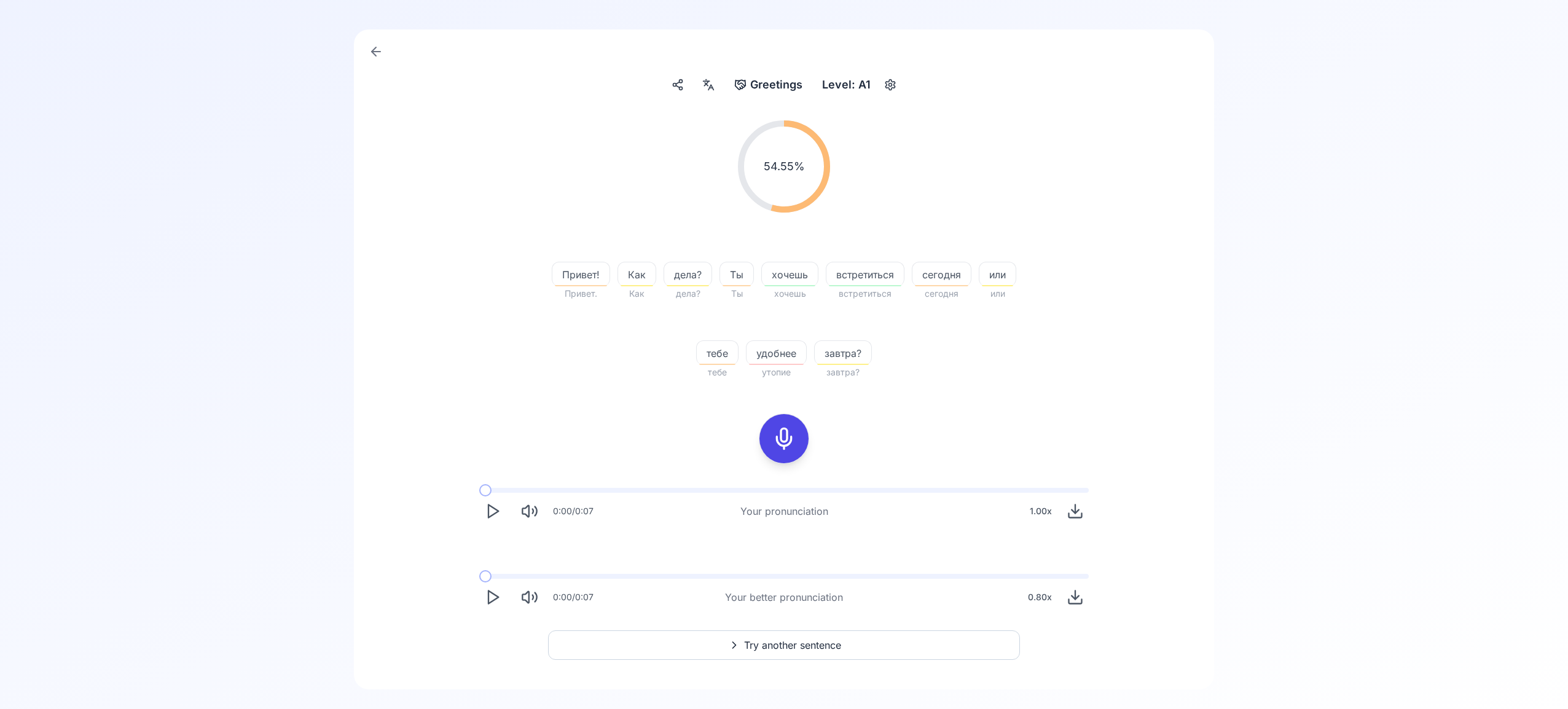
click at [804, 638] on span "Try another sentence" at bounding box center [793, 645] width 97 height 15
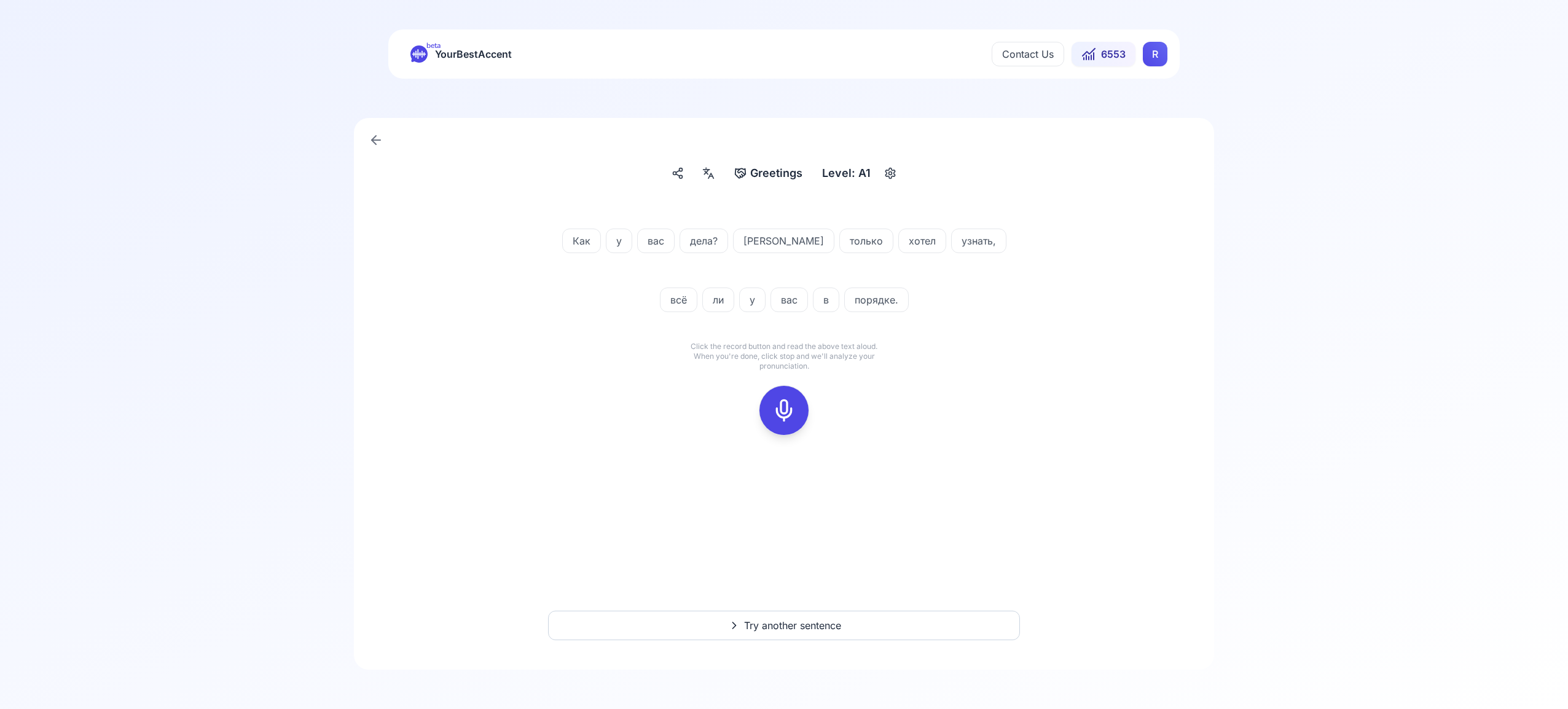
click at [786, 401] on rect at bounding box center [784, 410] width 18 height 18
click at [779, 404] on icon at bounding box center [784, 411] width 25 height 25
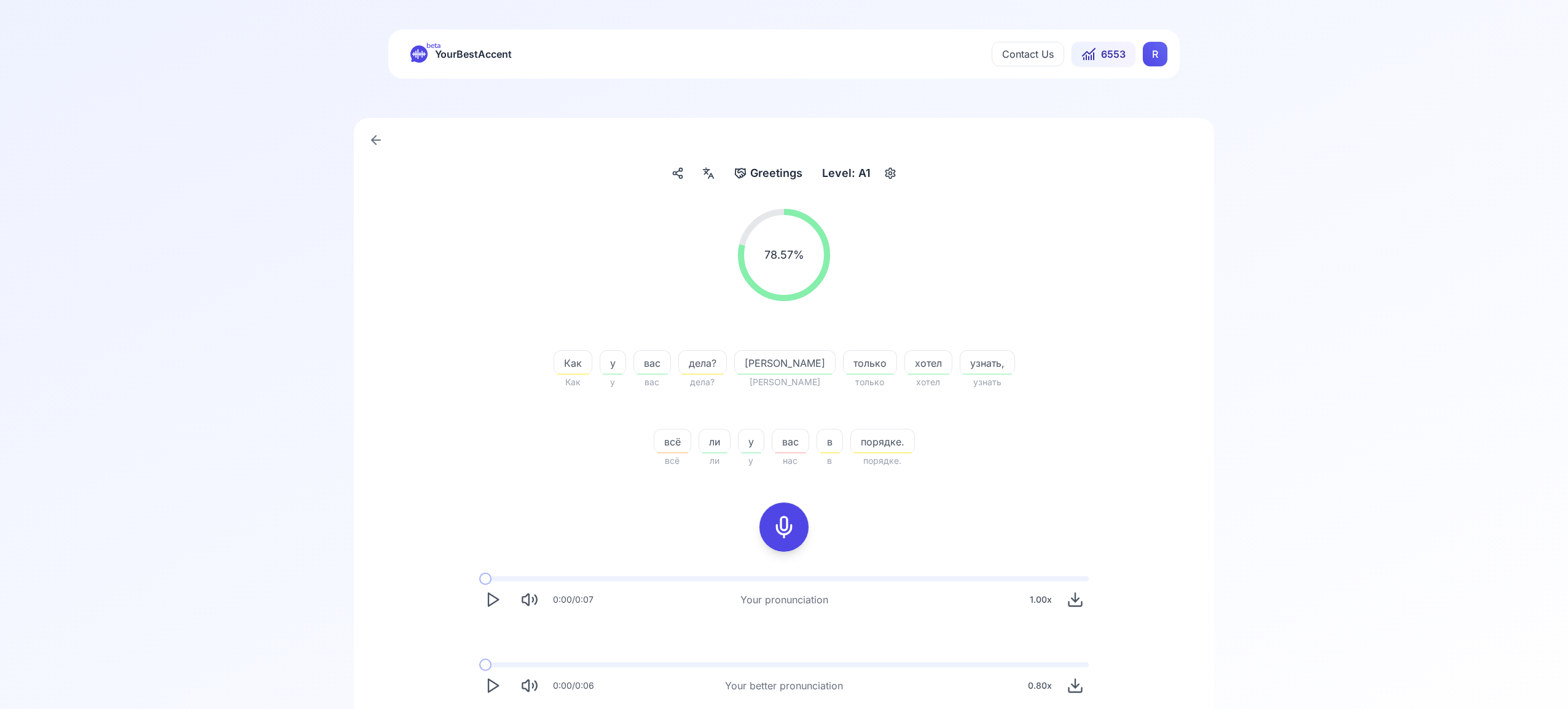
click at [1155, 57] on html "beta YourBestAccent Contact Us 6553 R Greetings Greetings Level: A1 78.57 % 78.…" at bounding box center [784, 355] width 1568 height 709
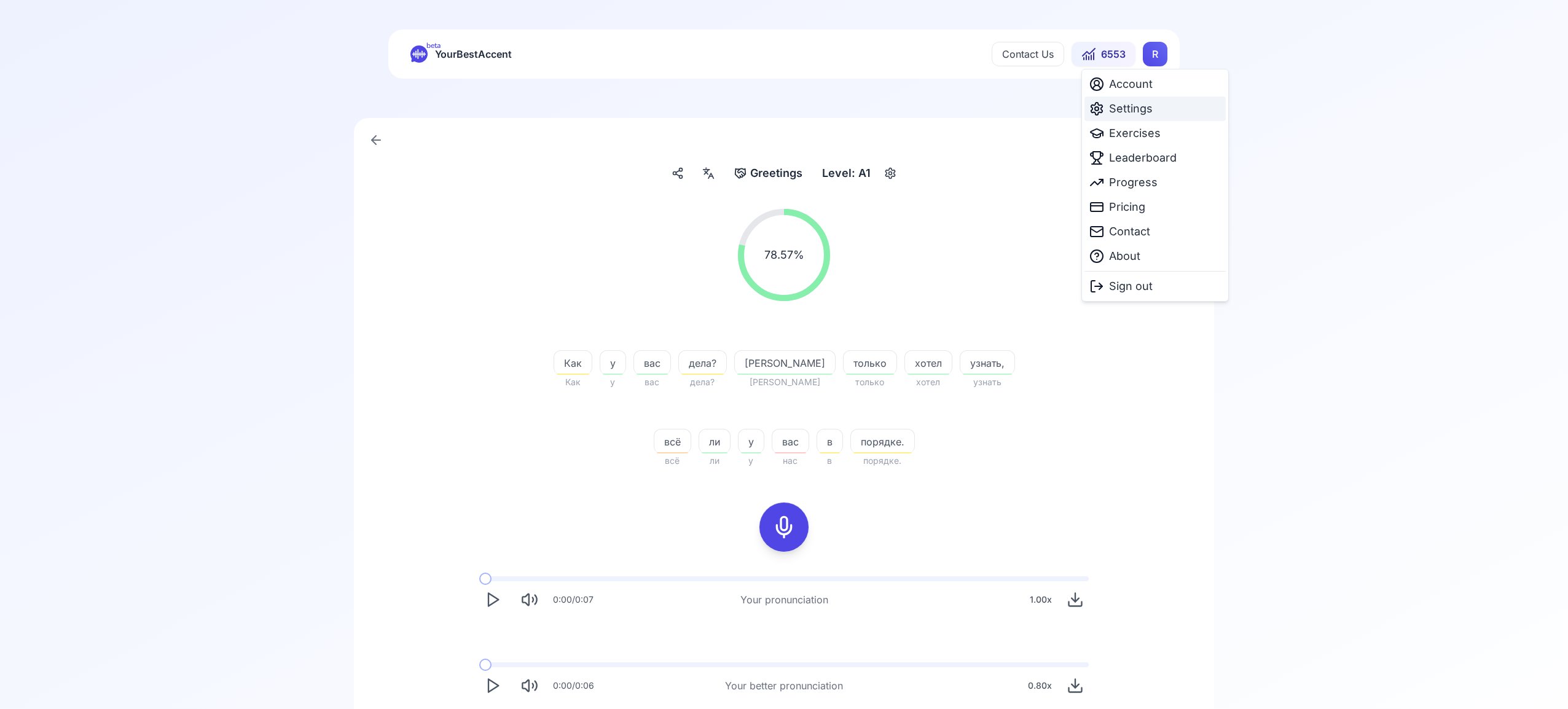
click at [1154, 111] on div "Settings" at bounding box center [1155, 109] width 141 height 25
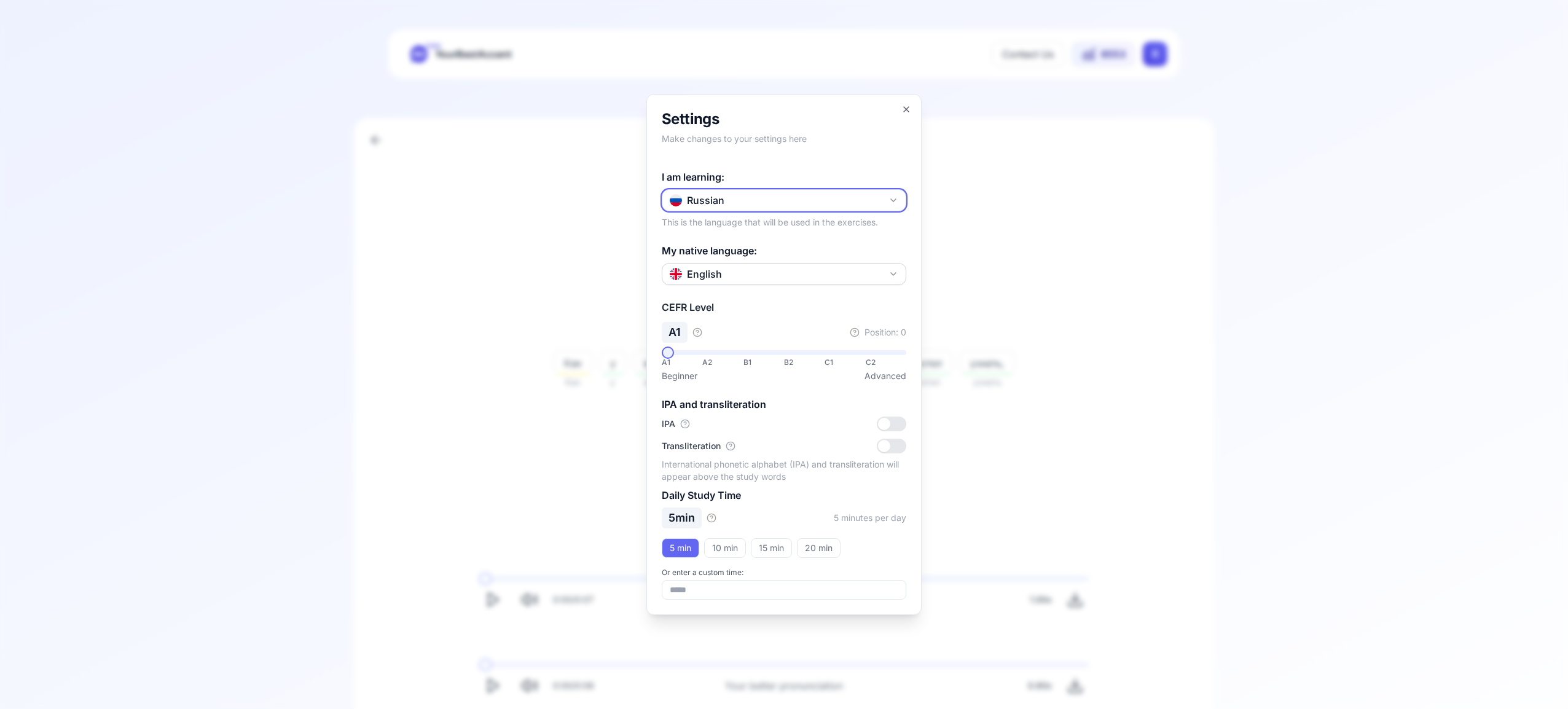
click at [896, 199] on icon "button" at bounding box center [893, 200] width 10 height 10
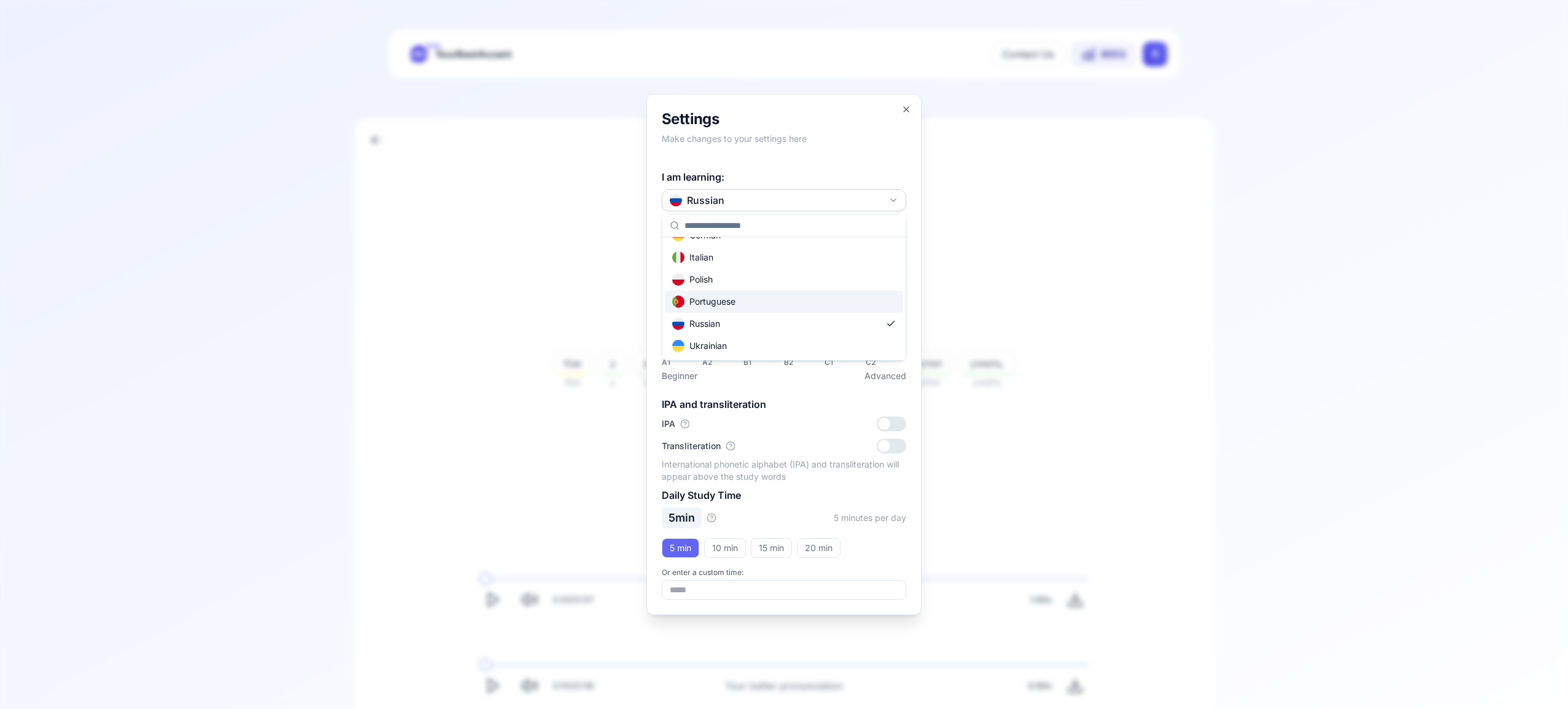
click at [817, 302] on div "Portuguese" at bounding box center [784, 302] width 238 height 22
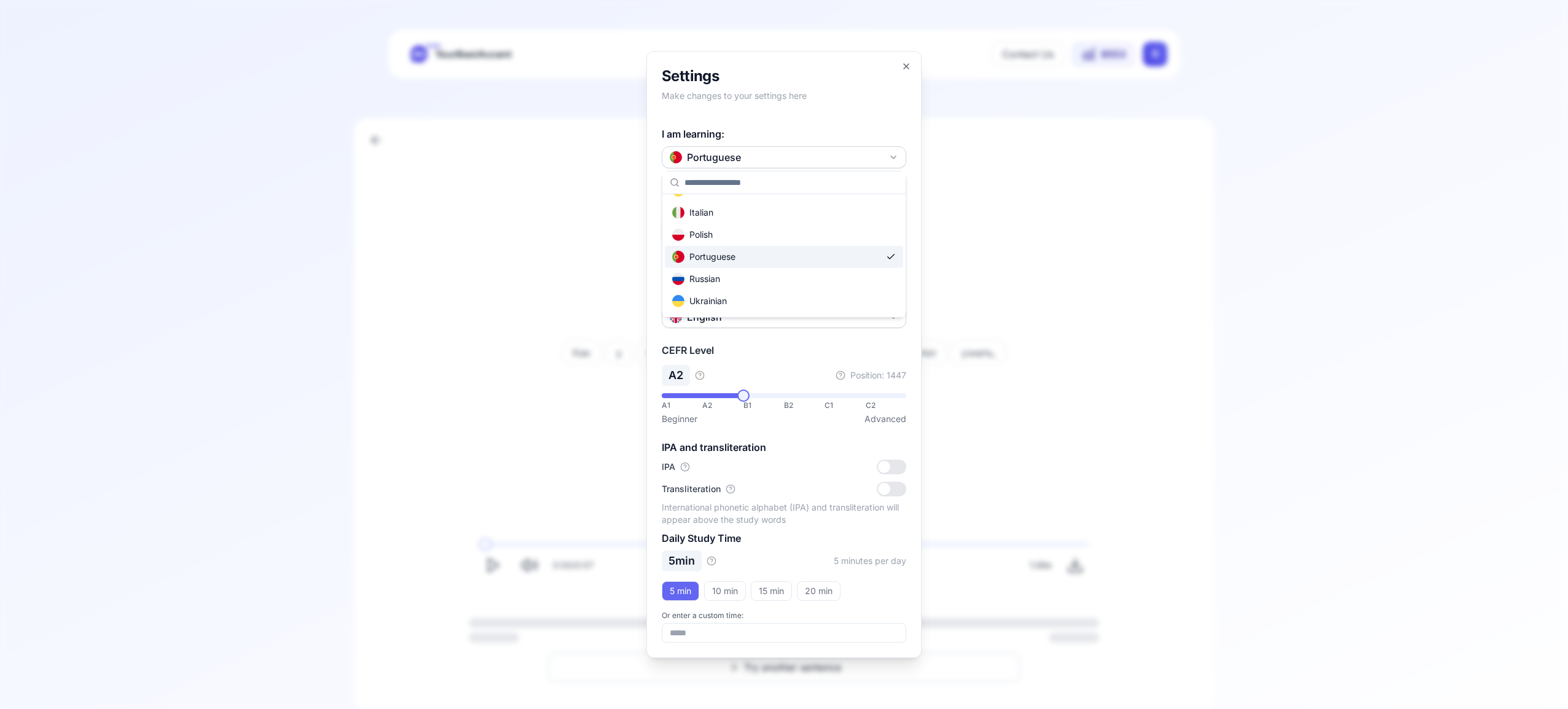
scroll to position [87, 0]
click at [760, 238] on button "PT" at bounding box center [740, 231] width 49 height 22
click at [908, 64] on icon "button" at bounding box center [906, 67] width 5 height 5
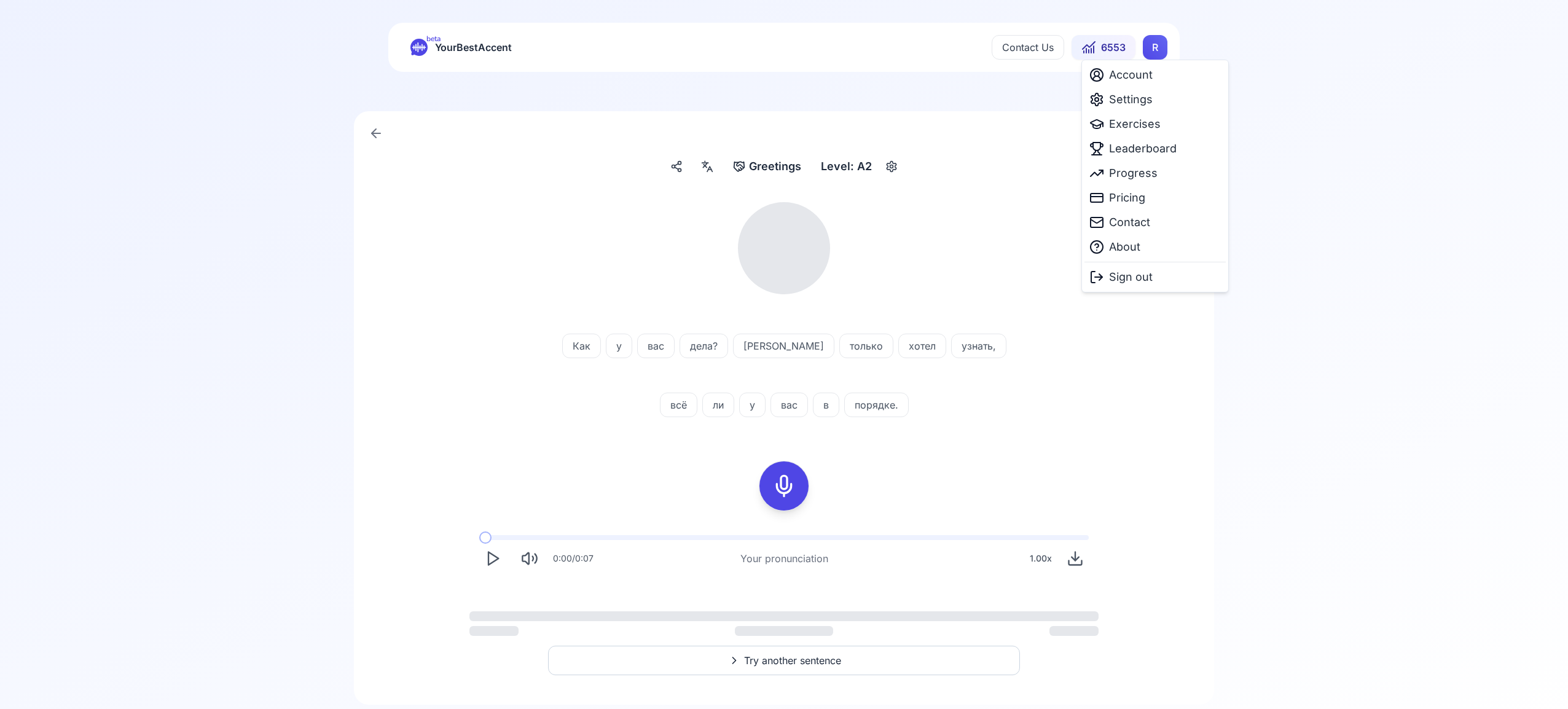
scroll to position [9, 0]
click at [1151, 48] on html "Dialect updated successfully beta YourBestAccent Contact Us 6553 R Greetings Gr…" at bounding box center [784, 345] width 1568 height 709
click at [1147, 123] on span "Exercises" at bounding box center [1134, 124] width 52 height 17
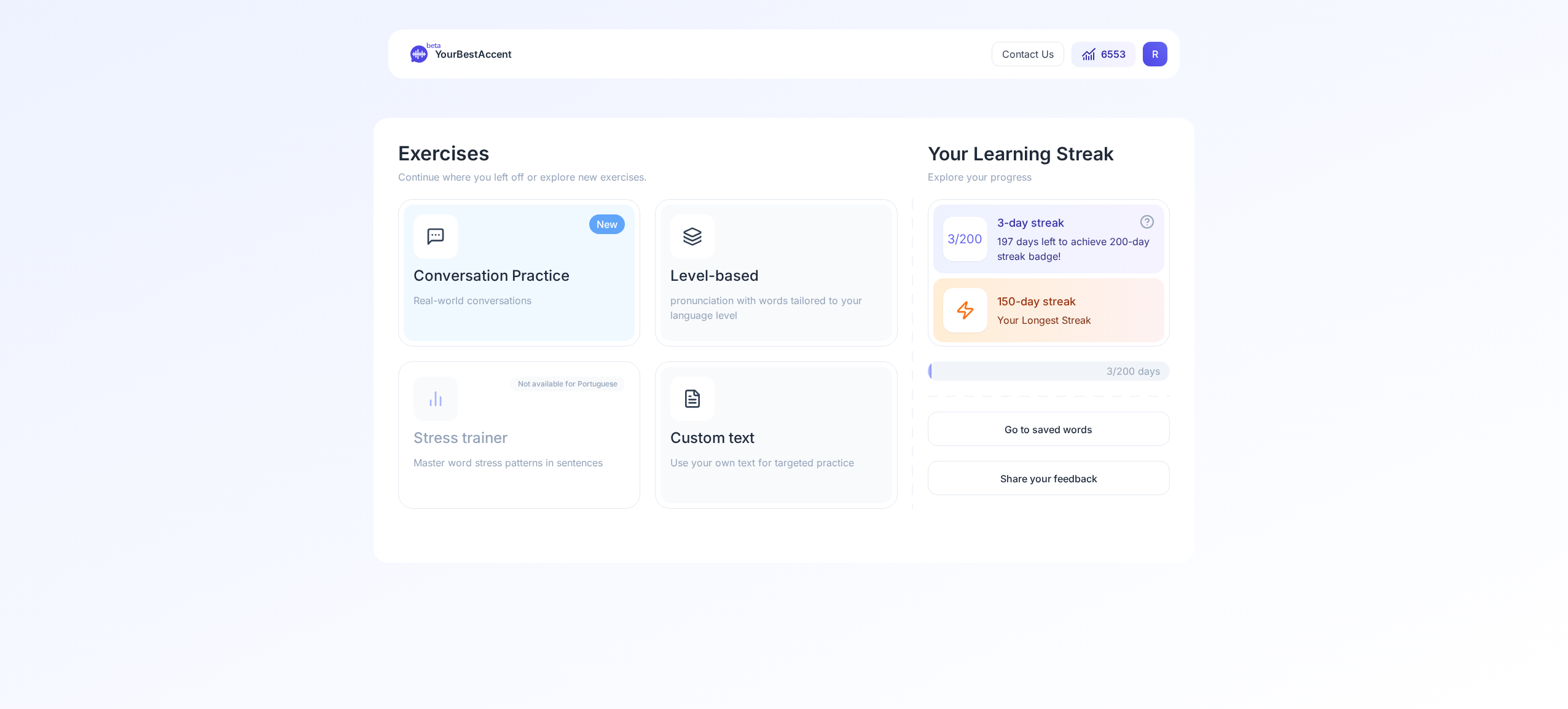
click at [718, 260] on div "Level-based pronunciation with words tailored to your language level" at bounding box center [776, 272] width 231 height 136
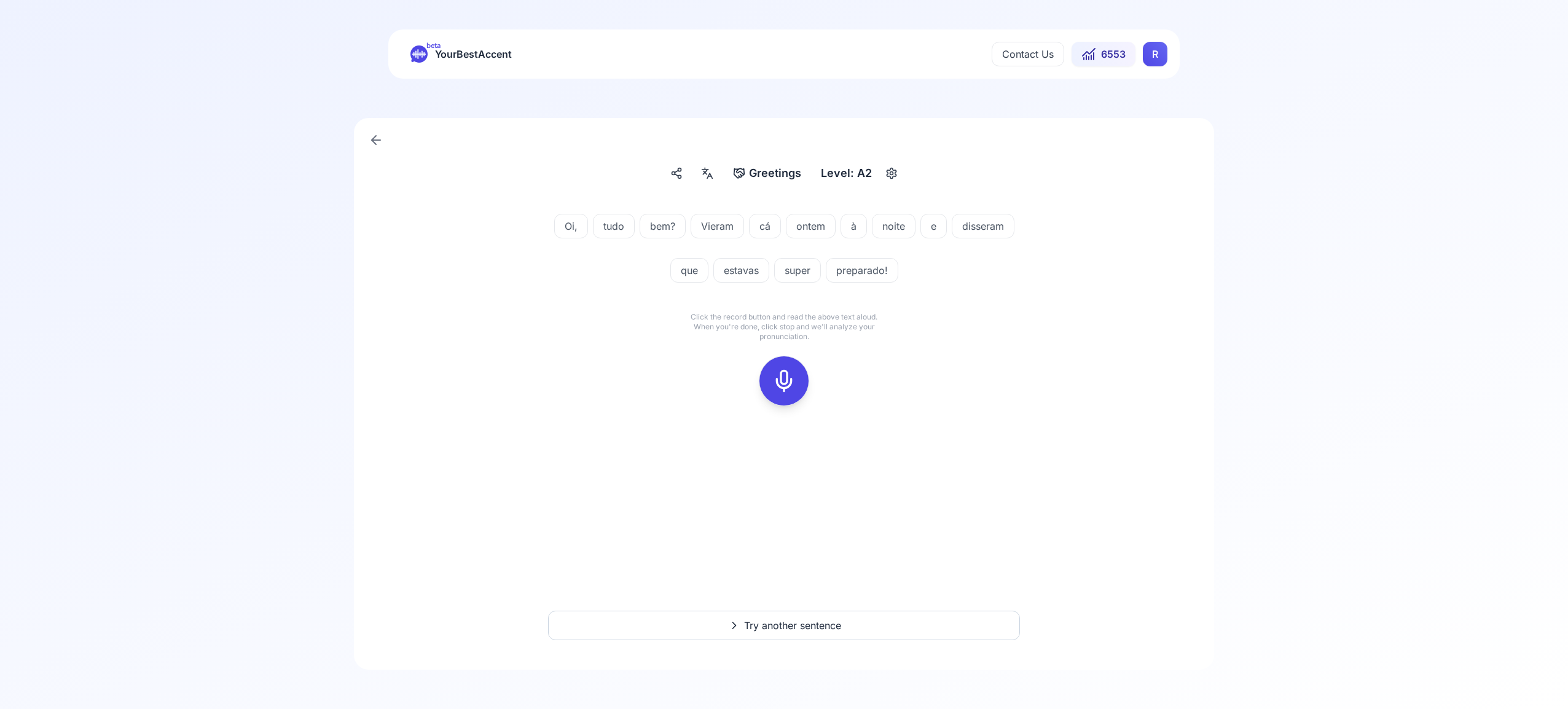
click at [785, 383] on icon at bounding box center [784, 381] width 25 height 25
click at [794, 378] on icon at bounding box center [784, 381] width 25 height 25
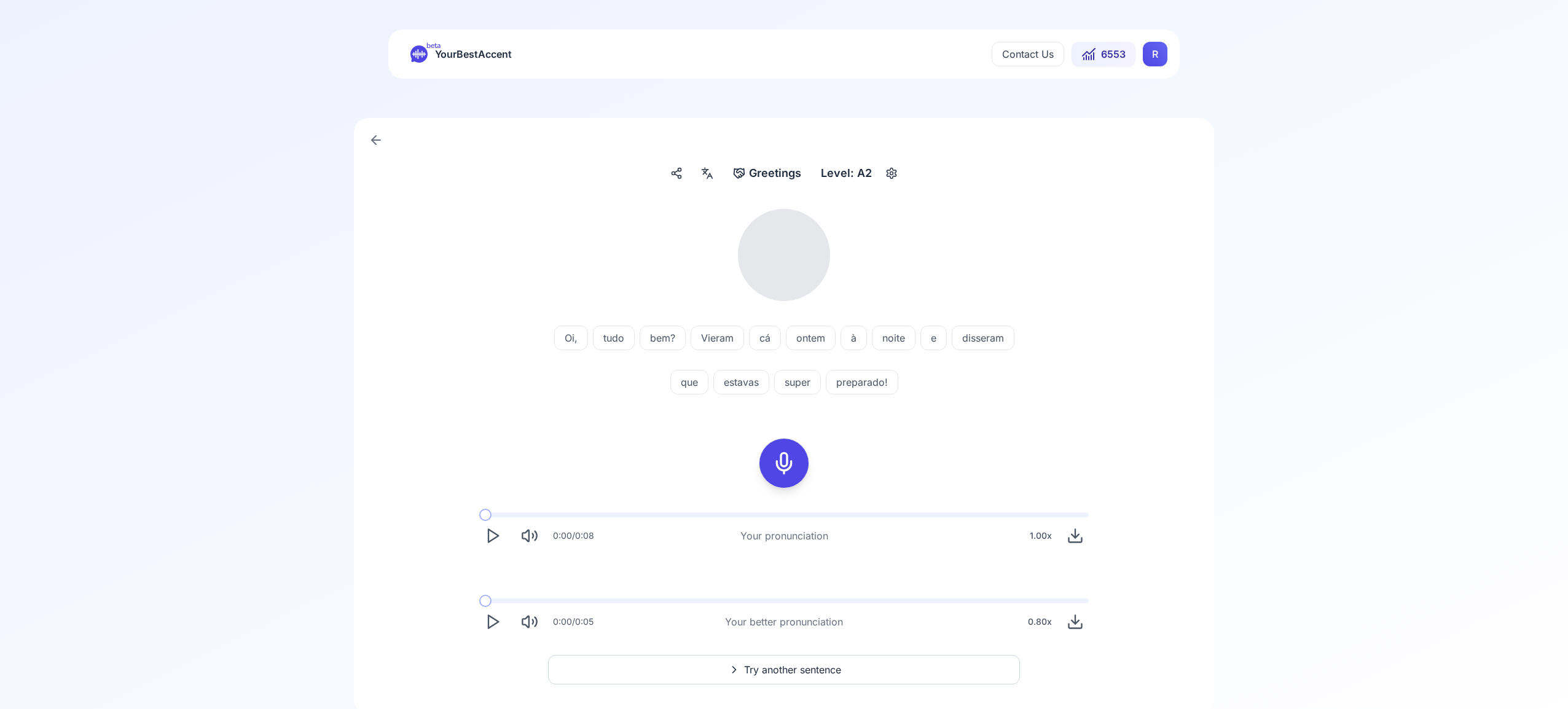
scroll to position [44, 0]
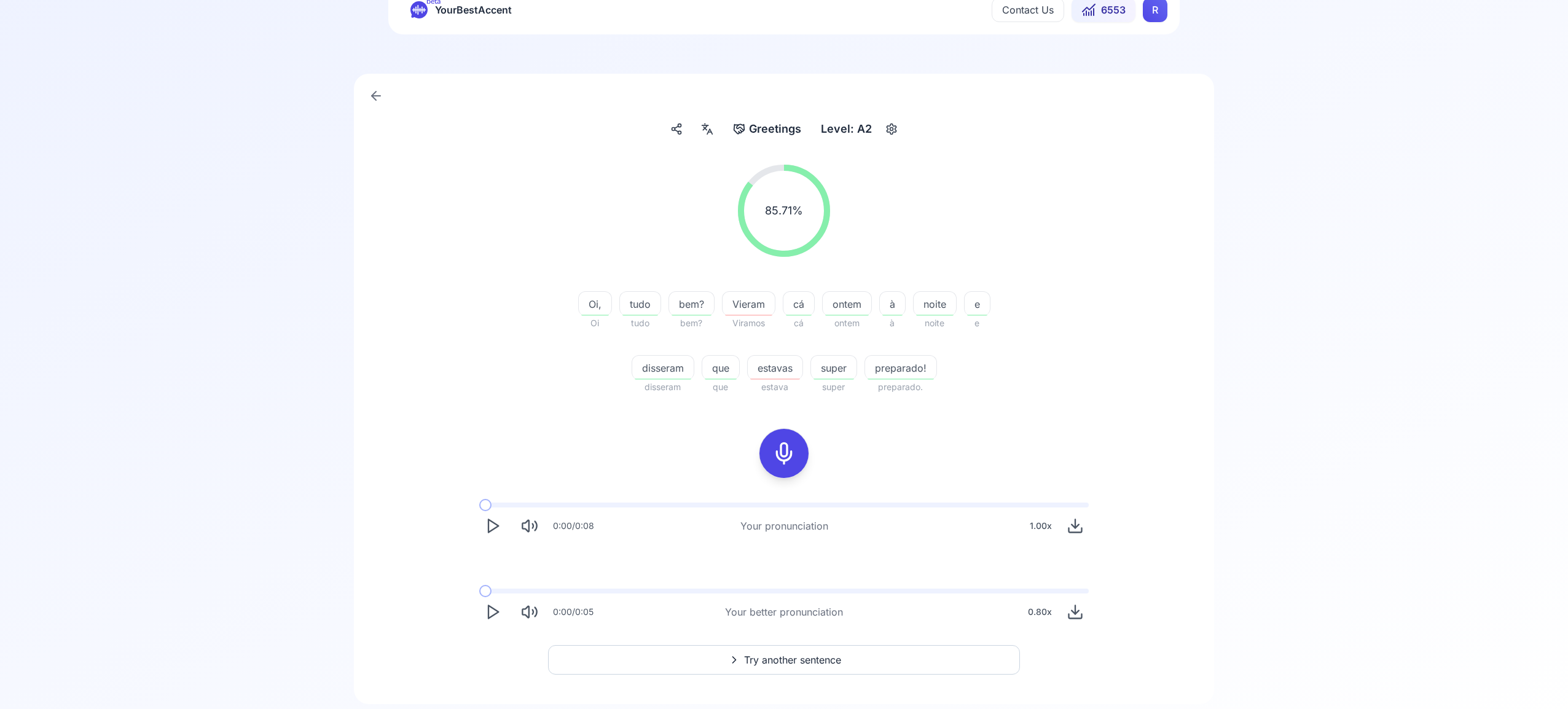
click at [827, 657] on span "Try another sentence" at bounding box center [793, 659] width 97 height 15
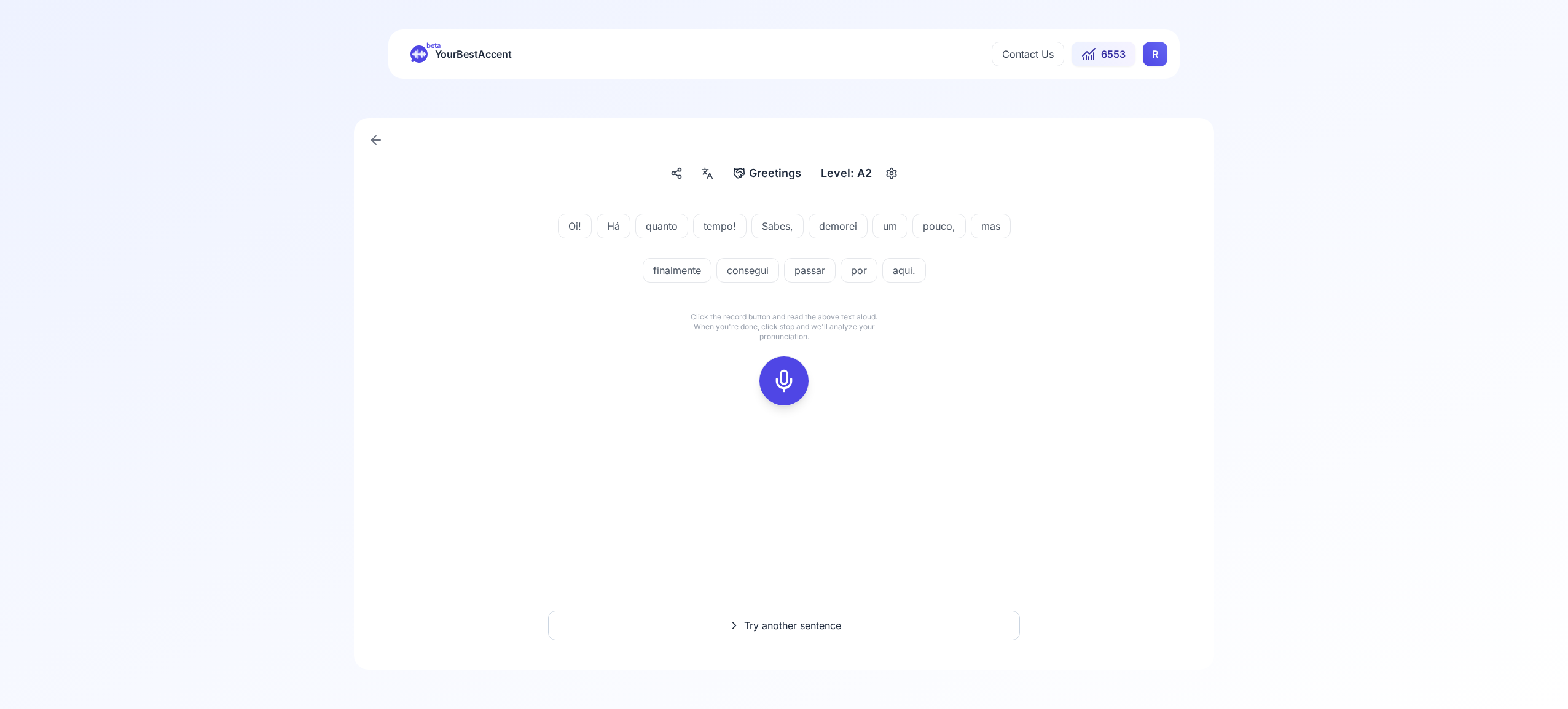
click at [786, 380] on icon at bounding box center [784, 381] width 25 height 25
click at [784, 373] on rect at bounding box center [784, 381] width 18 height 18
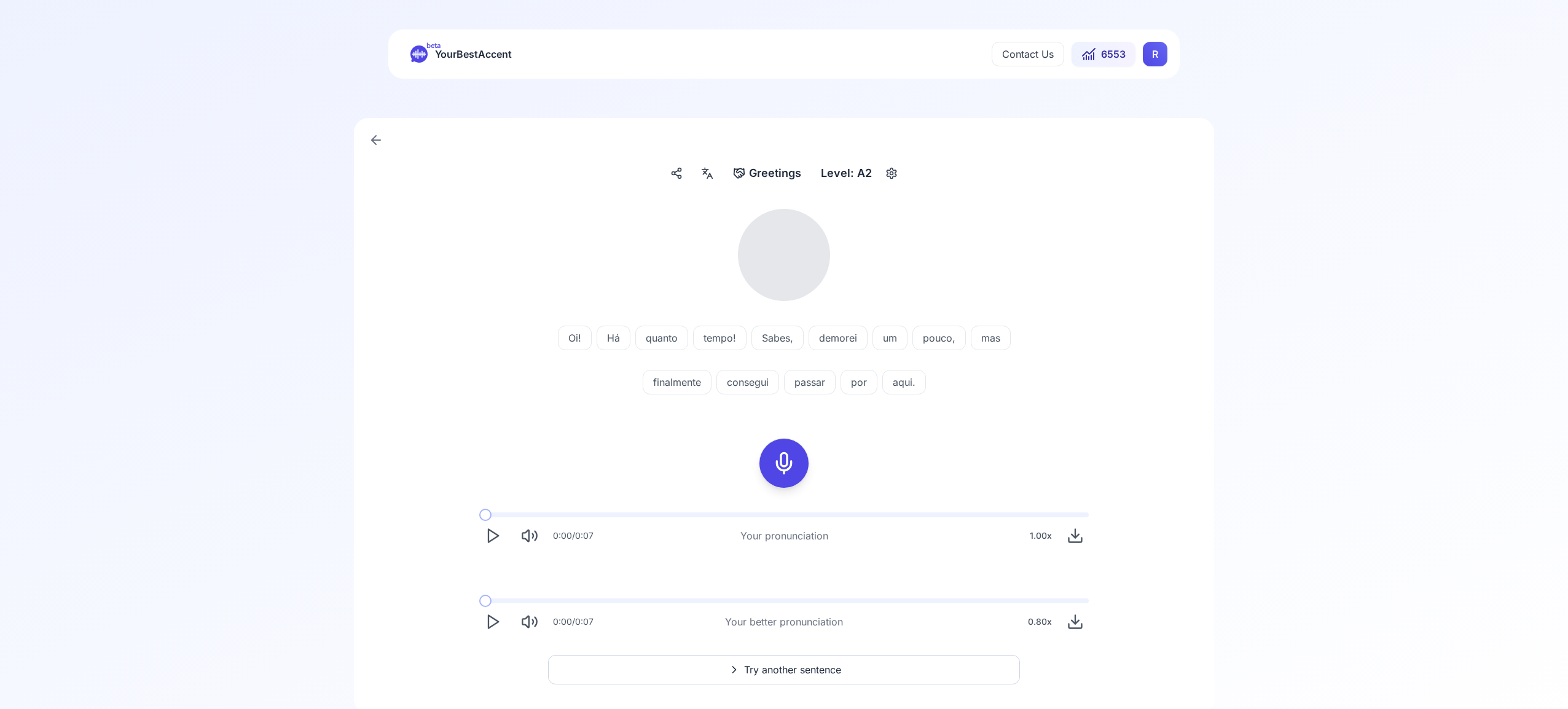
scroll to position [44, 0]
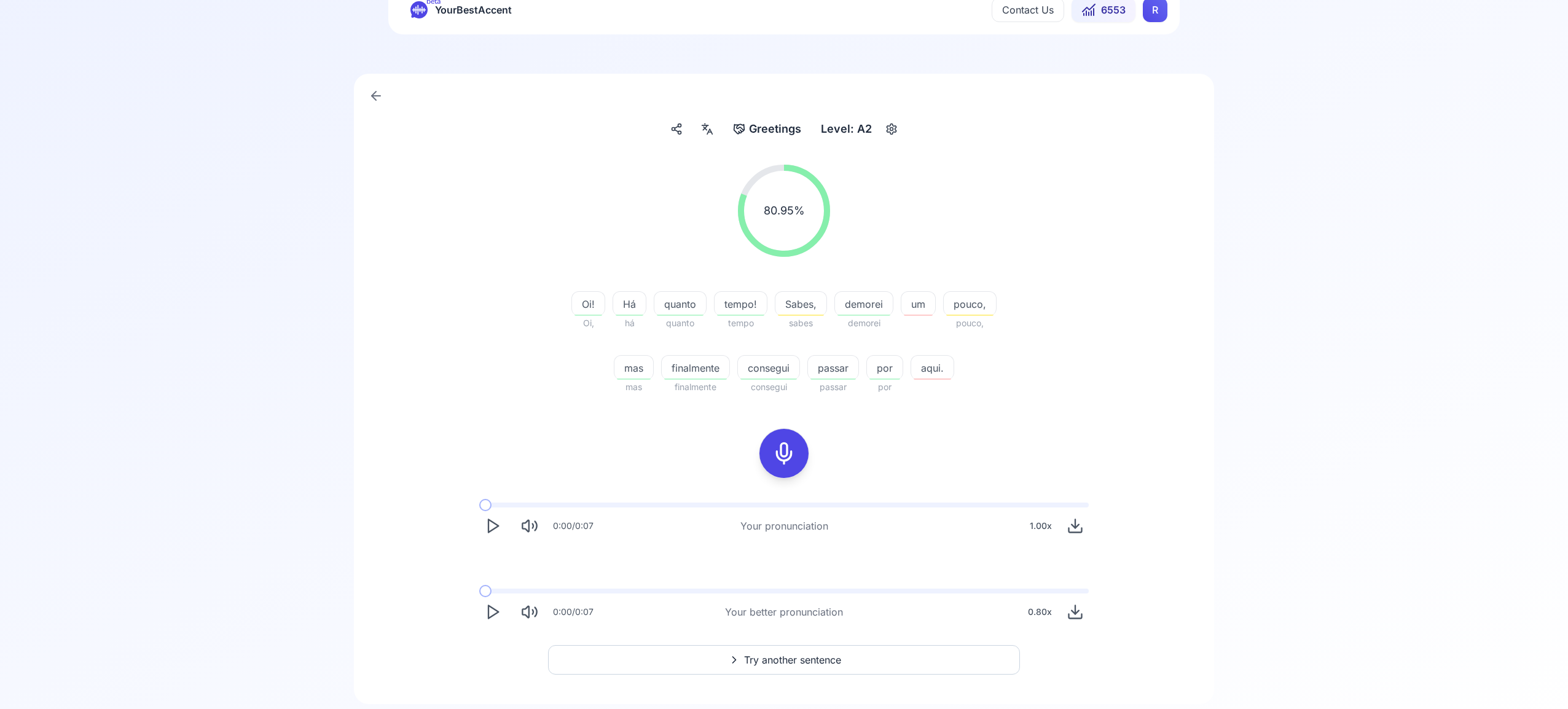
click at [786, 659] on span "Try another sentence" at bounding box center [793, 659] width 97 height 15
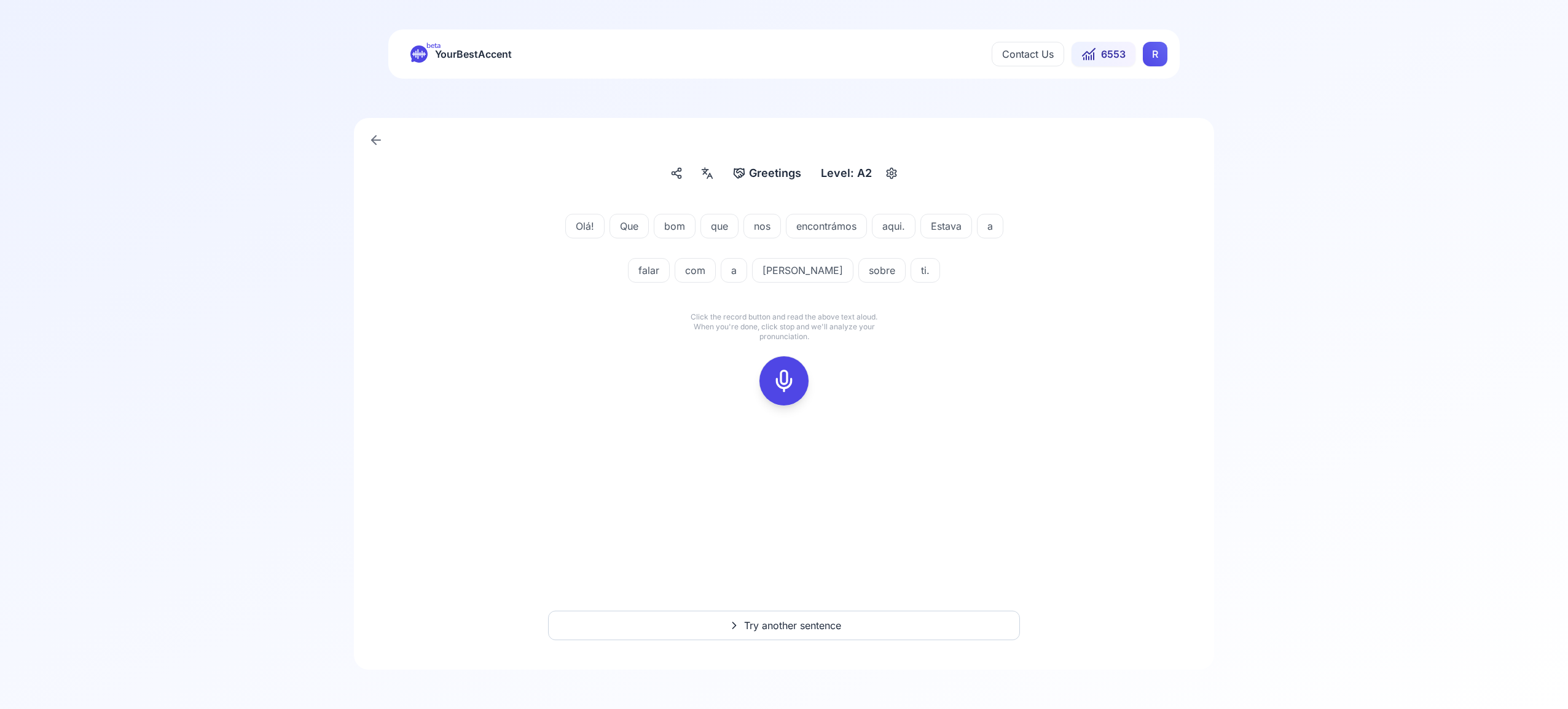
click at [786, 377] on icon at bounding box center [784, 381] width 25 height 25
click at [788, 380] on icon at bounding box center [784, 381] width 25 height 25
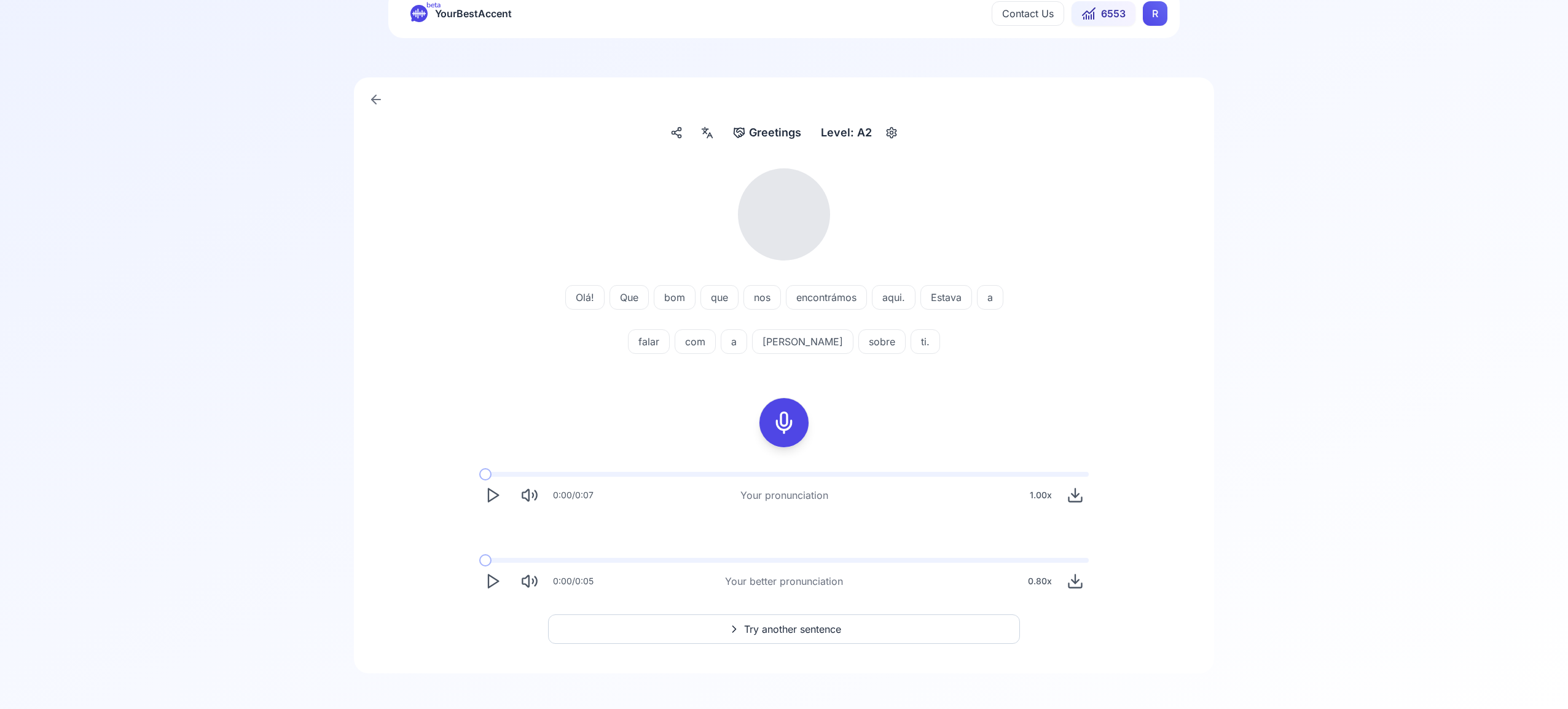
scroll to position [44, 0]
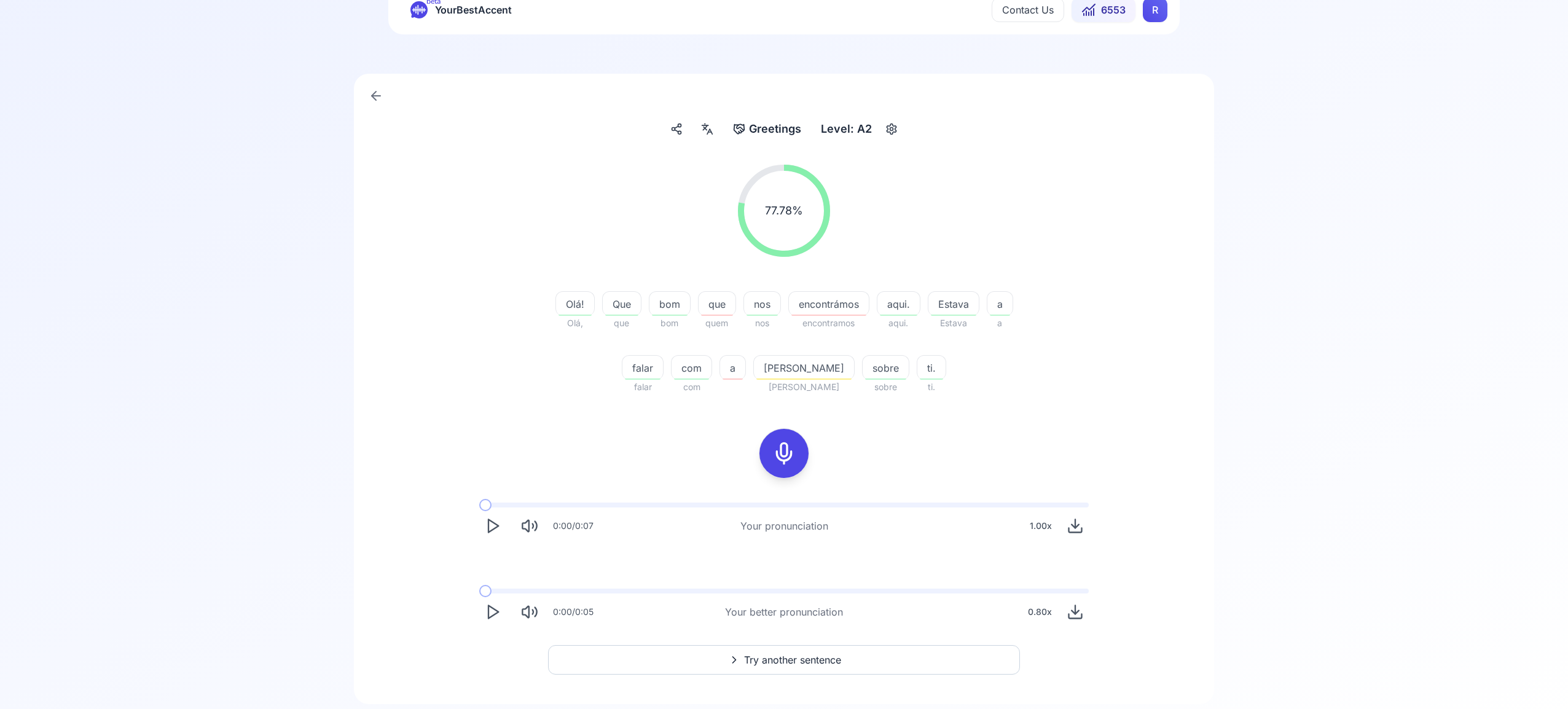
click at [790, 659] on span "Try another sentence" at bounding box center [793, 659] width 97 height 15
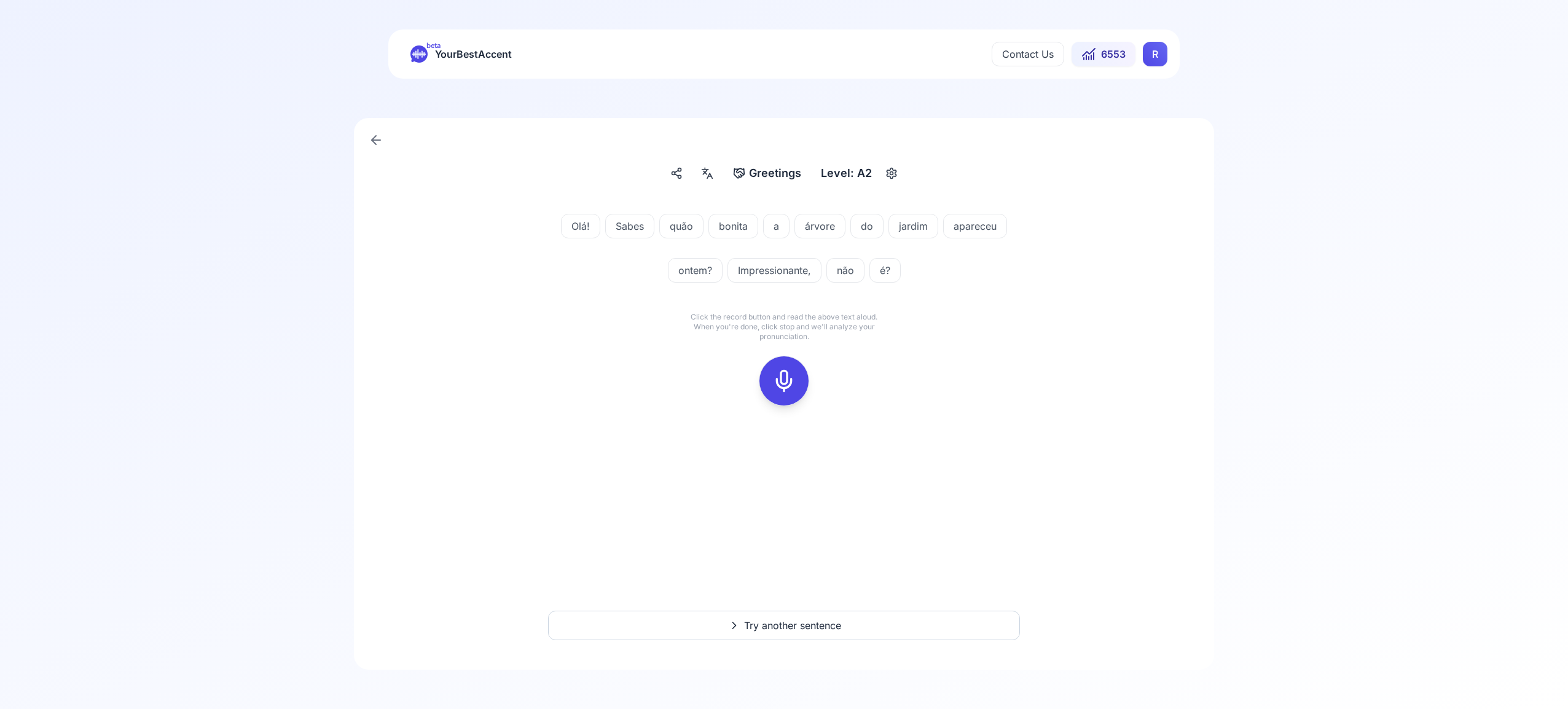
click at [786, 385] on icon at bounding box center [784, 381] width 25 height 25
click at [770, 380] on div at bounding box center [784, 381] width 29 height 49
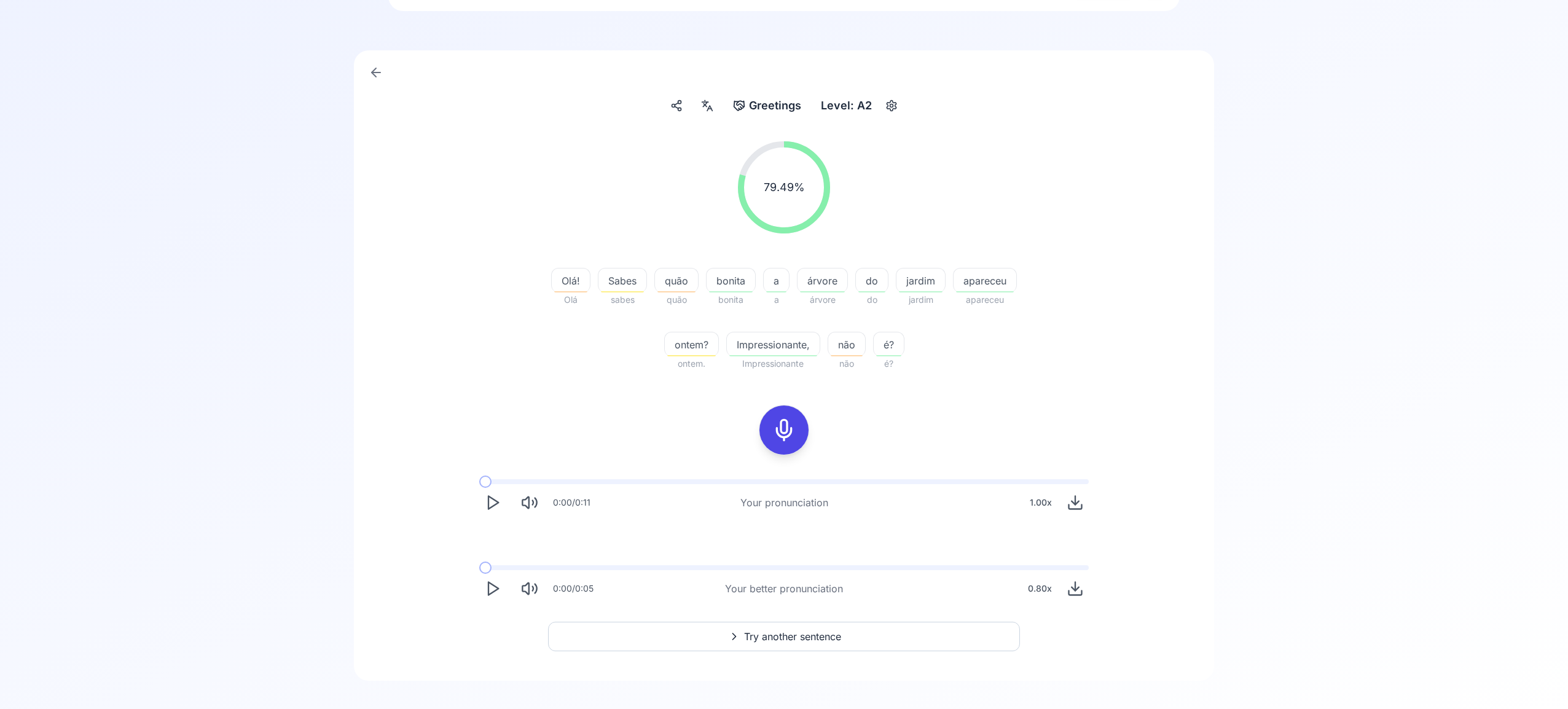
scroll to position [78, 0]
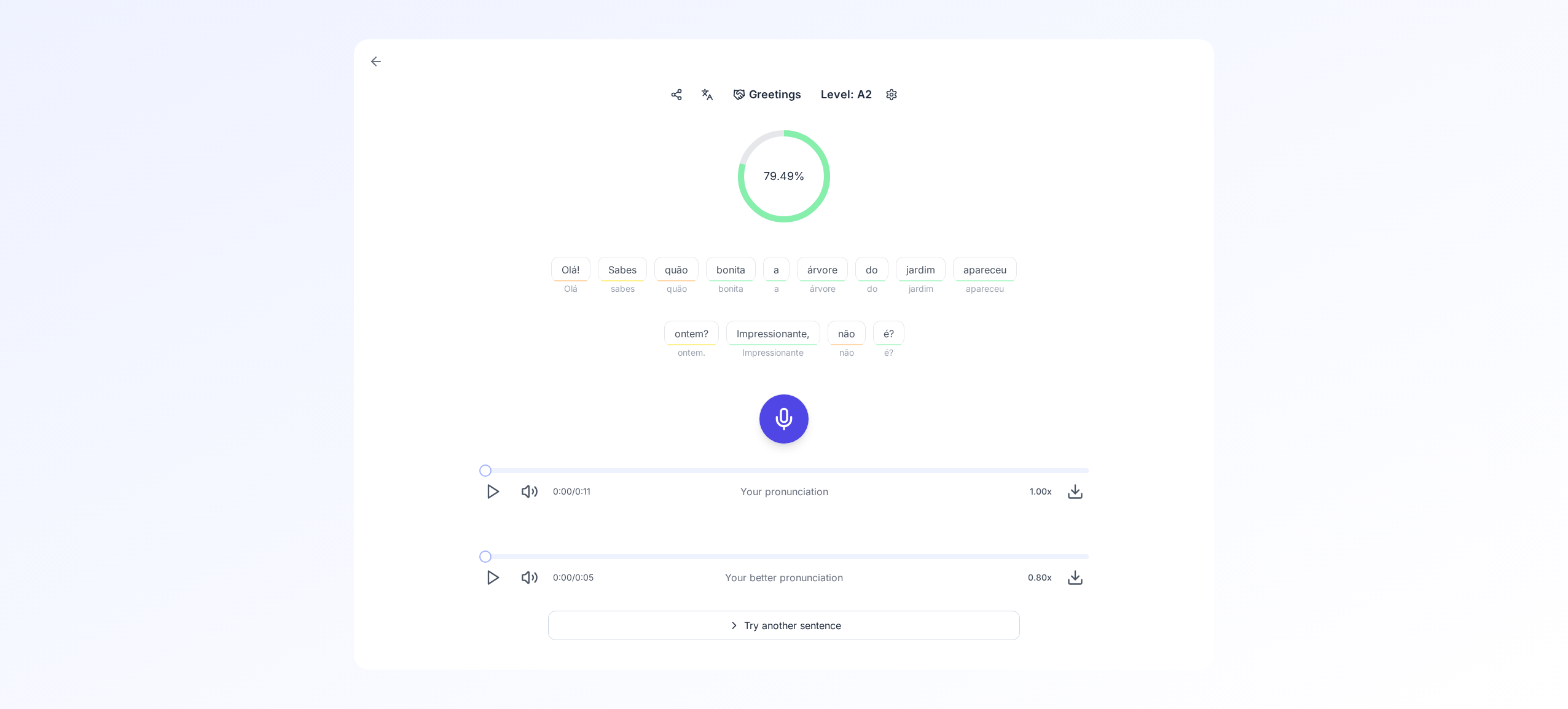
click at [803, 617] on button "Try another sentence" at bounding box center [784, 625] width 472 height 29
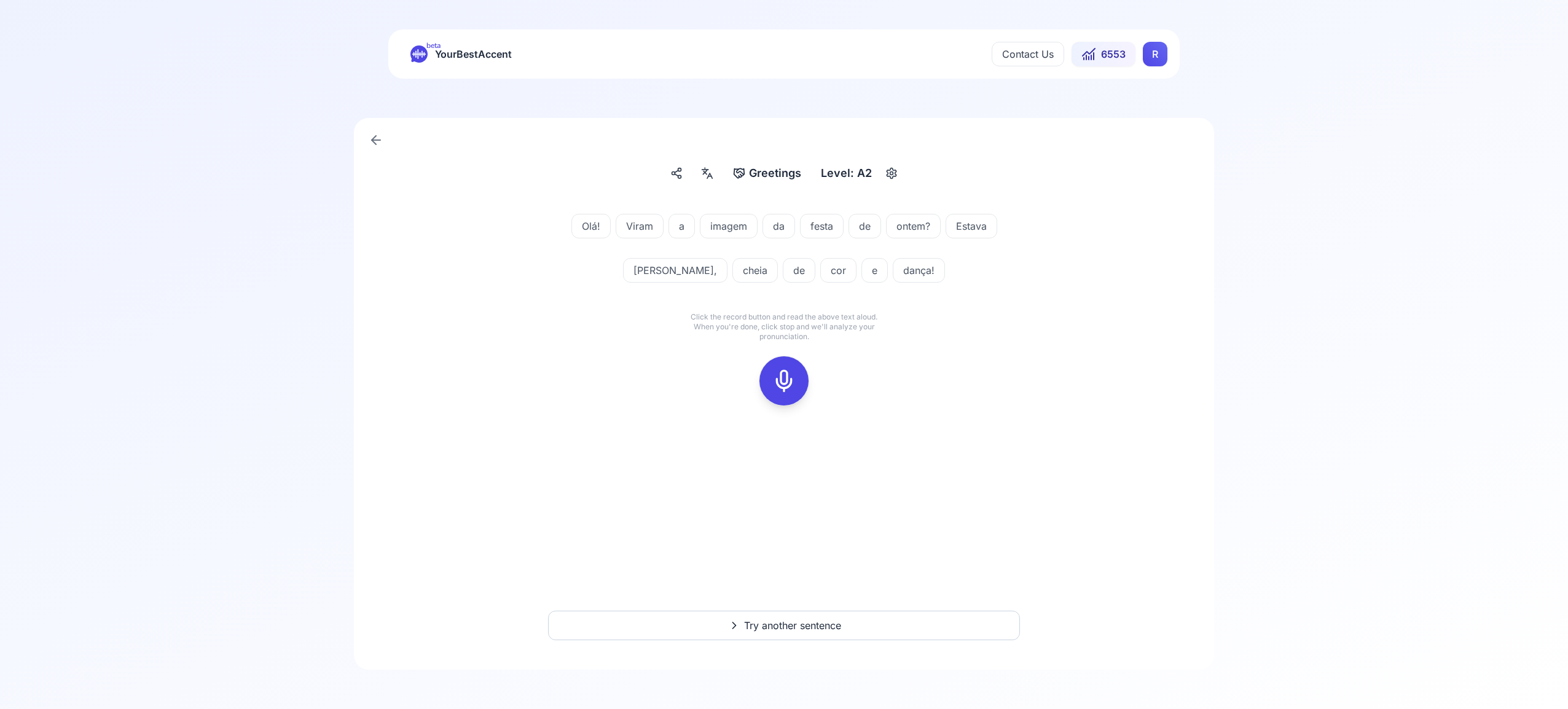
click at [788, 381] on icon at bounding box center [784, 381] width 25 height 25
click at [786, 383] on icon at bounding box center [784, 381] width 25 height 25
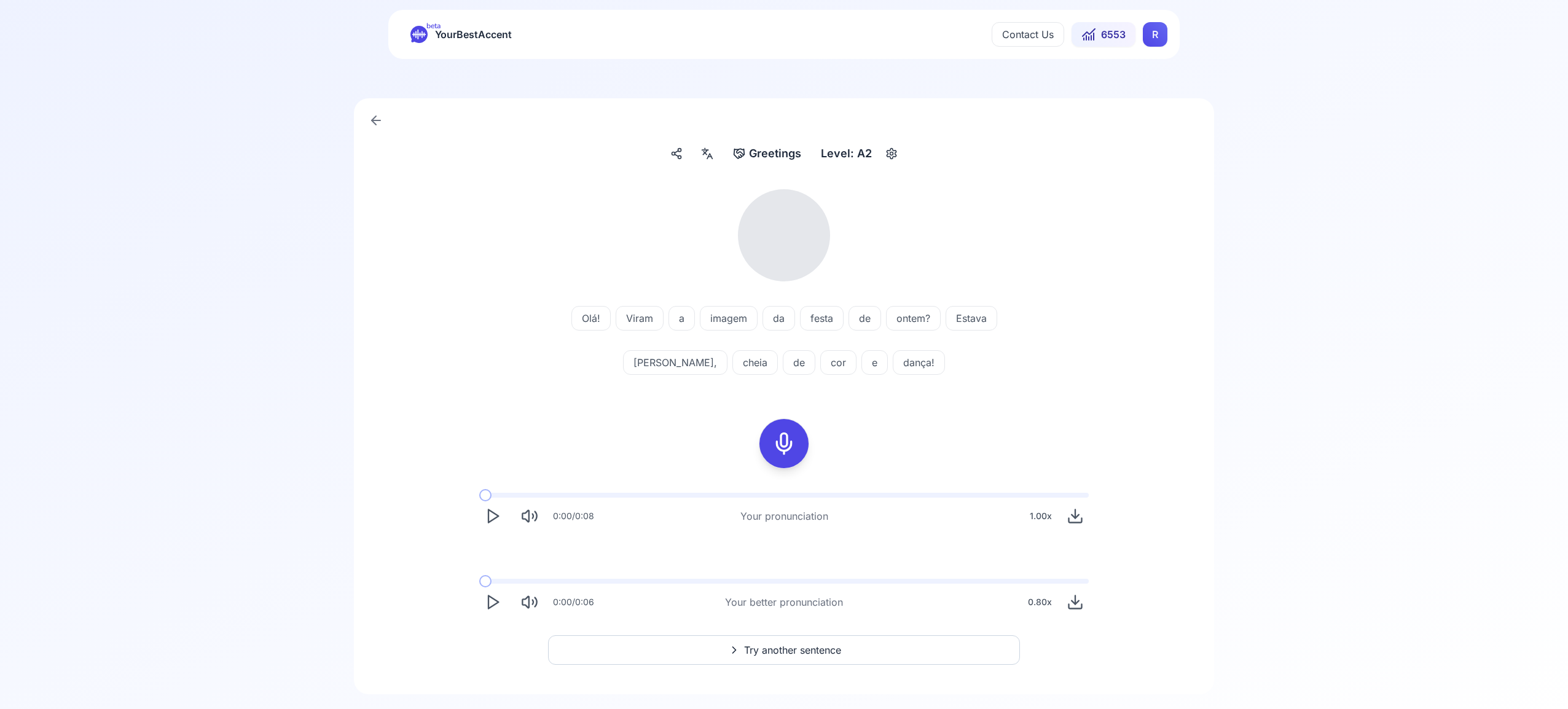
scroll to position [44, 0]
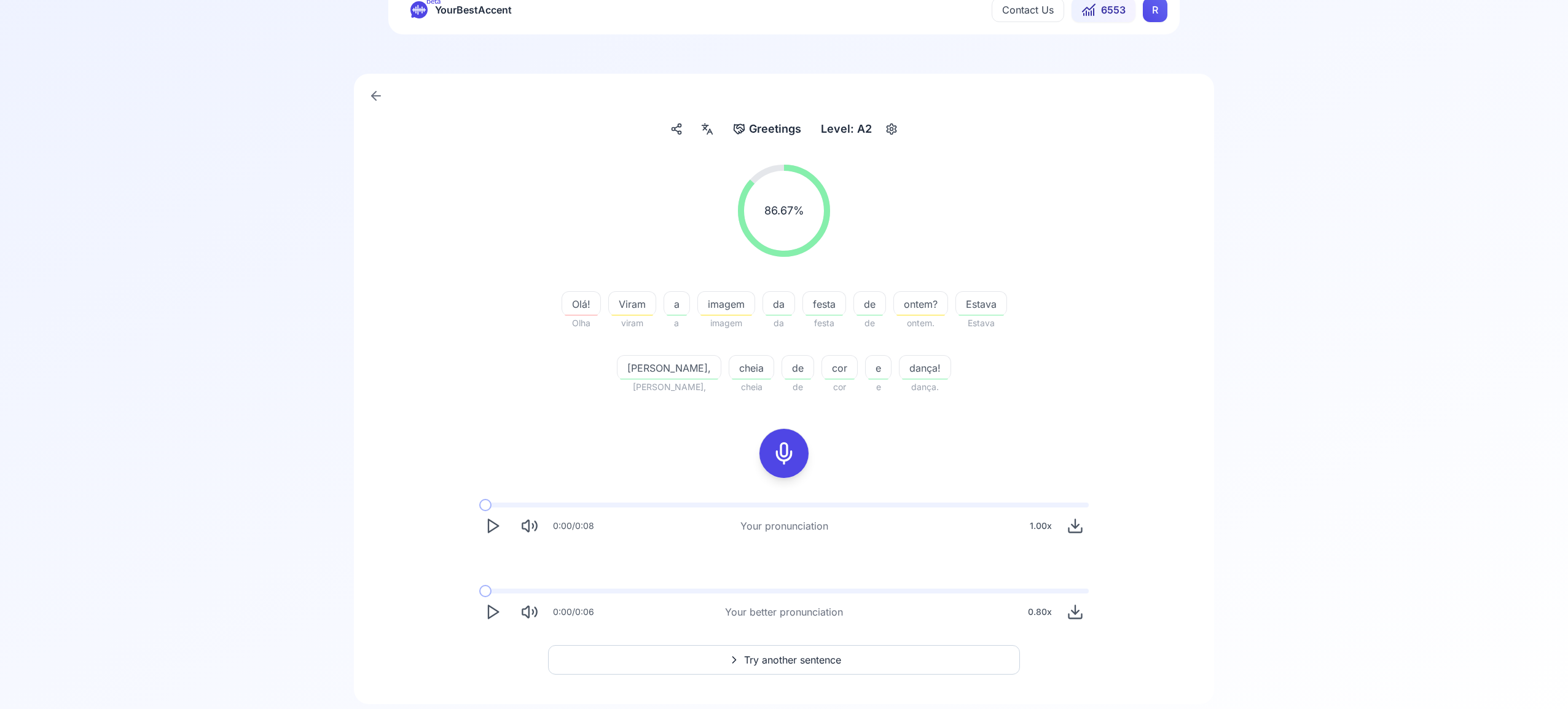
click at [1161, 19] on html "beta YourBestAccent Contact Us 6553 R Greetings Greetings Level: A2 86.67 % 86.…" at bounding box center [784, 310] width 1568 height 709
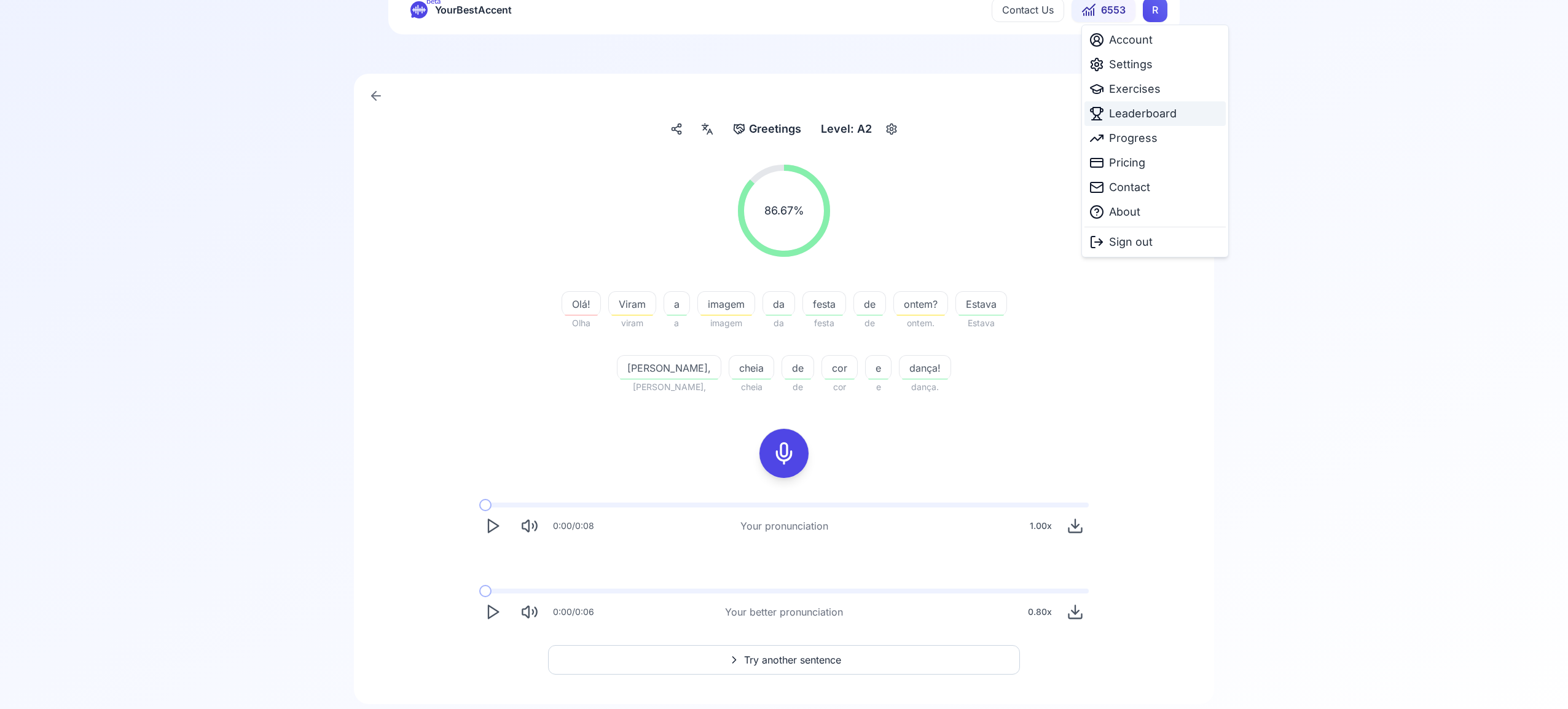
click at [1146, 118] on span "Leaderboard" at bounding box center [1143, 114] width 68 height 17
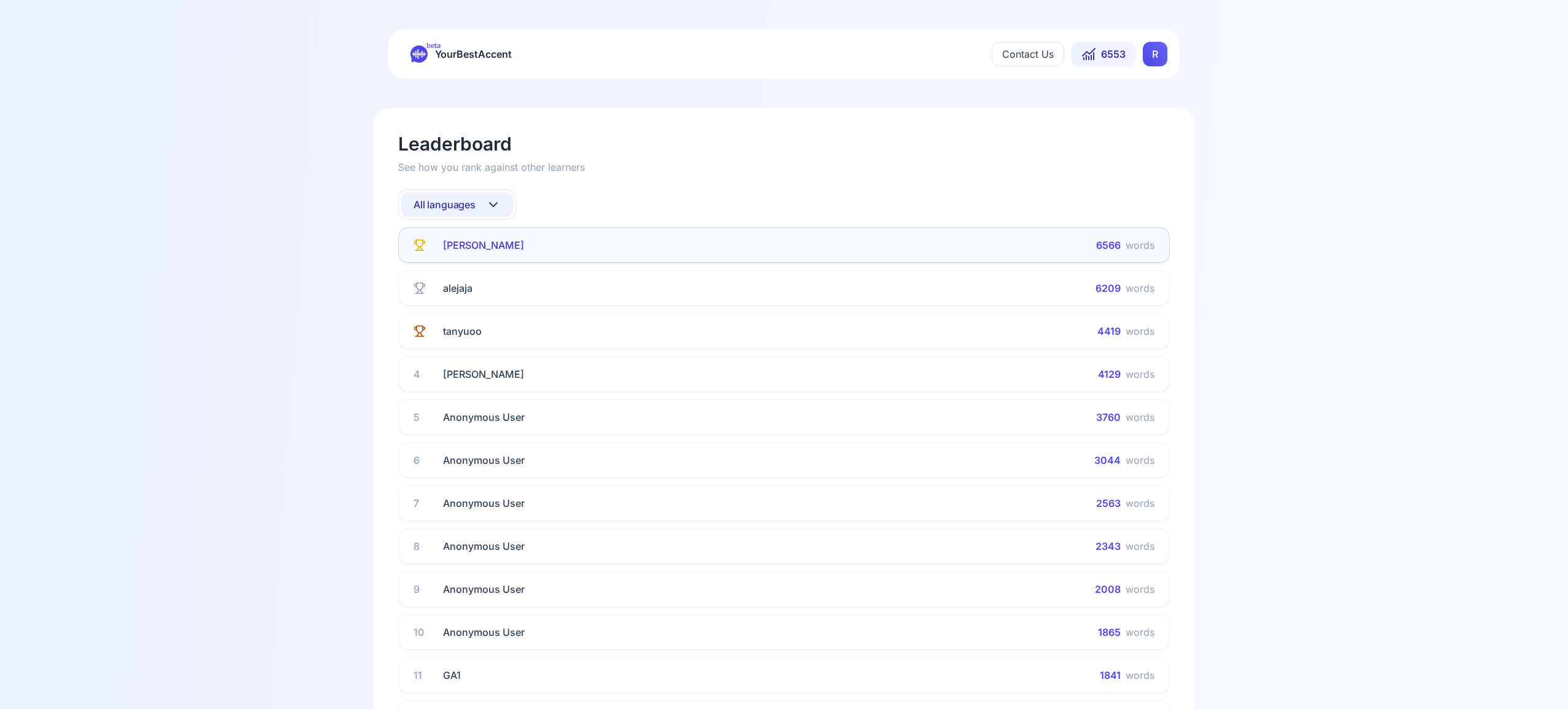
click at [484, 206] on button "All languages" at bounding box center [456, 205] width 112 height 25
click at [483, 300] on div "Spanish" at bounding box center [456, 304] width 112 height 22
click at [494, 199] on button "Spanish" at bounding box center [456, 205] width 112 height 25
click at [476, 324] on div "French" at bounding box center [456, 326] width 112 height 22
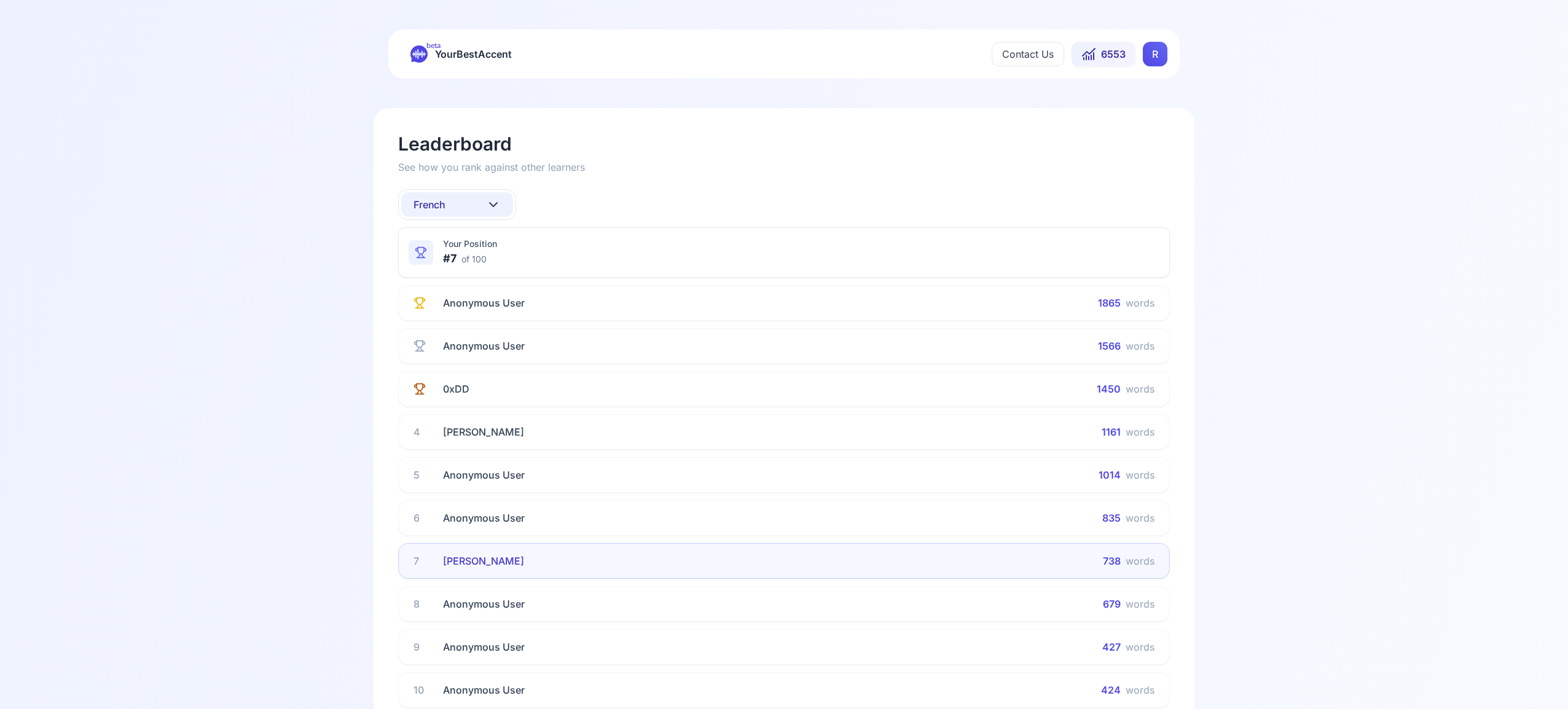
click at [488, 197] on icon at bounding box center [493, 204] width 15 height 15
click at [465, 341] on div "Italian" at bounding box center [456, 341] width 112 height 22
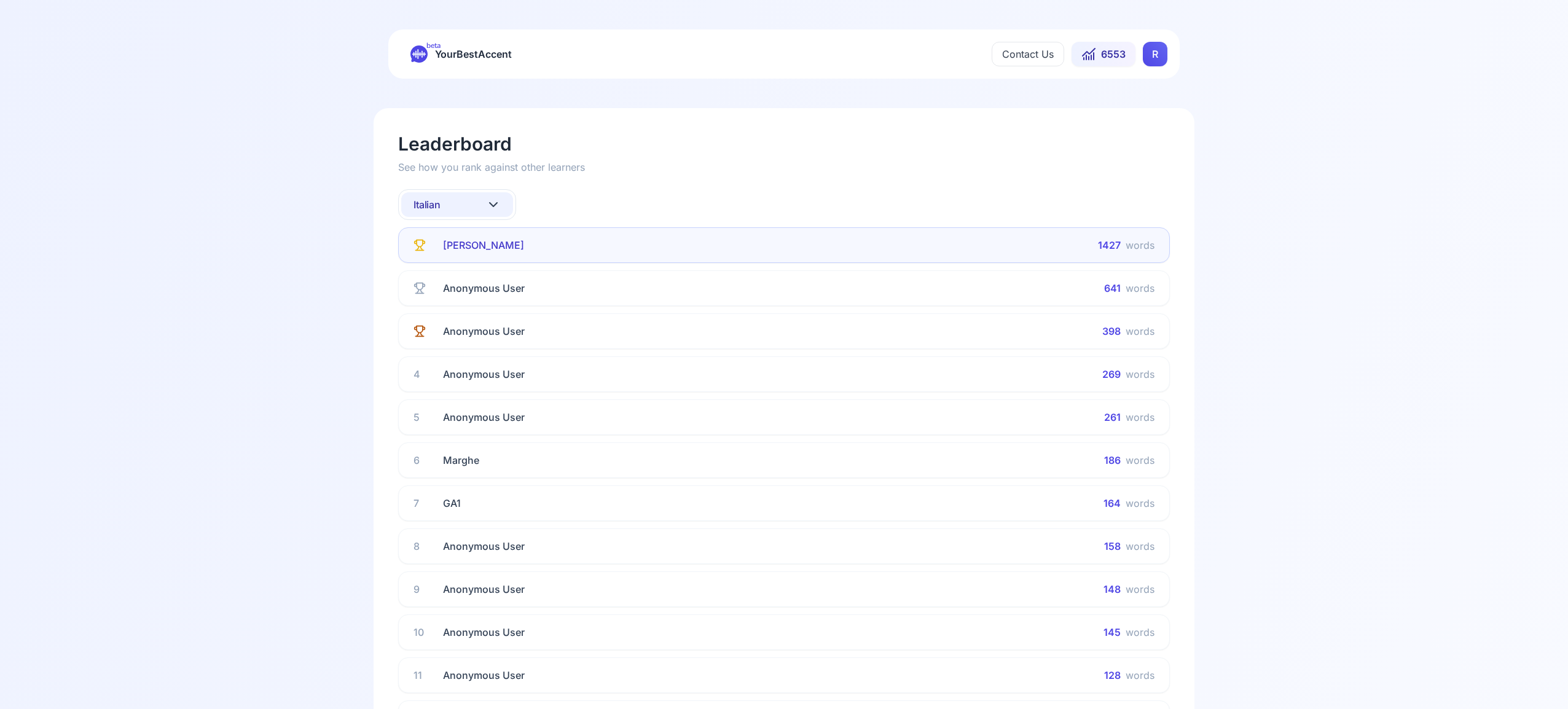
click at [494, 203] on icon at bounding box center [493, 204] width 15 height 15
click at [475, 347] on div "Portuguese" at bounding box center [456, 345] width 112 height 22
click at [494, 204] on icon at bounding box center [493, 204] width 15 height 15
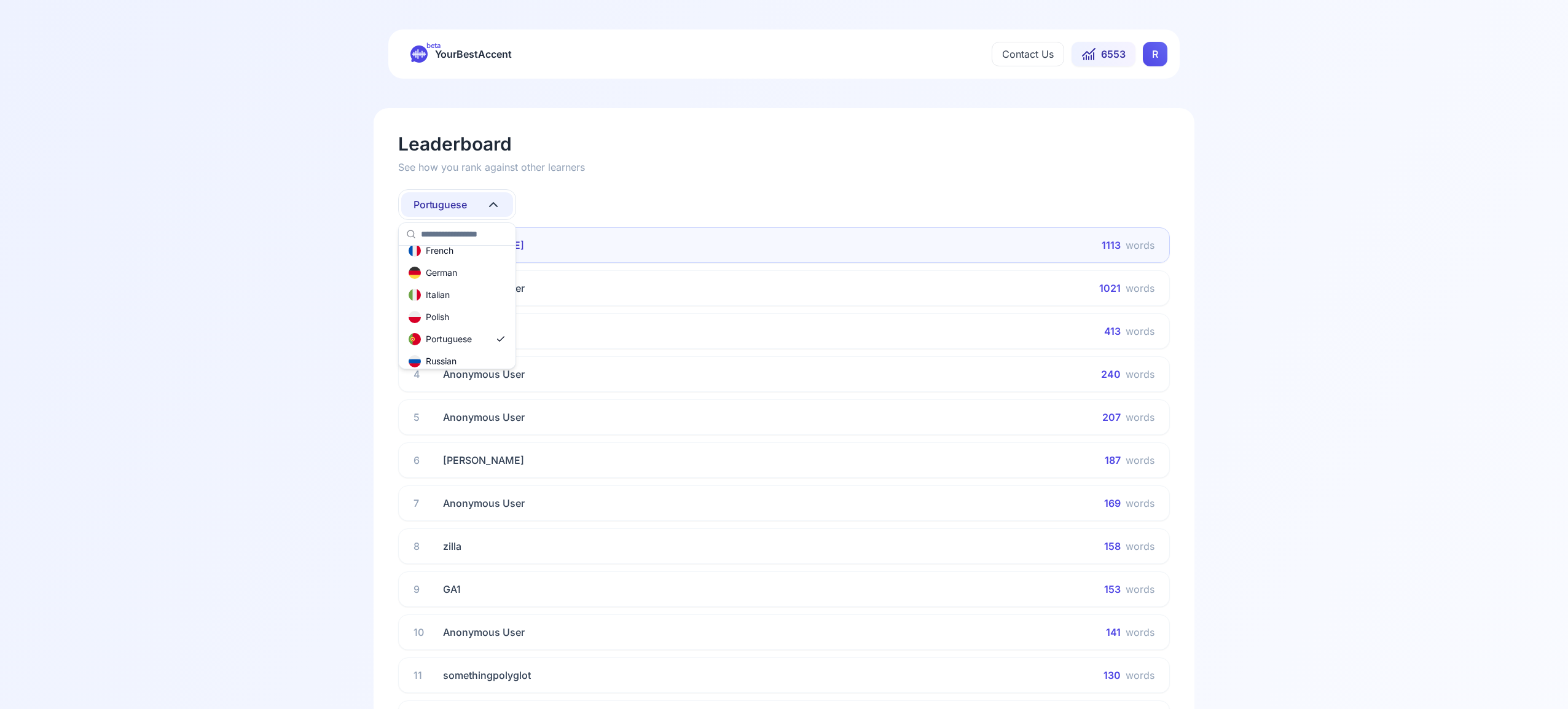
scroll to position [90, 0]
click at [489, 346] on div "Russian" at bounding box center [456, 346] width 112 height 22
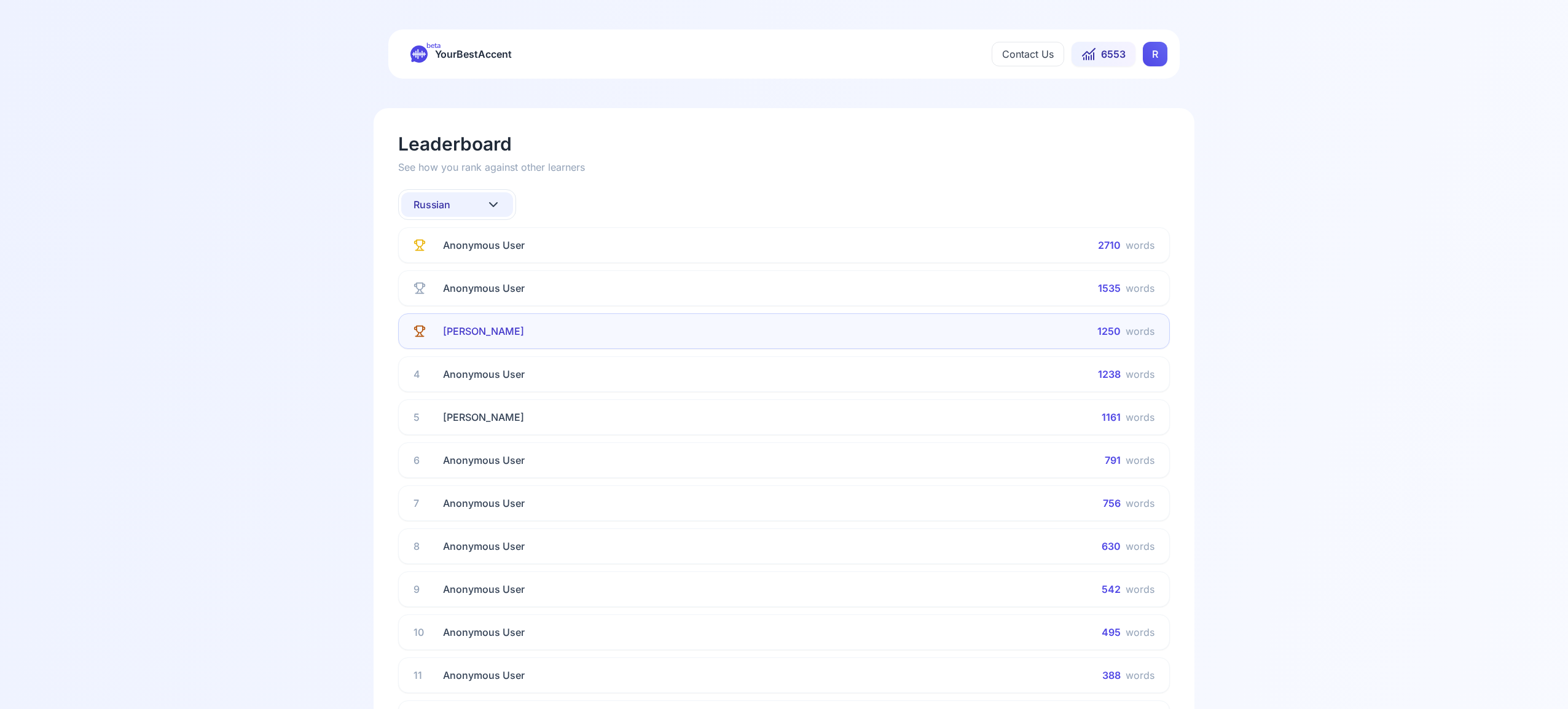
click at [488, 204] on icon at bounding box center [493, 204] width 15 height 15
click at [473, 259] on div "All languages" at bounding box center [456, 259] width 112 height 22
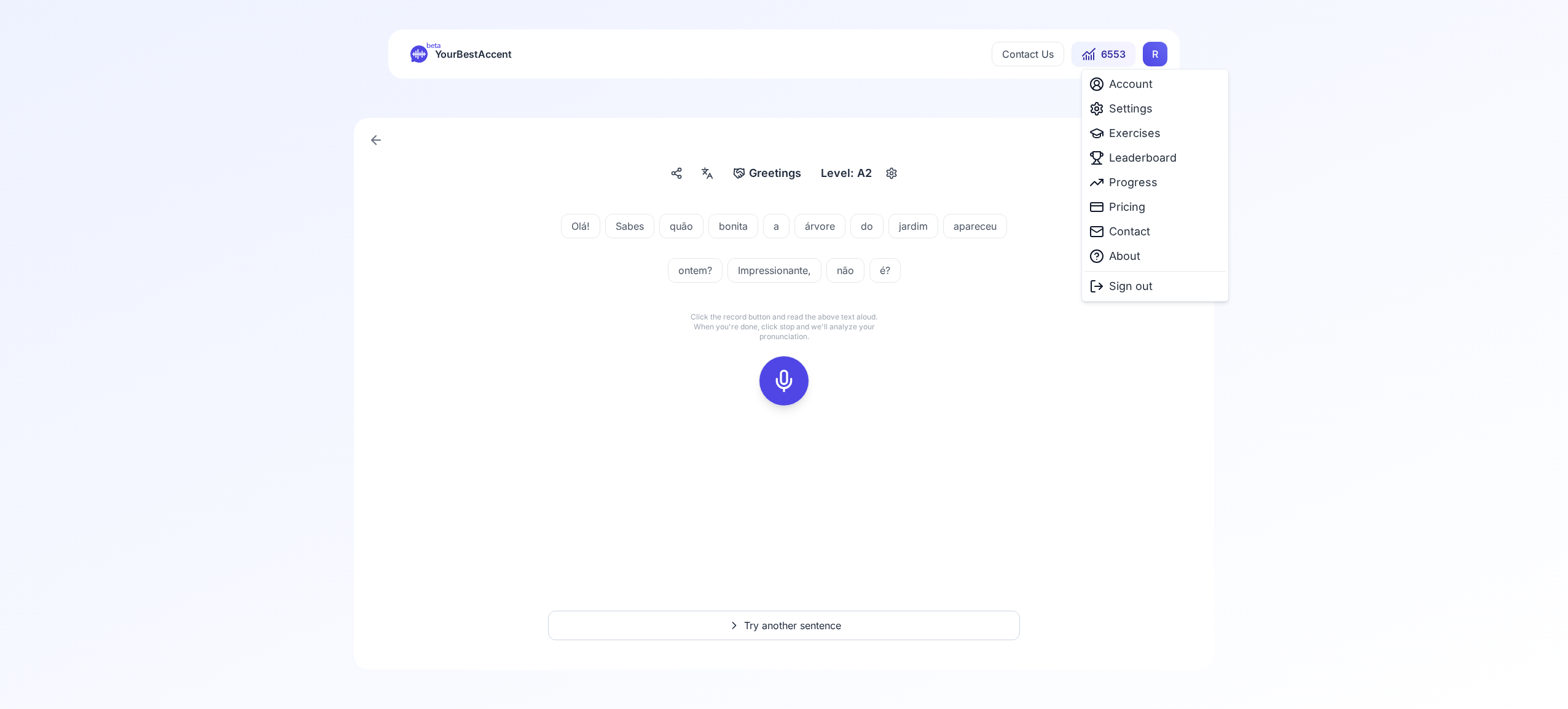
click at [1154, 56] on html "beta YourBestAccent Contact Us 6553 R Greetings Greetings Level: A2 Olá! Sabes …" at bounding box center [784, 355] width 1568 height 709
click at [1145, 132] on span "Exercises" at bounding box center [1134, 133] width 52 height 17
